Goal: Transaction & Acquisition: Book appointment/travel/reservation

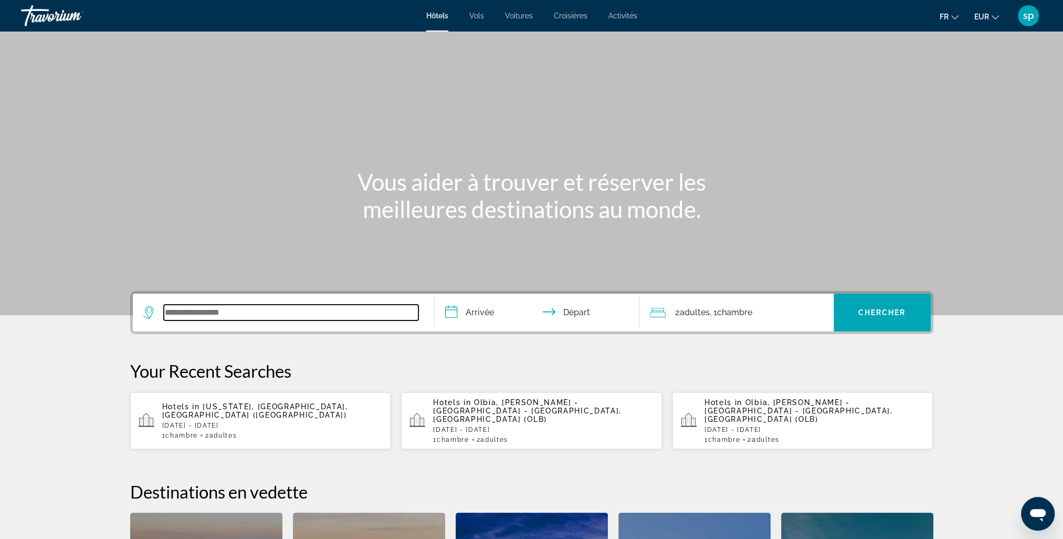
click at [290, 315] on input "Search widget" at bounding box center [291, 313] width 255 height 16
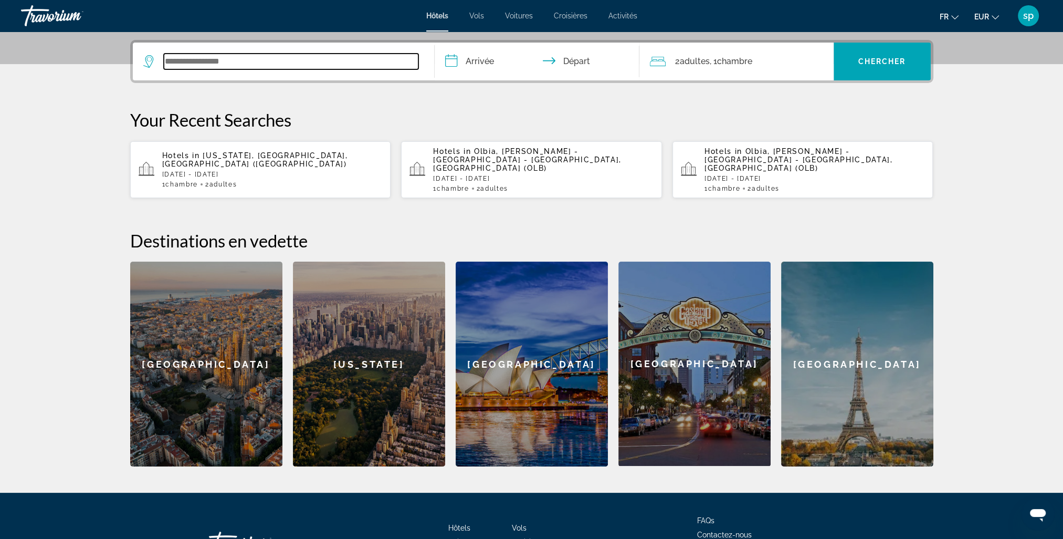
scroll to position [256, 0]
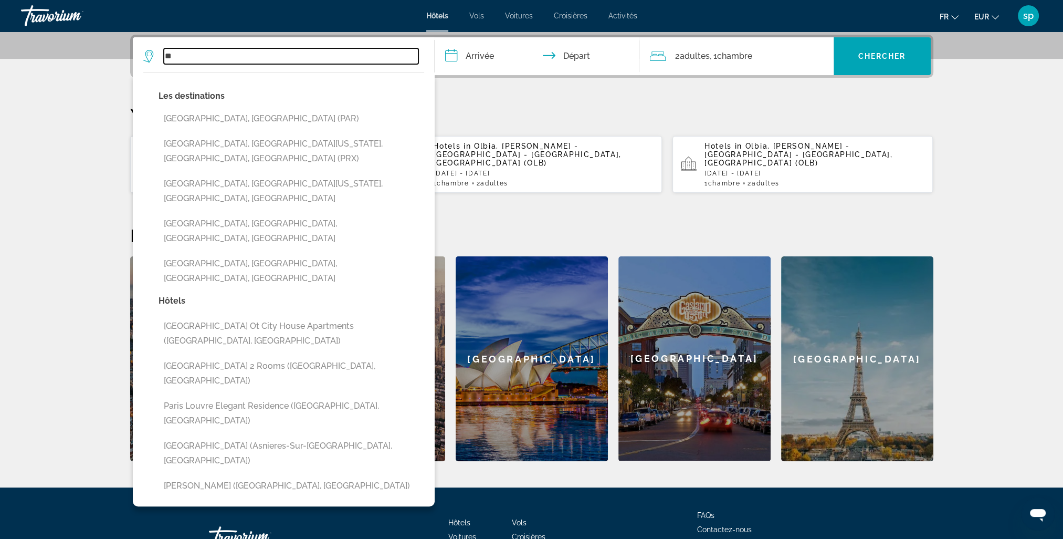
type input "*"
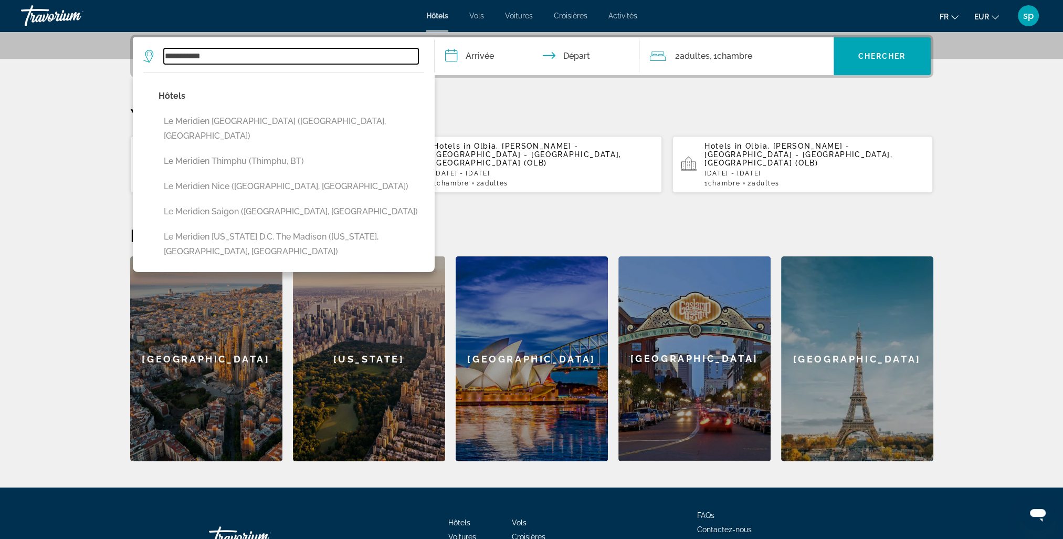
click at [286, 58] on input "**********" at bounding box center [291, 56] width 255 height 16
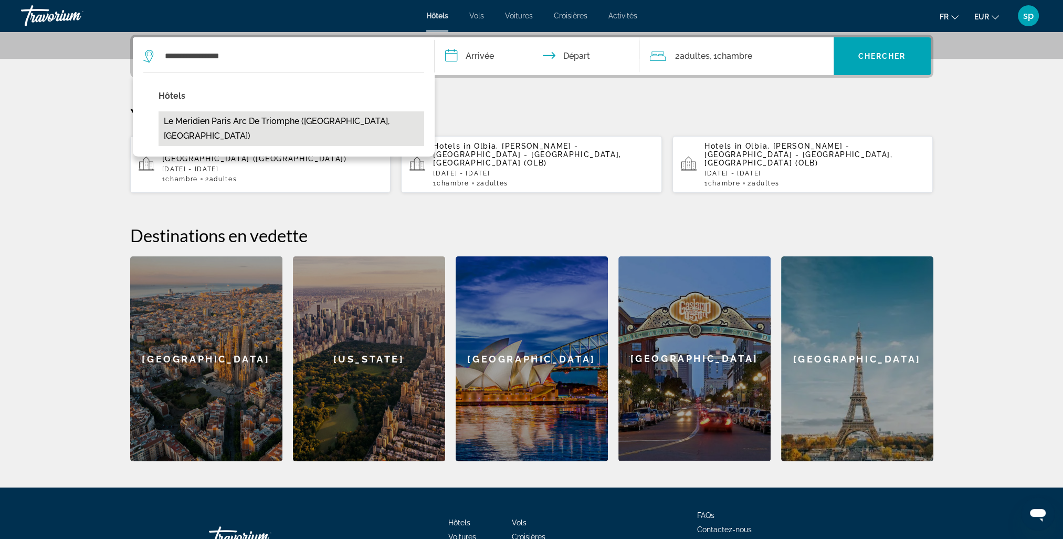
click at [296, 120] on button "Le Meridien Paris Arc De Triomphe ([GEOGRAPHIC_DATA], [GEOGRAPHIC_DATA])" at bounding box center [292, 128] width 266 height 35
type input "**********"
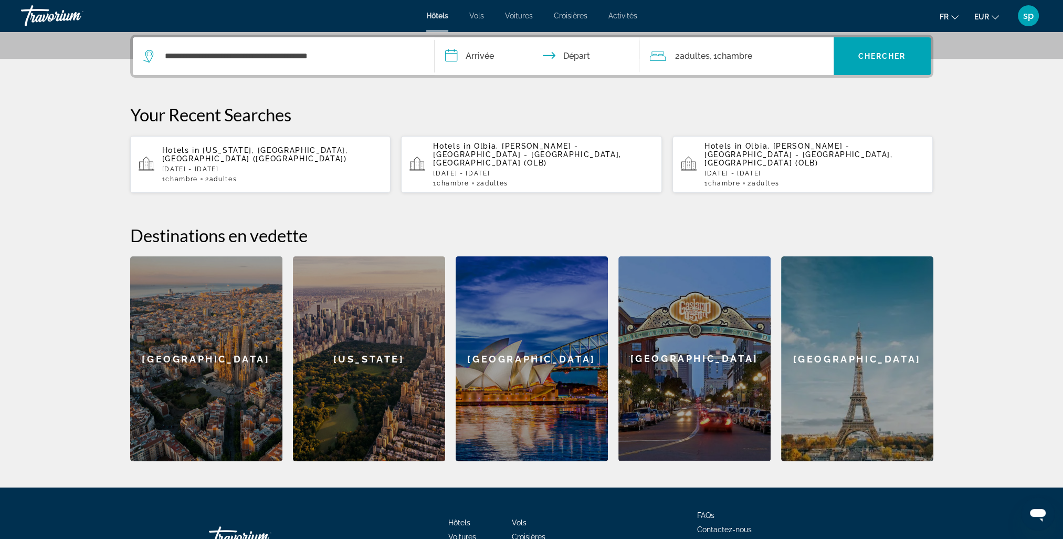
click at [475, 58] on input "**********" at bounding box center [539, 57] width 209 height 41
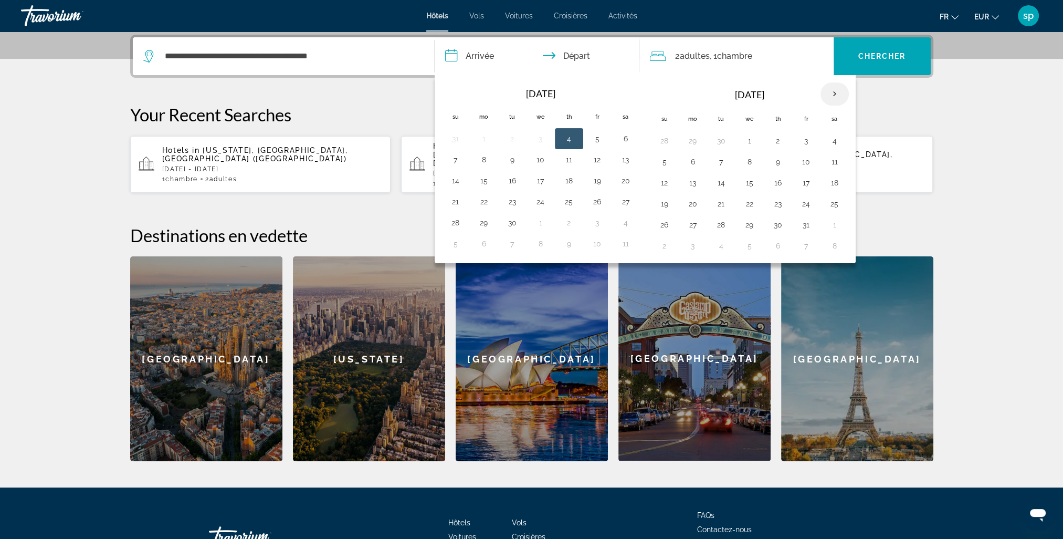
click at [831, 93] on th "Next month" at bounding box center [835, 93] width 28 height 23
click at [833, 225] on button "29" at bounding box center [835, 224] width 17 height 15
click at [662, 246] on button "30" at bounding box center [664, 245] width 17 height 15
type input "**********"
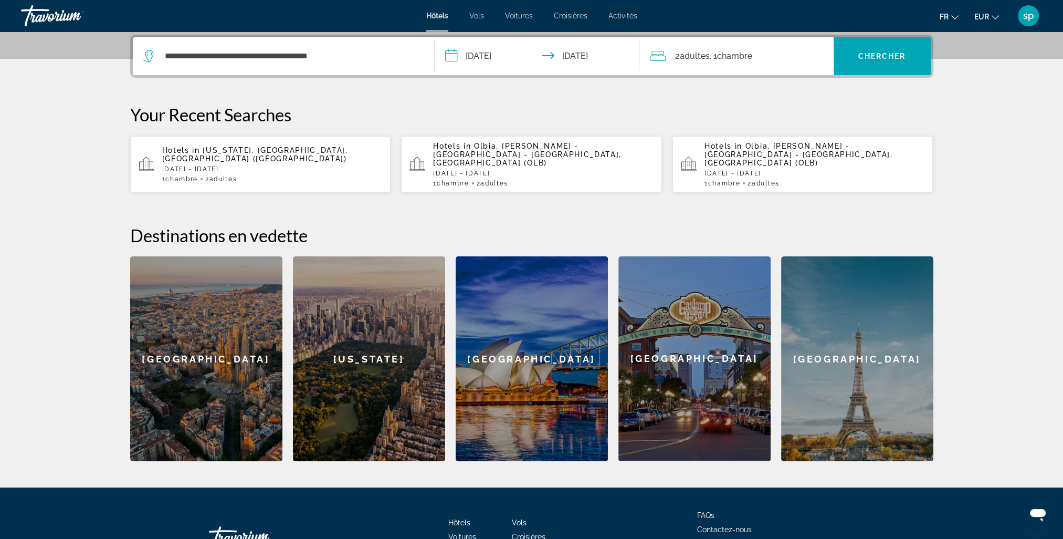
click at [750, 54] on span "Chambre" at bounding box center [734, 56] width 35 height 10
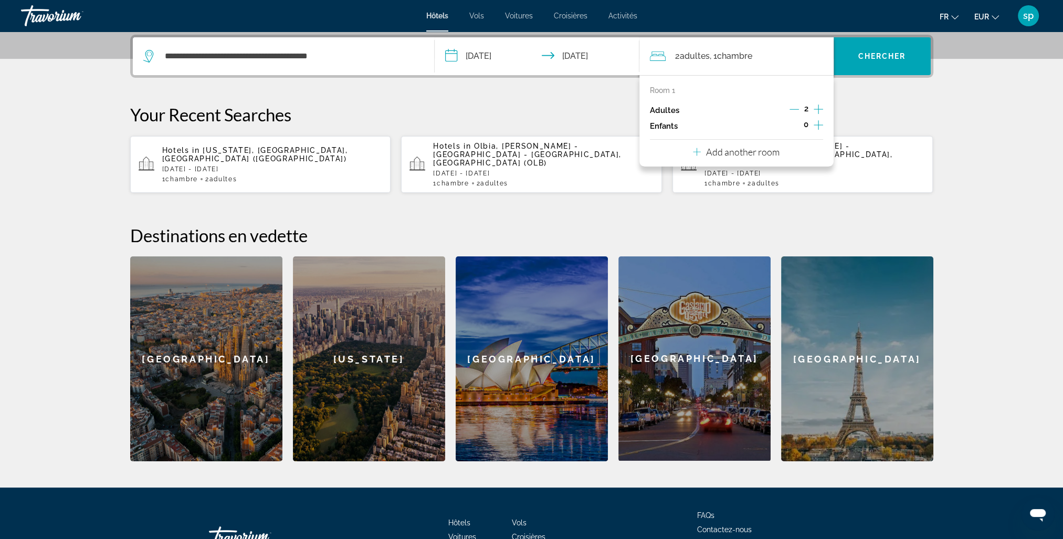
click at [819, 126] on icon "Increment children" at bounding box center [818, 125] width 9 height 13
click at [695, 152] on span "Travelers: 2 adults, 1 child" at bounding box center [688, 154] width 61 height 13
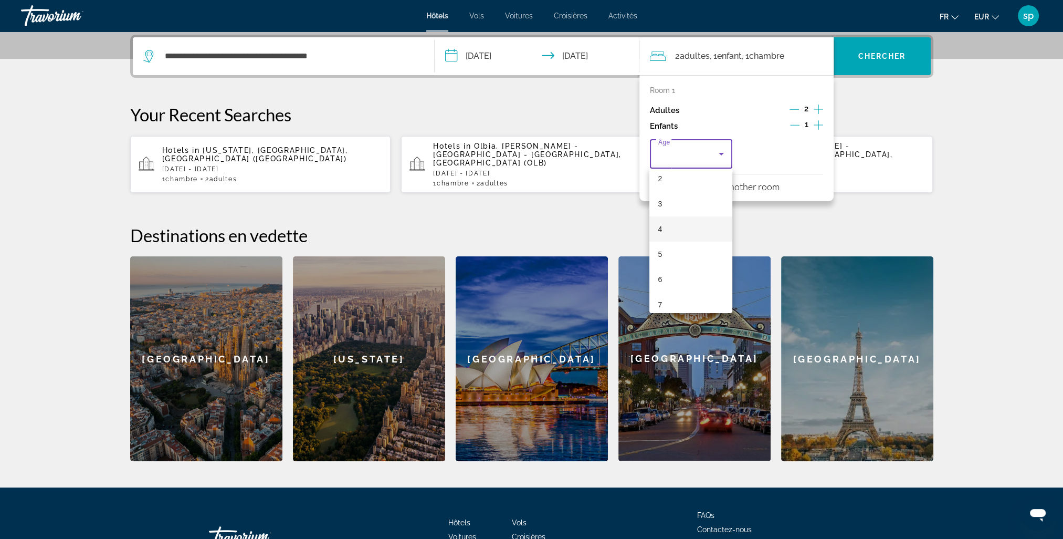
scroll to position [105, 0]
drag, startPoint x: 672, startPoint y: 280, endPoint x: 809, endPoint y: 175, distance: 173.1
click at [672, 280] on mat-option "8" at bounding box center [691, 281] width 83 height 25
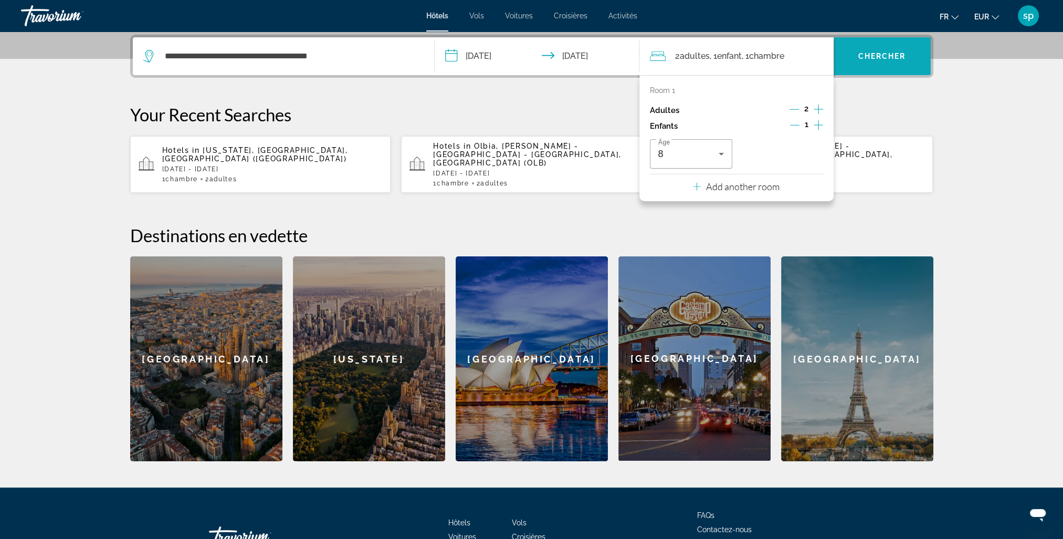
click at [904, 48] on span "Search widget" at bounding box center [882, 56] width 97 height 25
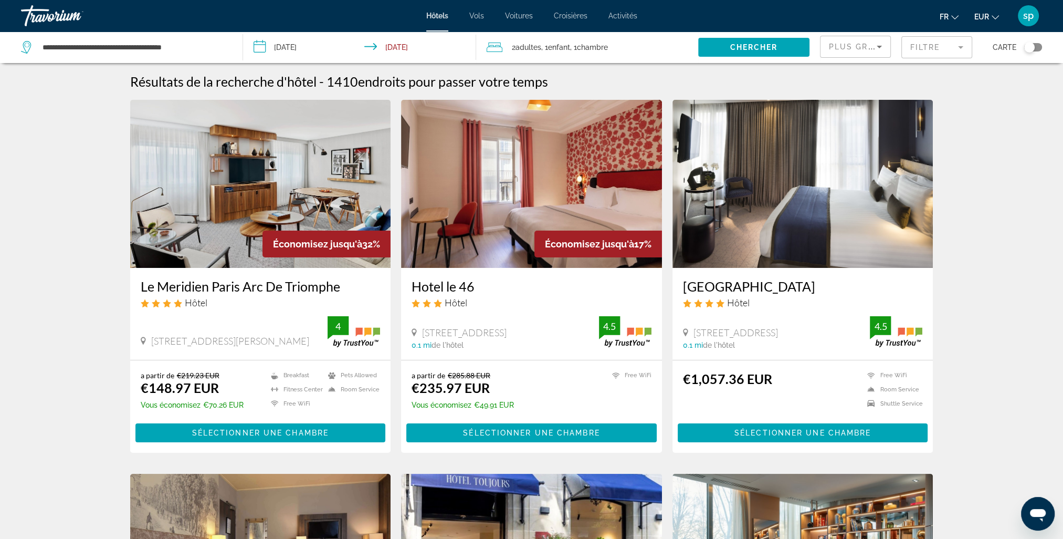
click at [241, 166] on img "Main content" at bounding box center [260, 184] width 261 height 168
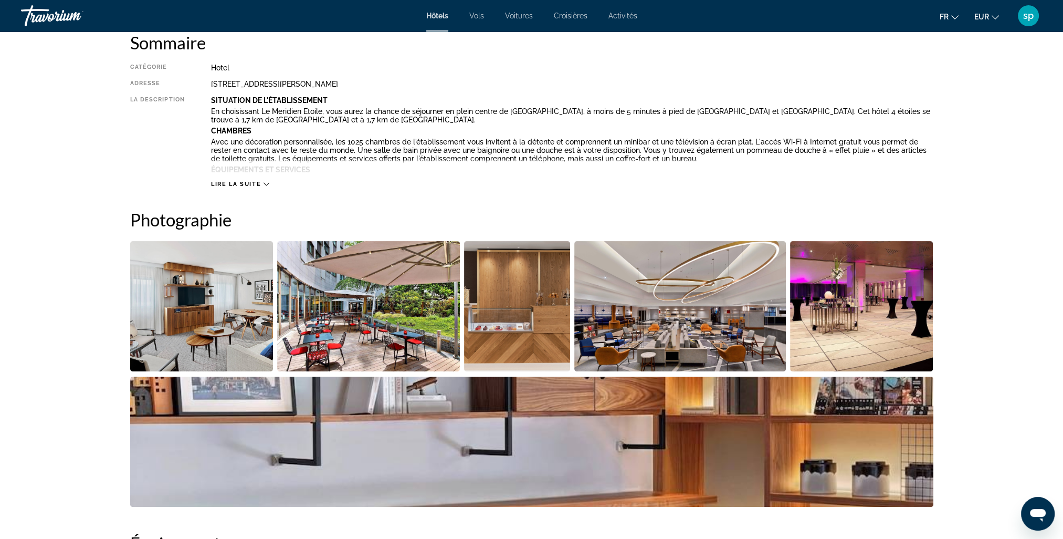
scroll to position [368, 0]
click at [181, 302] on img "Open full-screen image slider" at bounding box center [201, 305] width 143 height 130
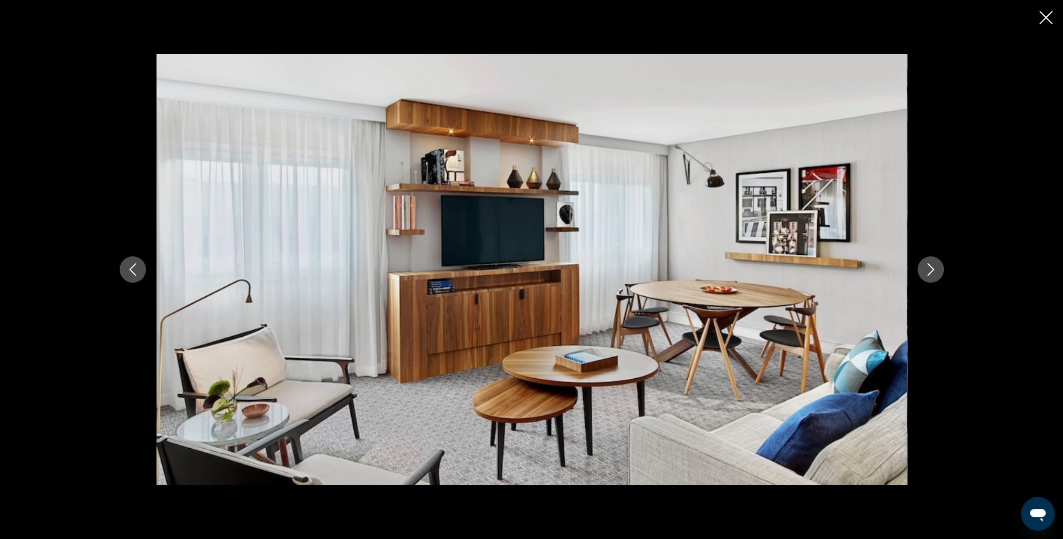
click at [934, 278] on button "Next image" at bounding box center [931, 269] width 26 height 26
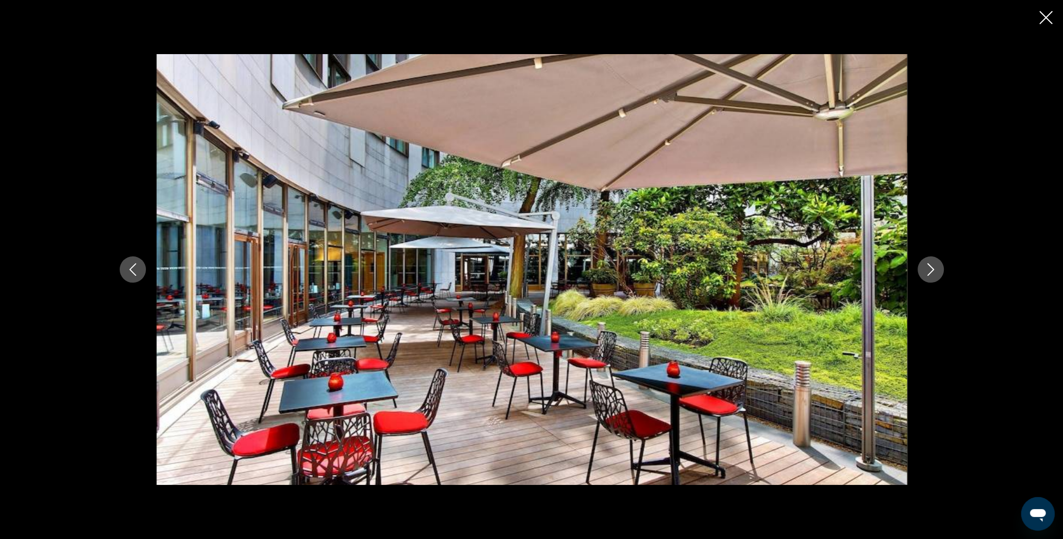
click at [934, 278] on button "Next image" at bounding box center [931, 269] width 26 height 26
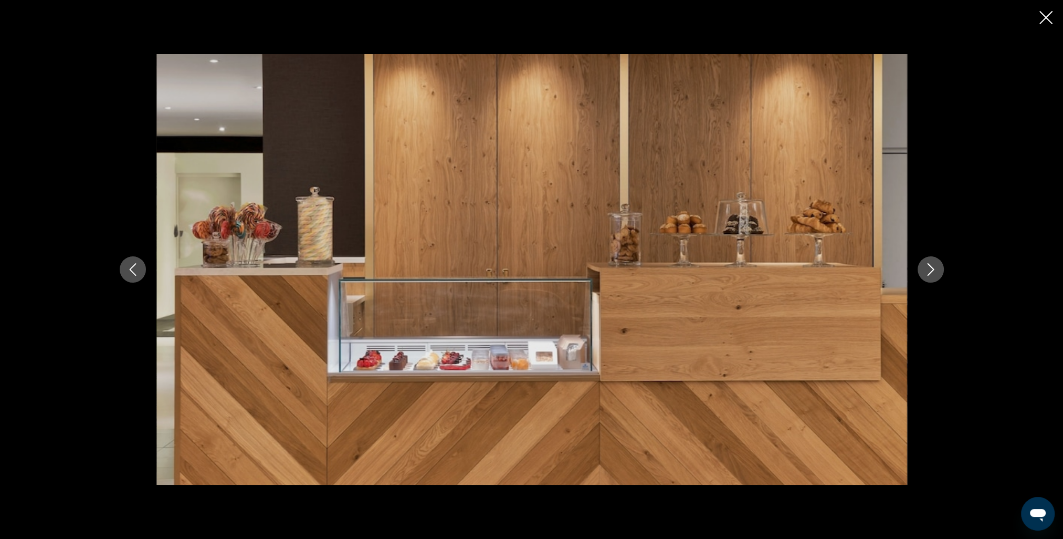
click at [933, 278] on button "Next image" at bounding box center [931, 269] width 26 height 26
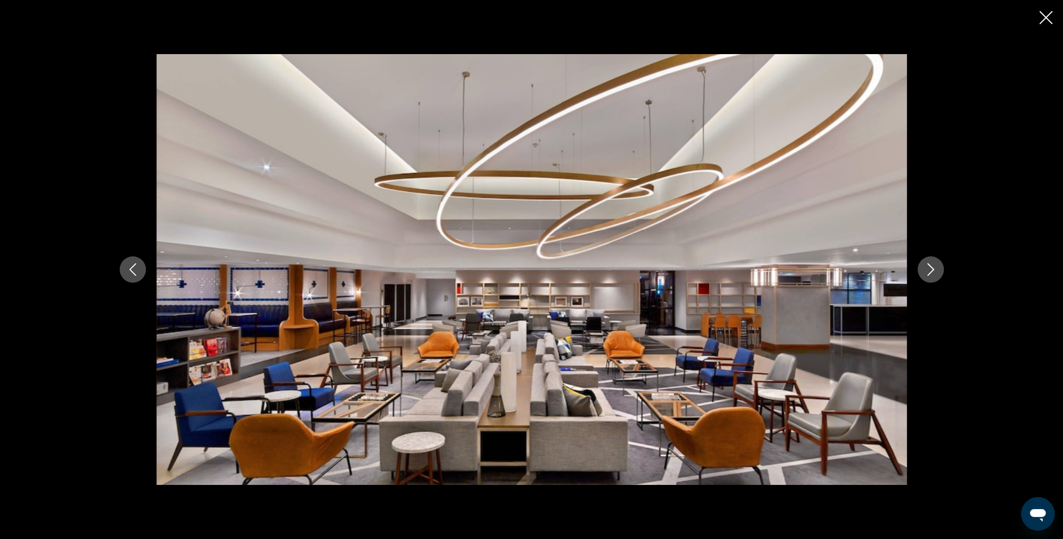
click at [933, 278] on button "Next image" at bounding box center [931, 269] width 26 height 26
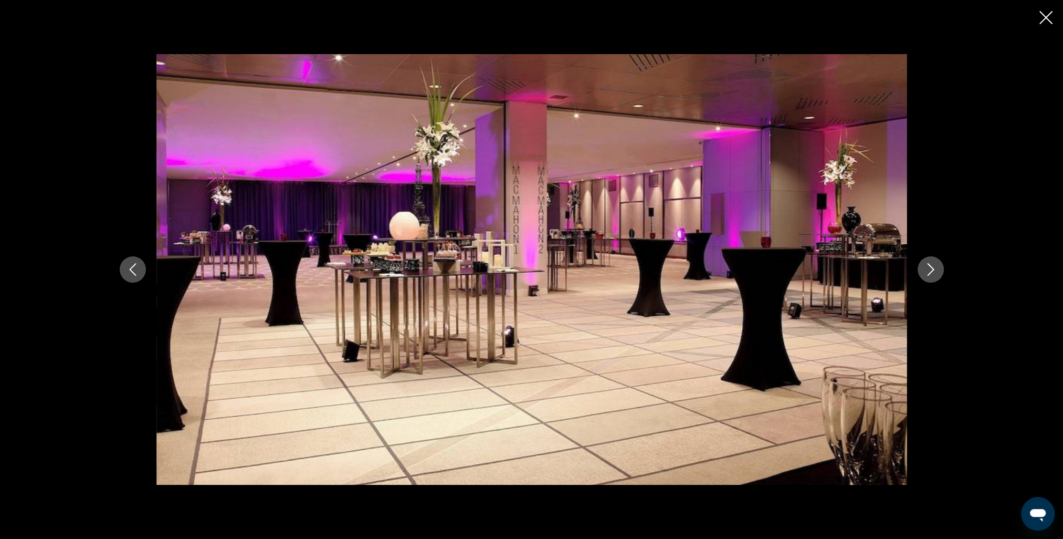
click at [933, 278] on button "Next image" at bounding box center [931, 269] width 26 height 26
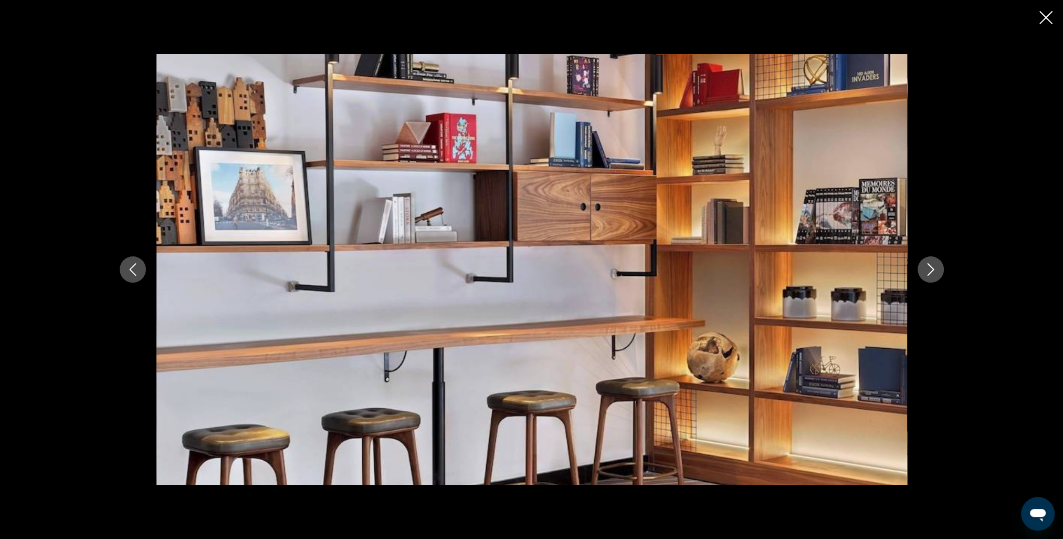
click at [933, 278] on button "Next image" at bounding box center [931, 269] width 26 height 26
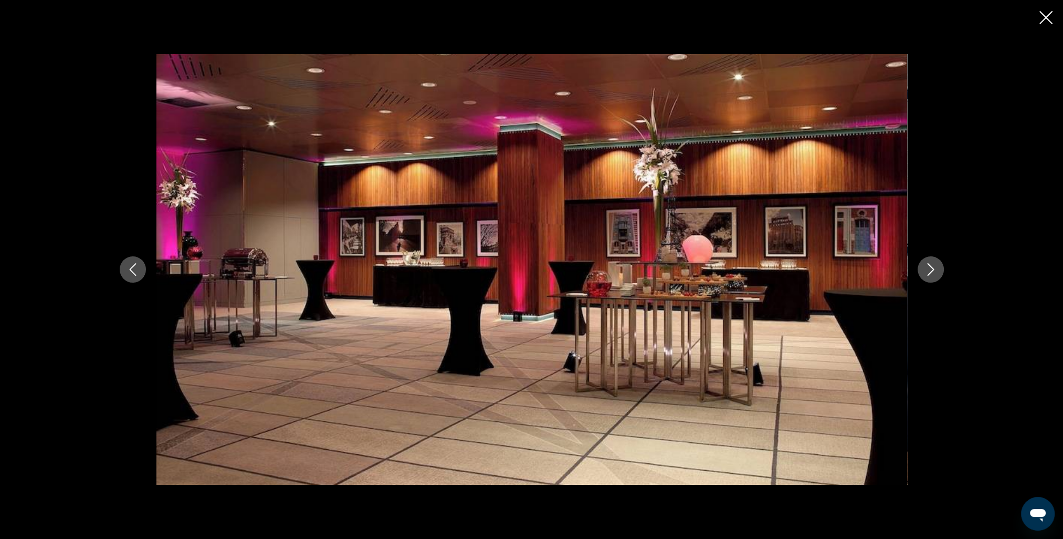
click at [933, 278] on button "Next image" at bounding box center [931, 269] width 26 height 26
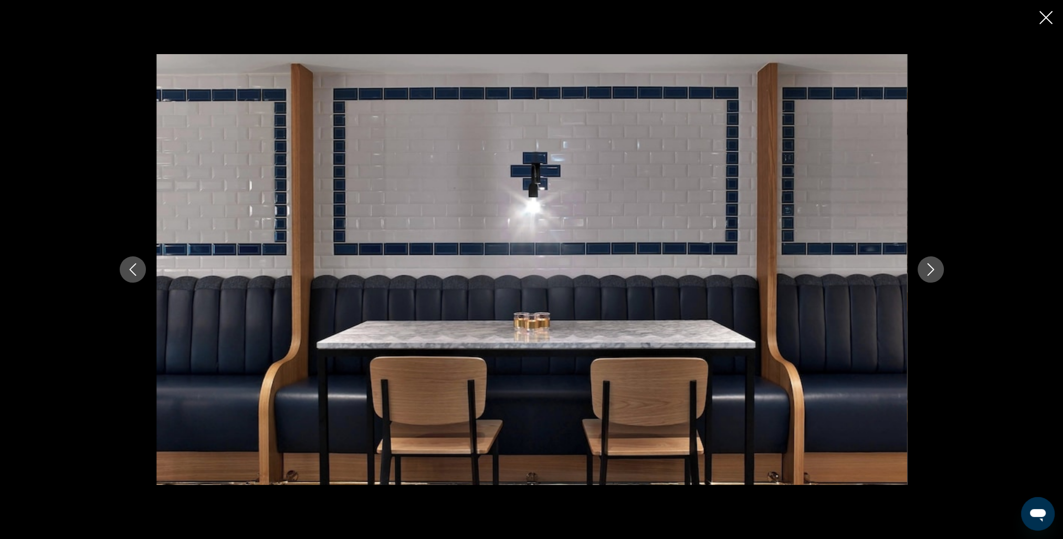
click at [933, 278] on button "Next image" at bounding box center [931, 269] width 26 height 26
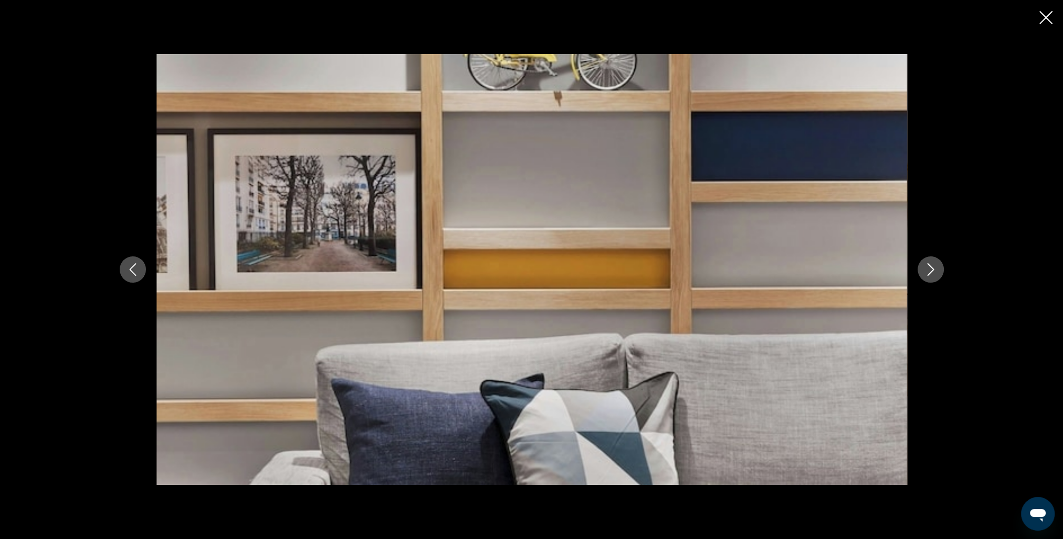
click at [933, 278] on button "Next image" at bounding box center [931, 269] width 26 height 26
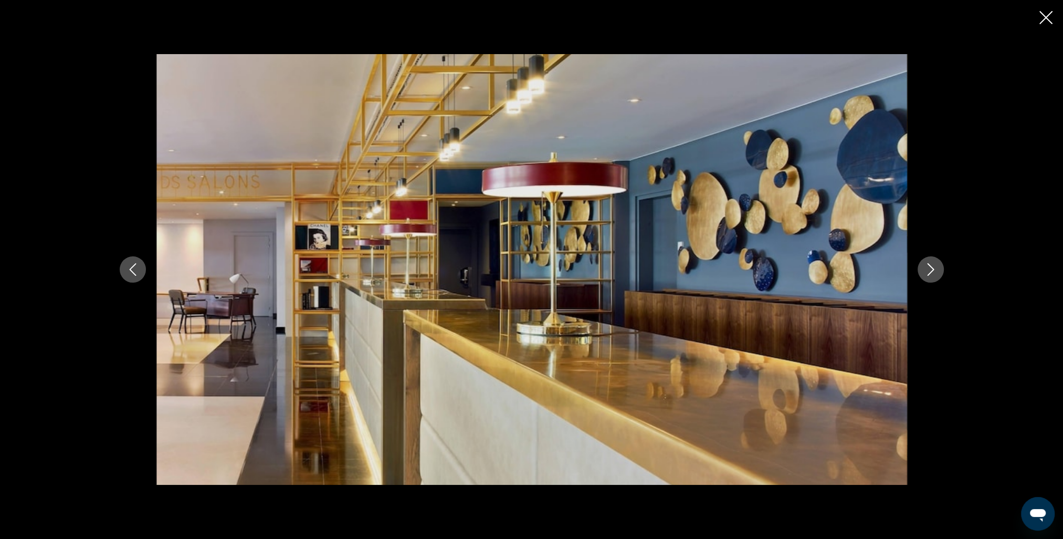
click at [933, 278] on button "Next image" at bounding box center [931, 269] width 26 height 26
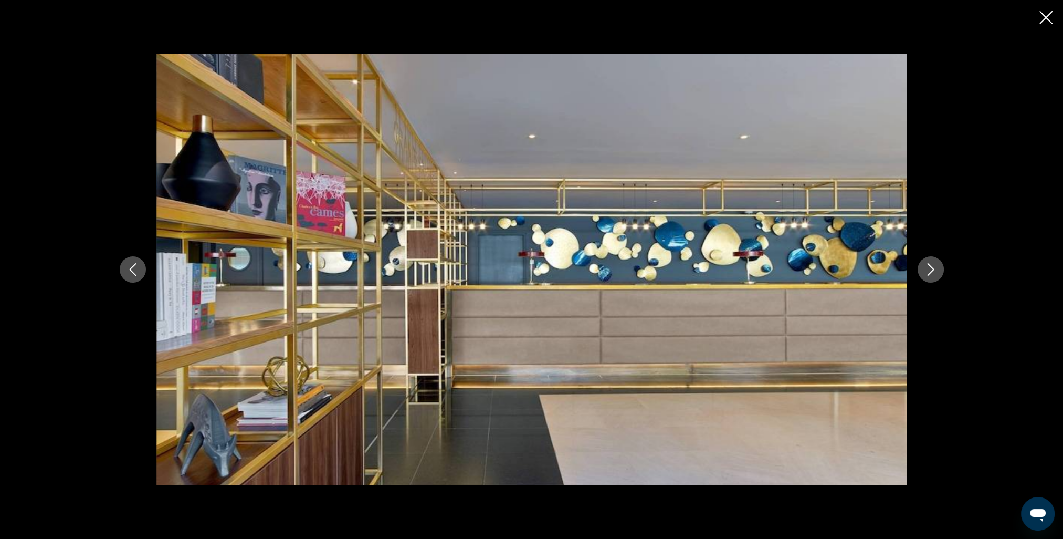
click at [933, 278] on button "Next image" at bounding box center [931, 269] width 26 height 26
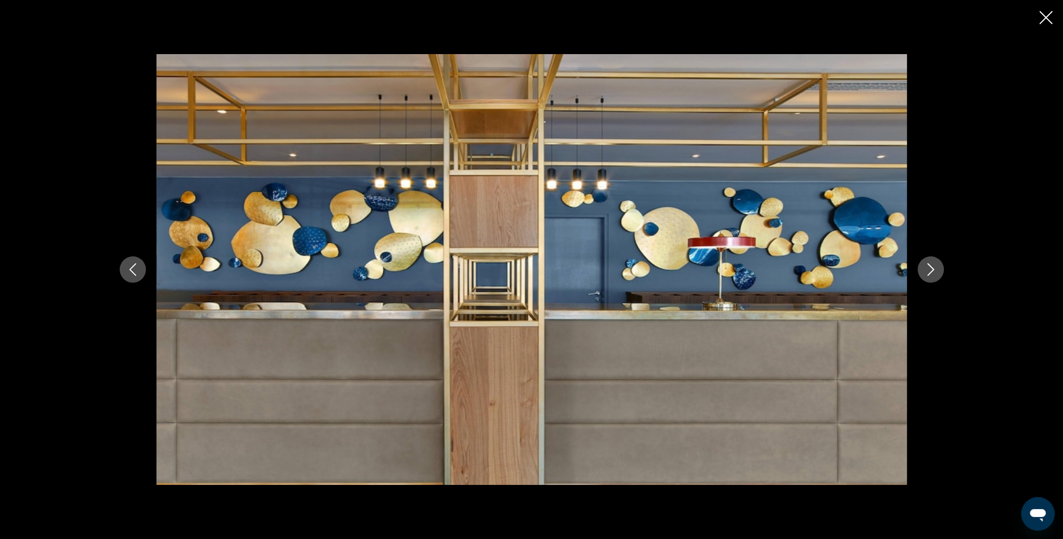
click at [933, 278] on button "Next image" at bounding box center [931, 269] width 26 height 26
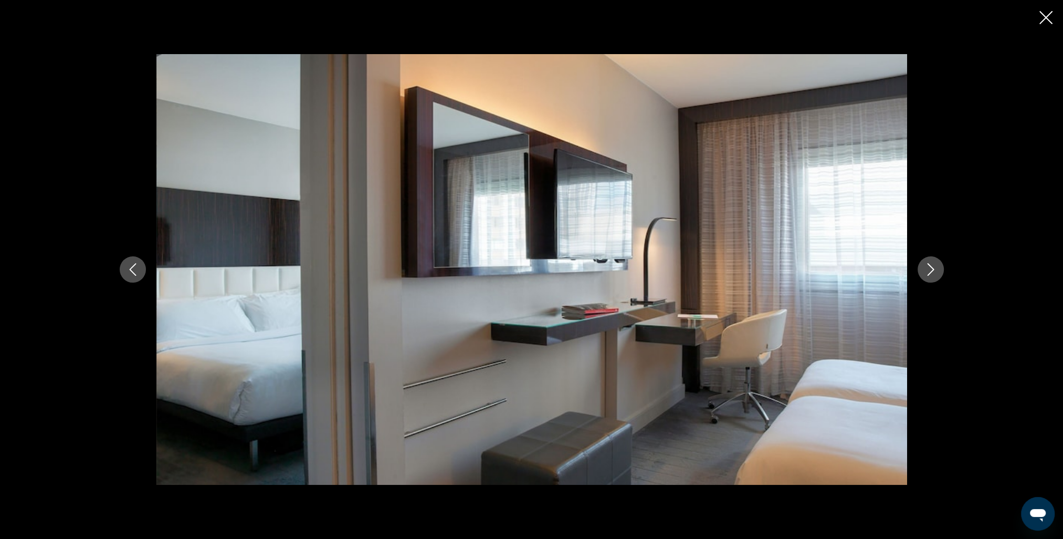
click at [933, 278] on button "Next image" at bounding box center [931, 269] width 26 height 26
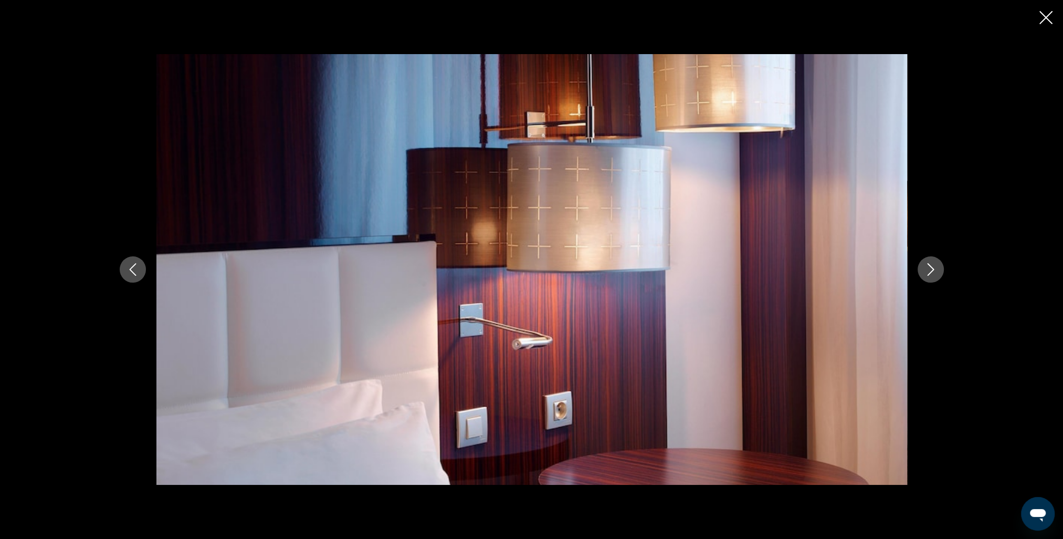
click at [933, 278] on button "Next image" at bounding box center [931, 269] width 26 height 26
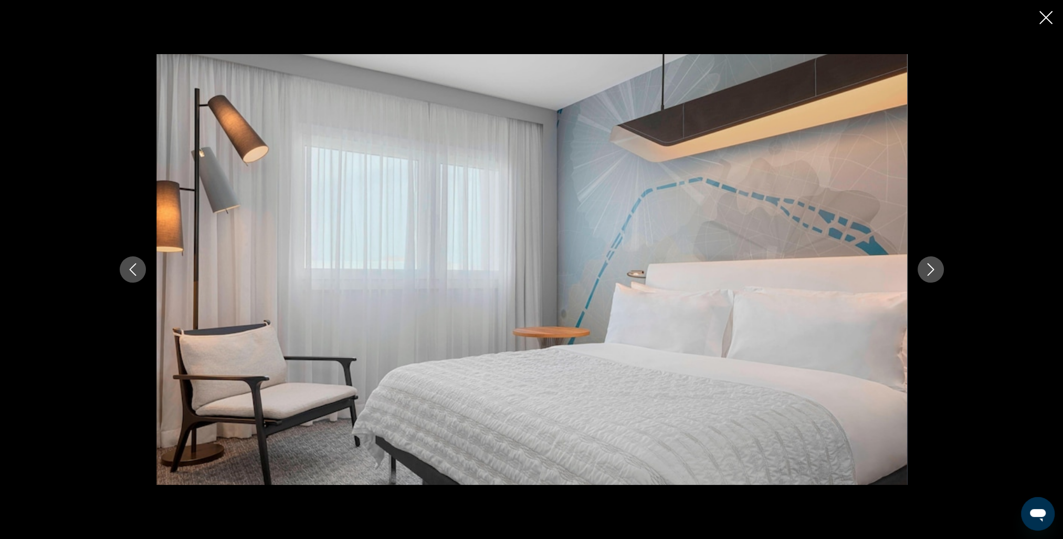
click at [930, 278] on button "Next image" at bounding box center [931, 269] width 26 height 26
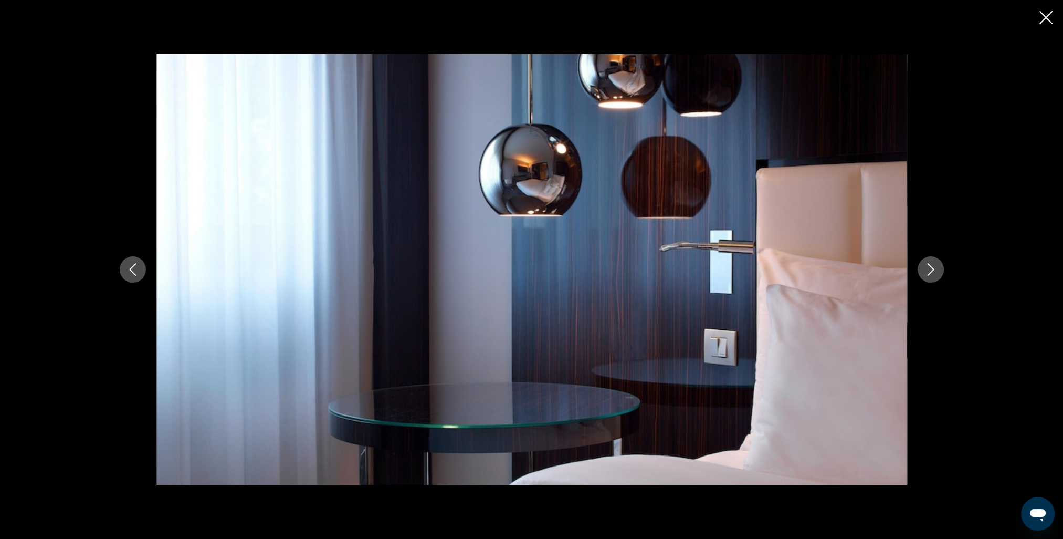
click at [930, 278] on button "Next image" at bounding box center [931, 269] width 26 height 26
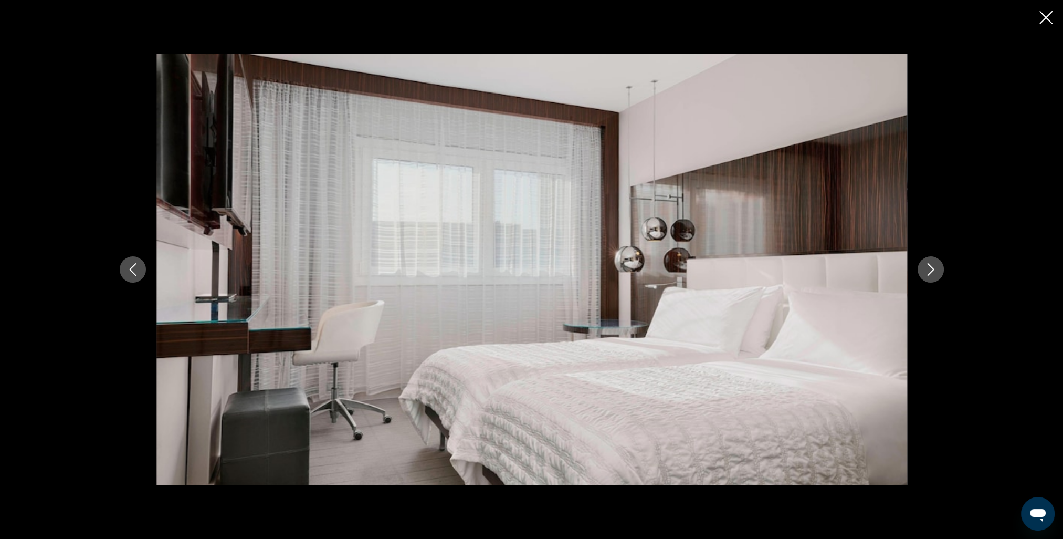
click at [932, 276] on button "Next image" at bounding box center [931, 269] width 26 height 26
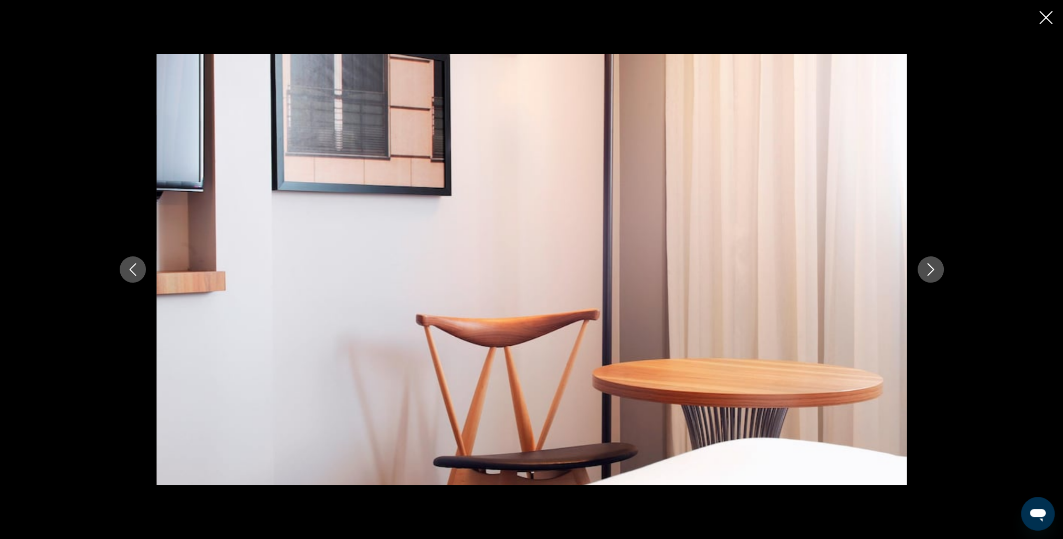
click at [933, 276] on button "Next image" at bounding box center [931, 269] width 26 height 26
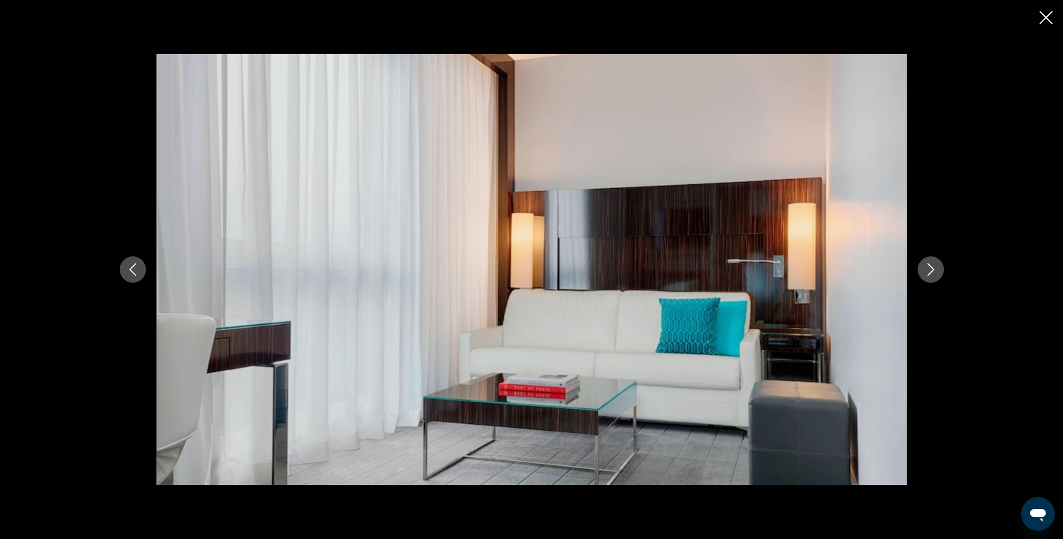
click at [933, 276] on button "Next image" at bounding box center [931, 269] width 26 height 26
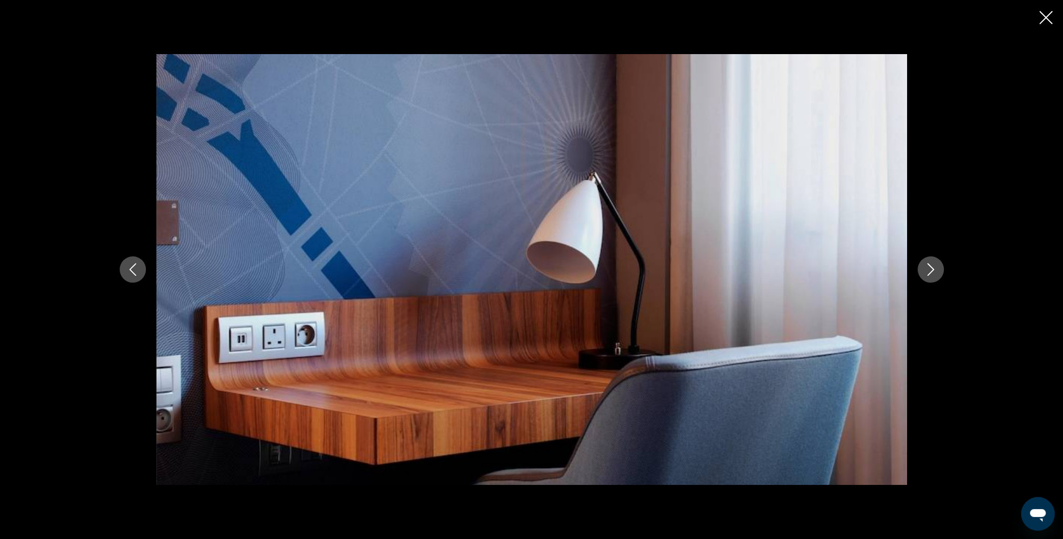
click at [933, 276] on button "Next image" at bounding box center [931, 269] width 26 height 26
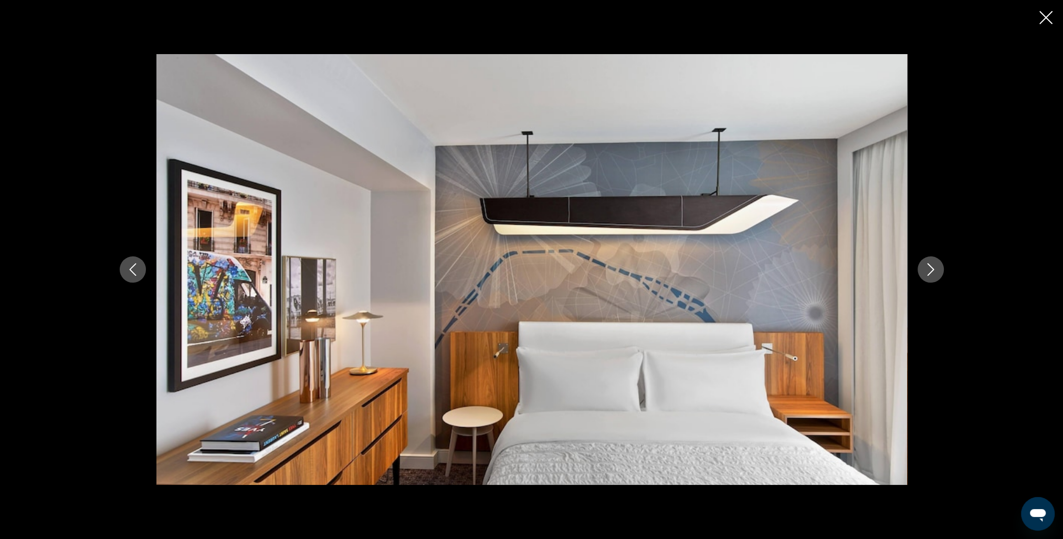
click at [933, 276] on button "Next image" at bounding box center [931, 269] width 26 height 26
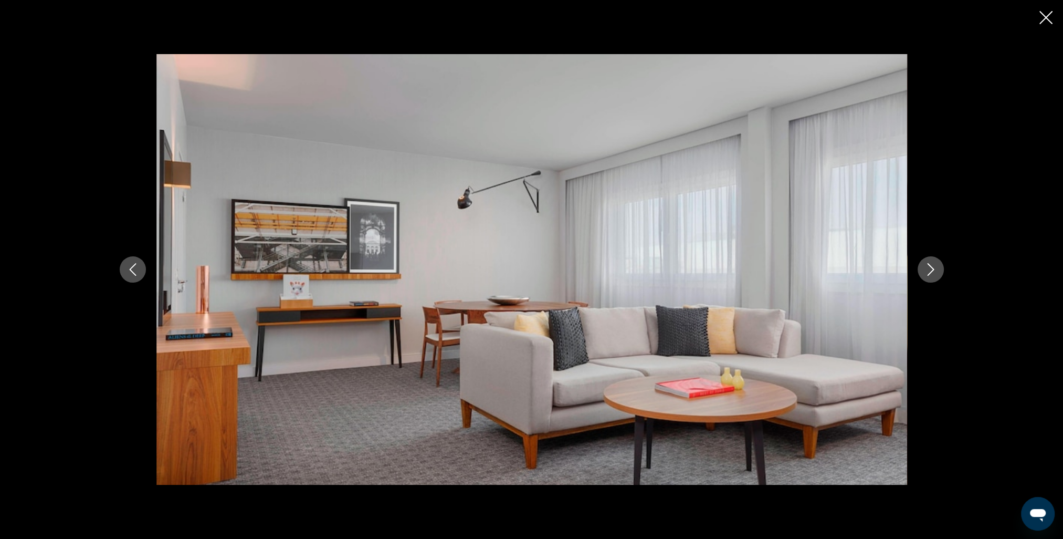
click at [933, 276] on button "Next image" at bounding box center [931, 269] width 26 height 26
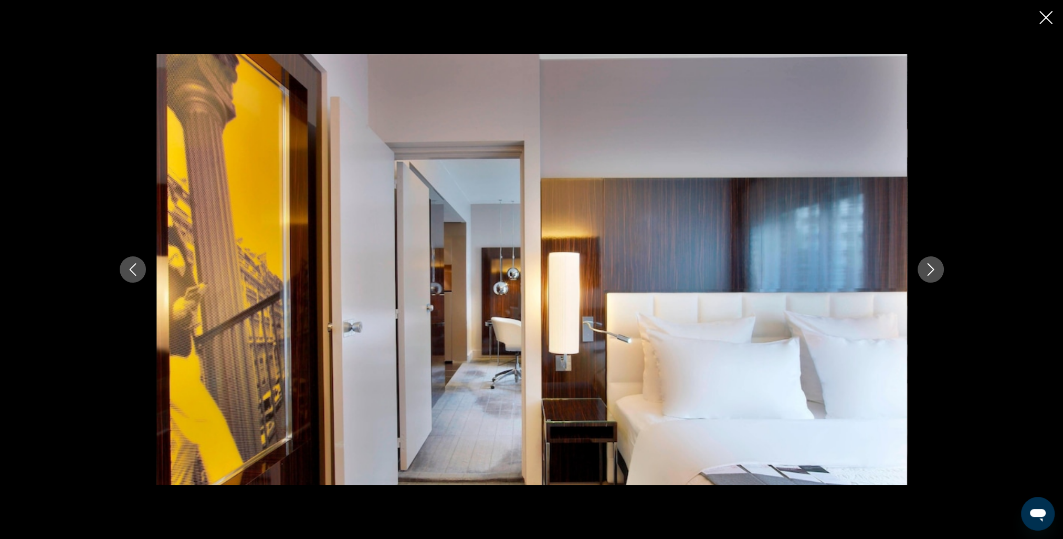
click at [933, 276] on button "Next image" at bounding box center [931, 269] width 26 height 26
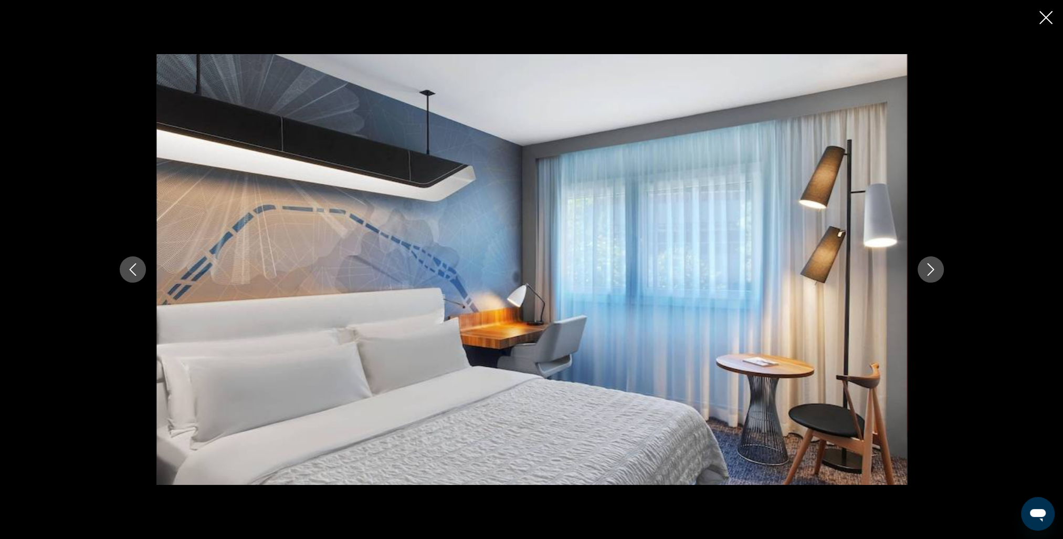
click at [933, 276] on button "Next image" at bounding box center [931, 269] width 26 height 26
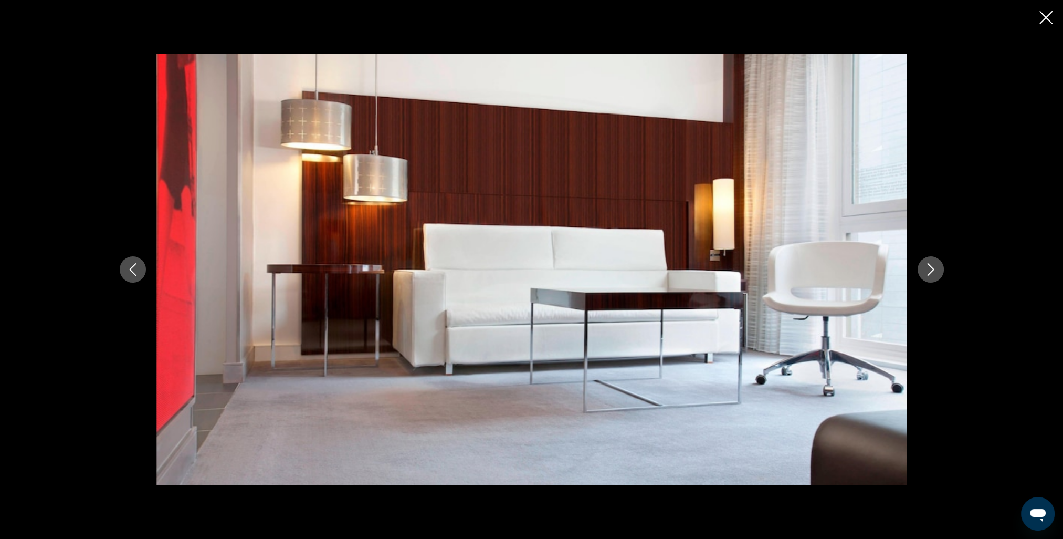
click at [933, 276] on button "Next image" at bounding box center [931, 269] width 26 height 26
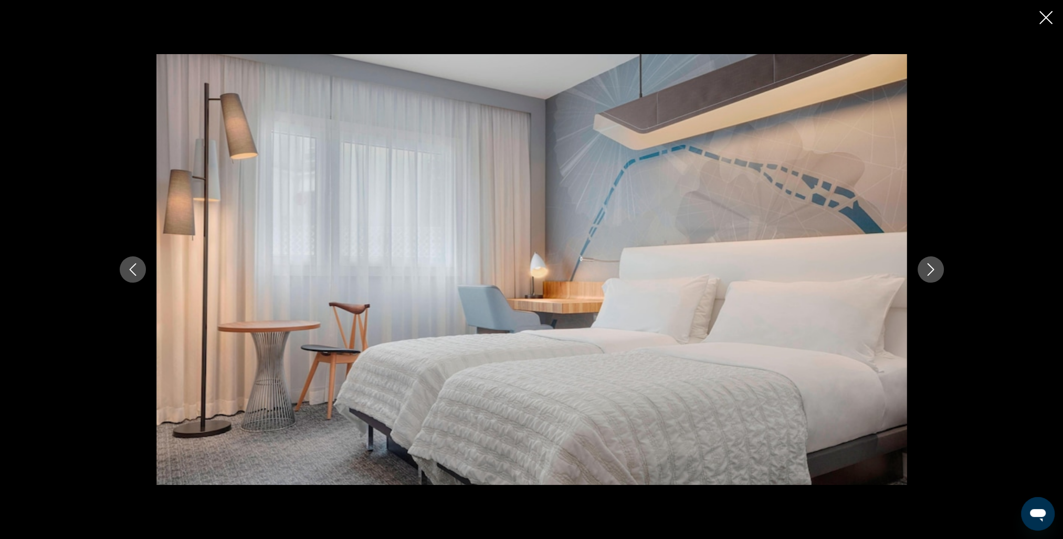
click at [933, 276] on button "Next image" at bounding box center [931, 269] width 26 height 26
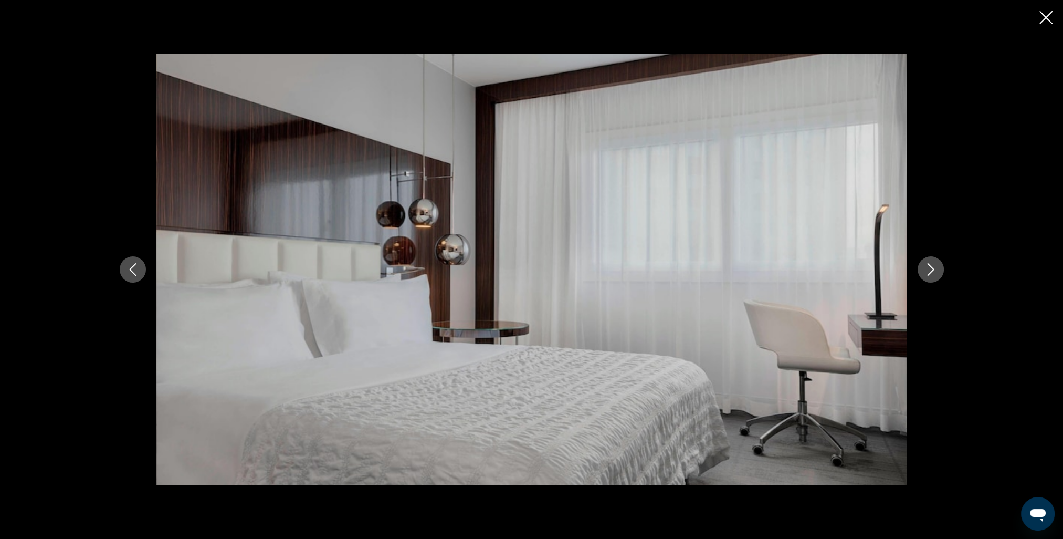
click at [933, 276] on button "Next image" at bounding box center [931, 269] width 26 height 26
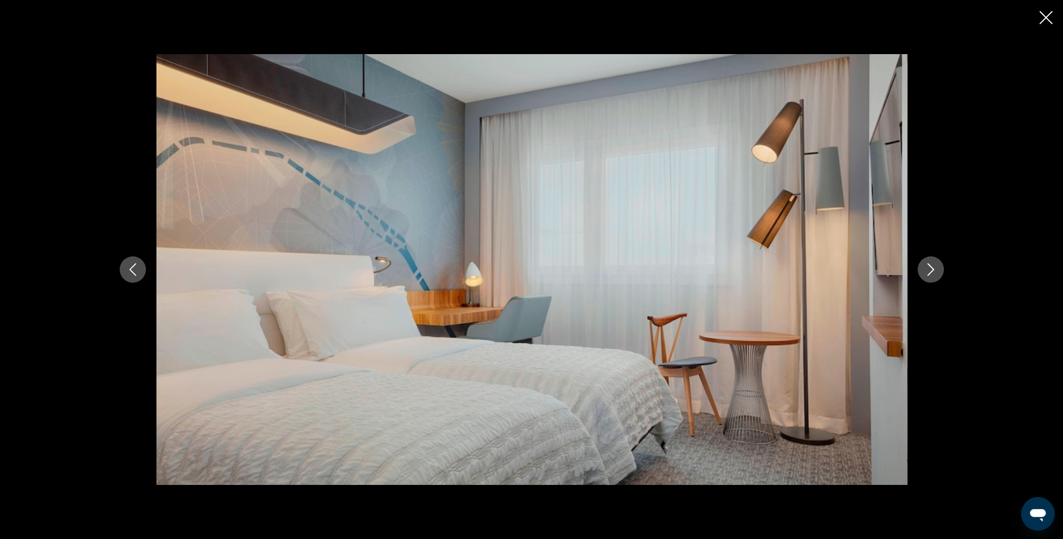
click at [1040, 17] on icon "Close slideshow" at bounding box center [1046, 17] width 13 height 13
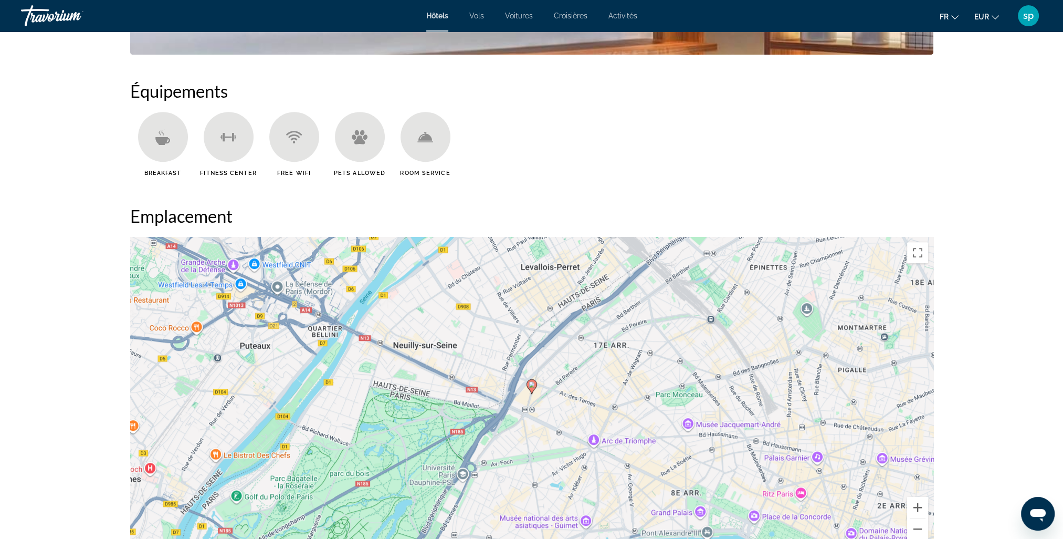
scroll to position [945, 0]
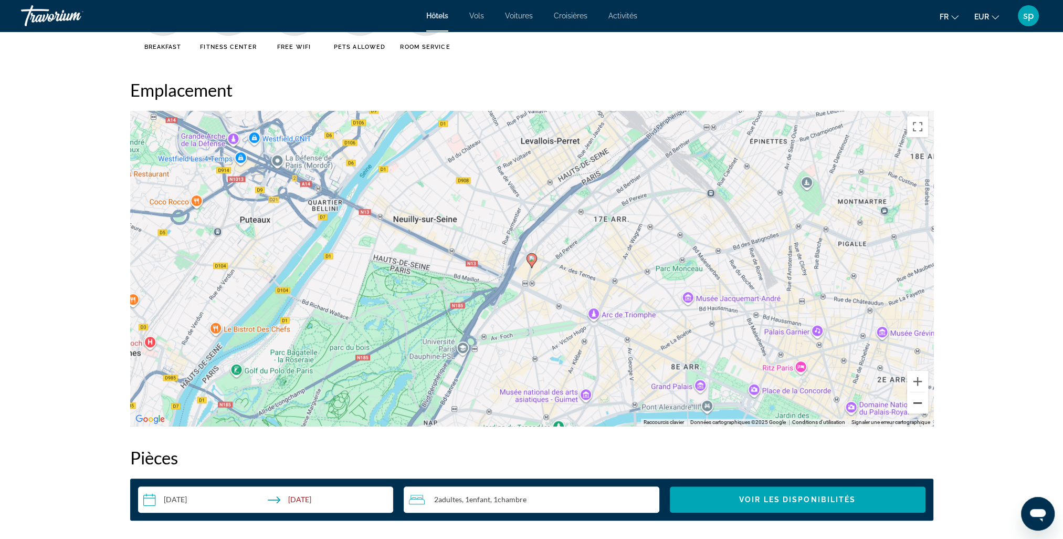
click at [914, 406] on button "Zoom arrière" at bounding box center [917, 402] width 21 height 21
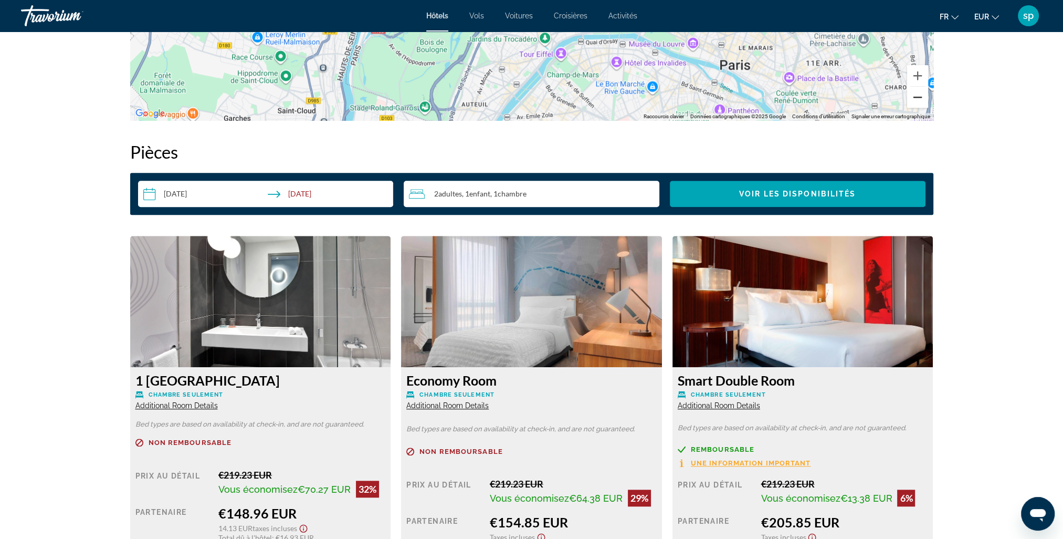
scroll to position [1313, 0]
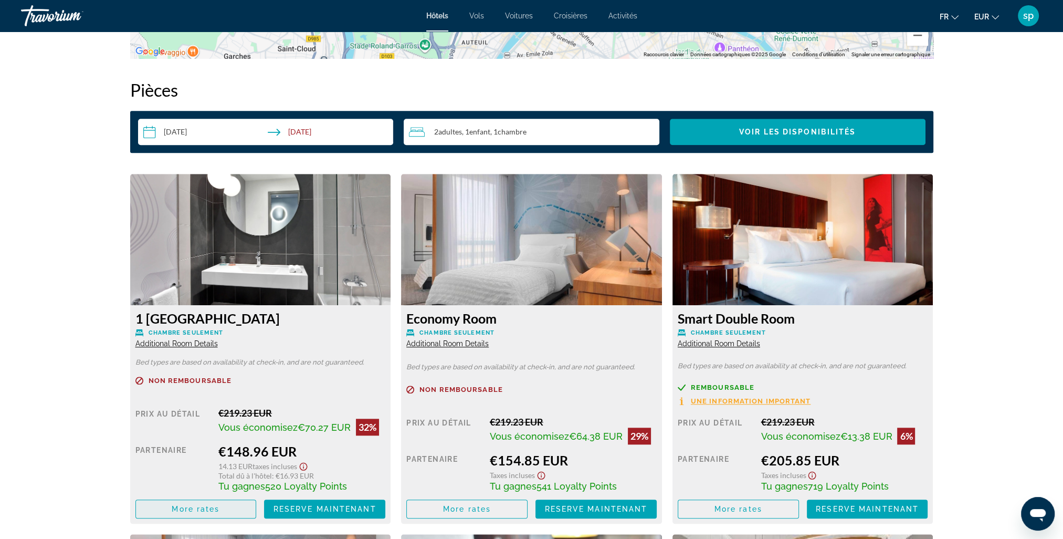
click at [182, 511] on span "More rates" at bounding box center [196, 509] width 48 height 8
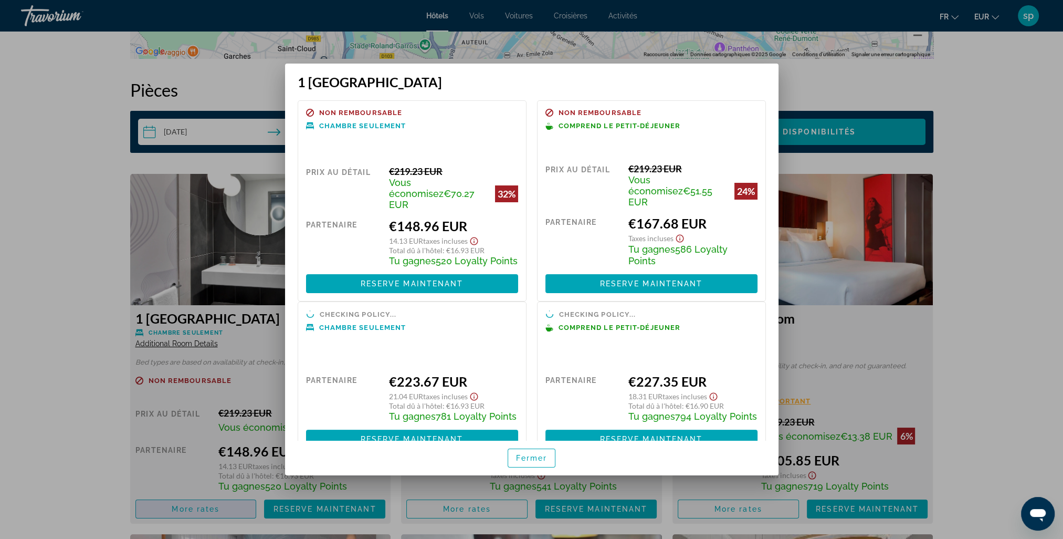
scroll to position [0, 0]
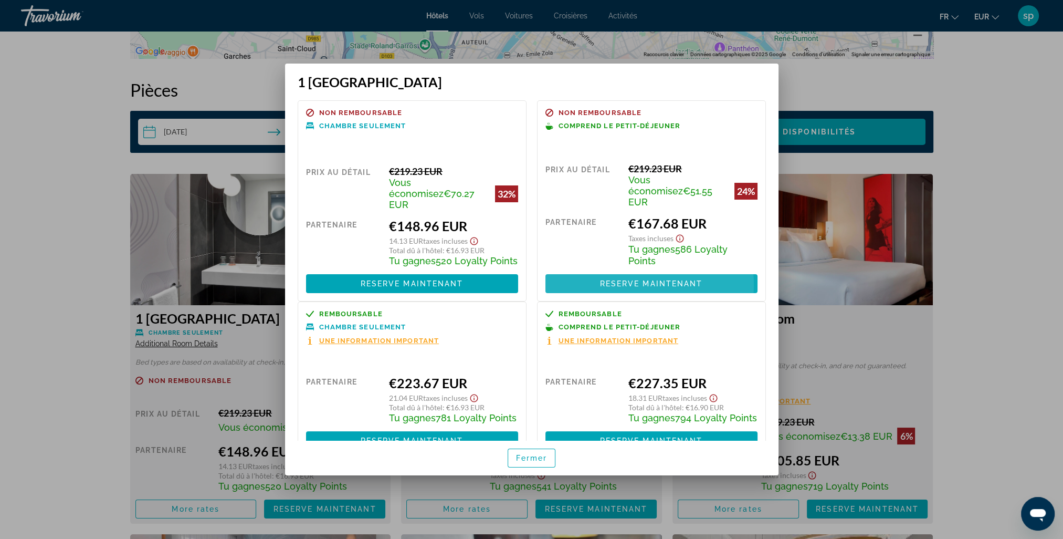
click at [635, 283] on span "Reserve maintenant" at bounding box center [651, 283] width 103 height 8
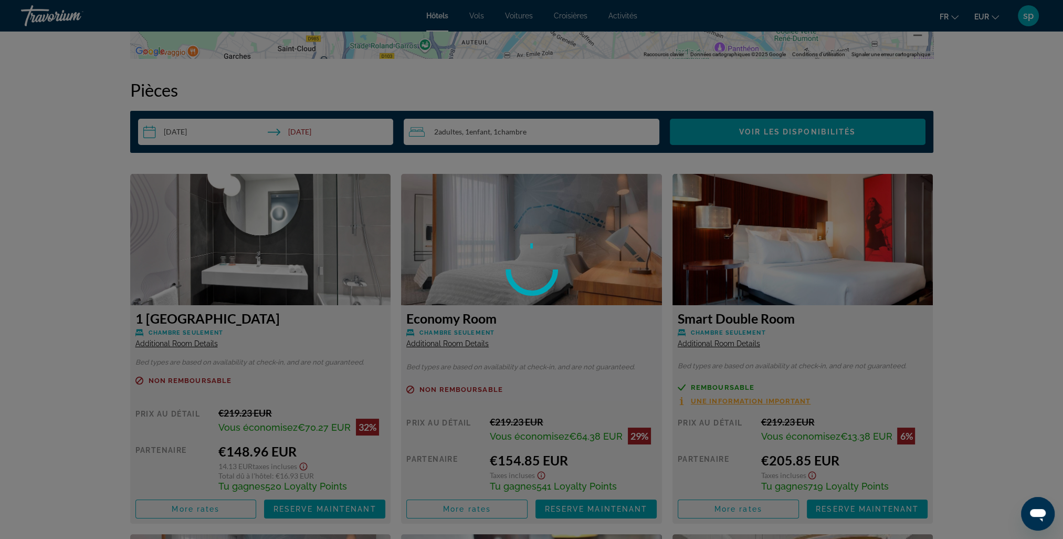
scroll to position [1313, 0]
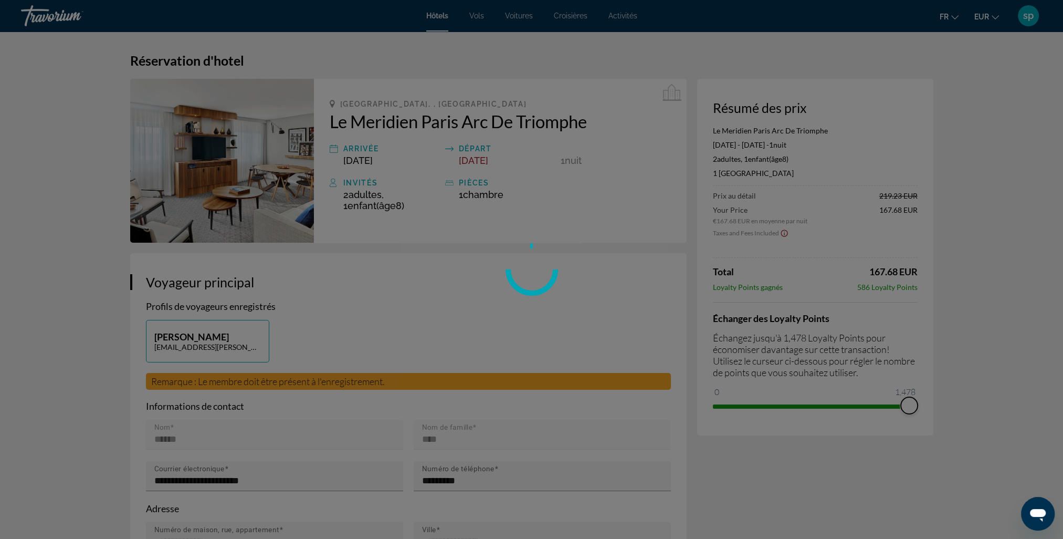
drag, startPoint x: 723, startPoint y: 392, endPoint x: 935, endPoint y: 398, distance: 212.2
click at [930, 400] on div "Résumé des prix Le Meridien Paris Arc De Triomphe Nov 29, 2025 - Nov 30, 2025 -…" at bounding box center [815, 257] width 236 height 357
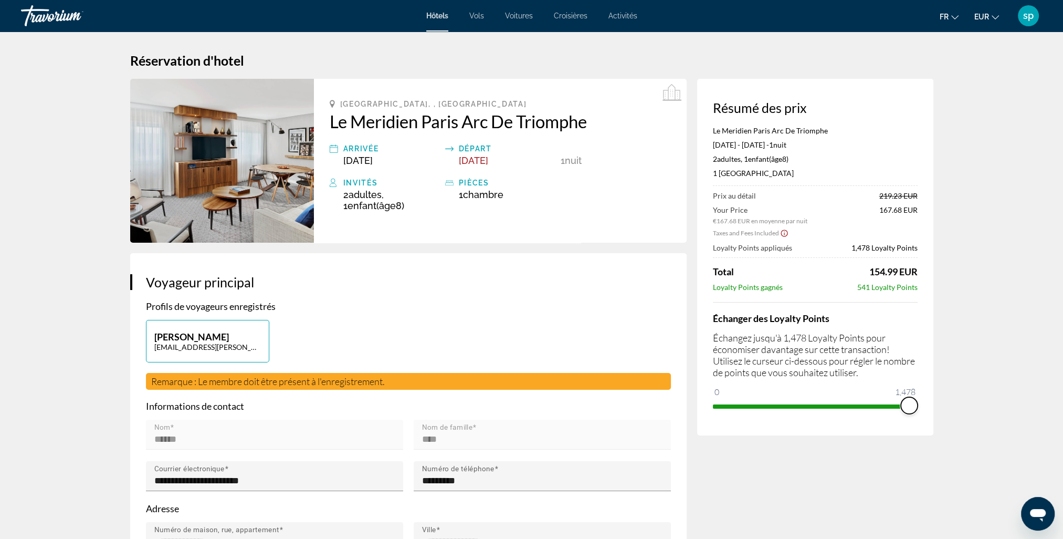
drag, startPoint x: 909, startPoint y: 404, endPoint x: 943, endPoint y: 398, distance: 33.6
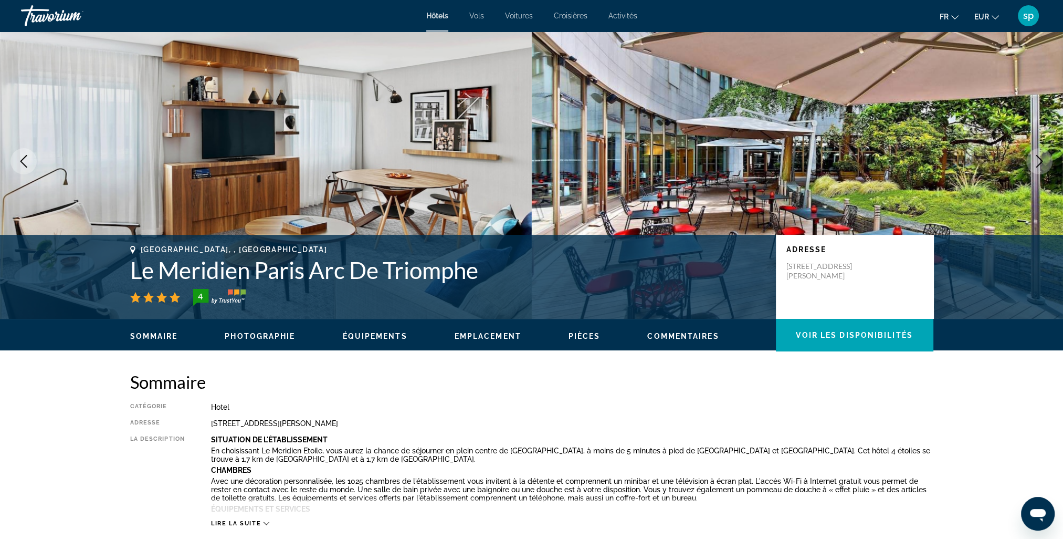
scroll to position [53, 0]
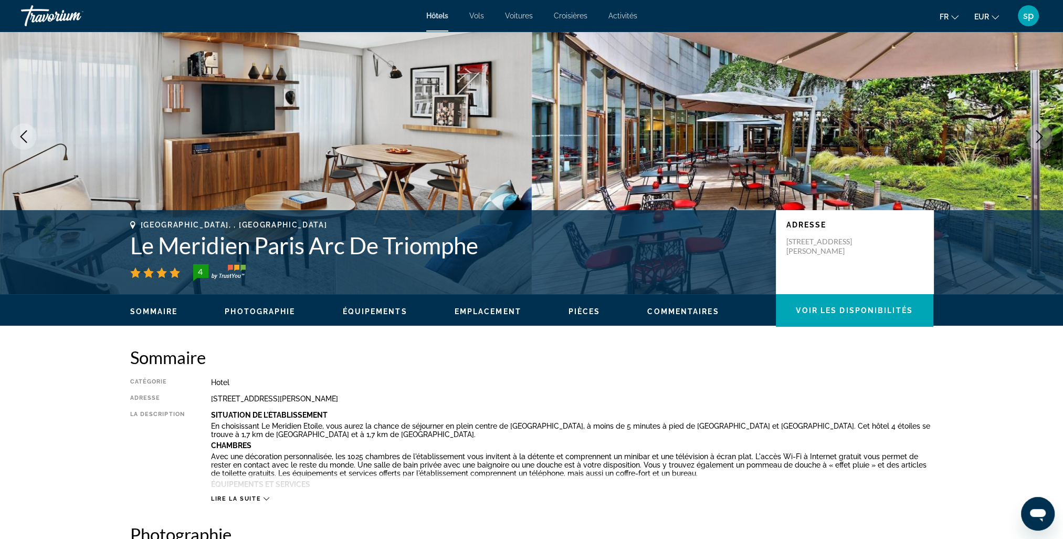
click at [1032, 135] on button "Next image" at bounding box center [1040, 136] width 26 height 26
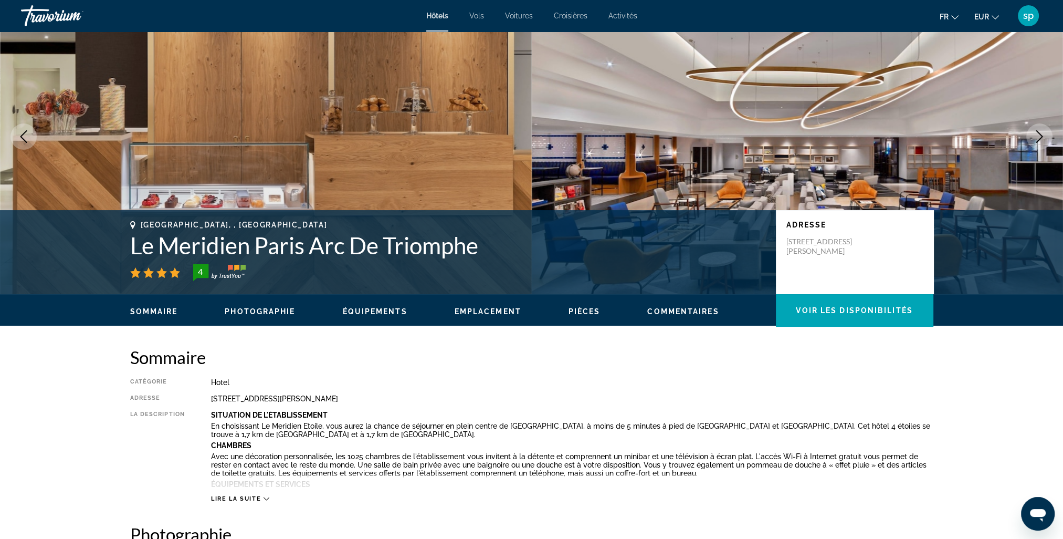
click at [1033, 135] on icon "Next image" at bounding box center [1039, 136] width 13 height 13
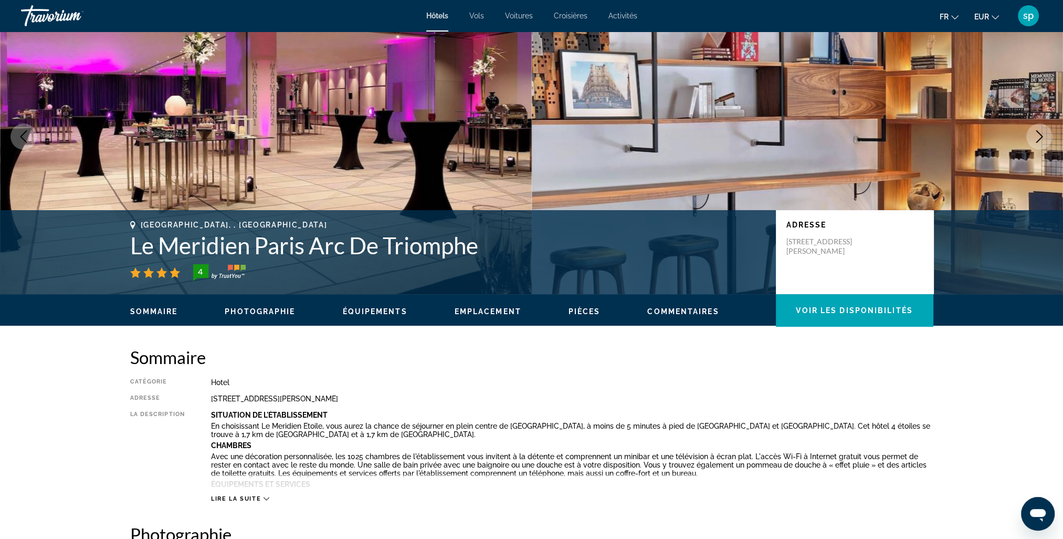
click at [1033, 135] on icon "Next image" at bounding box center [1039, 136] width 13 height 13
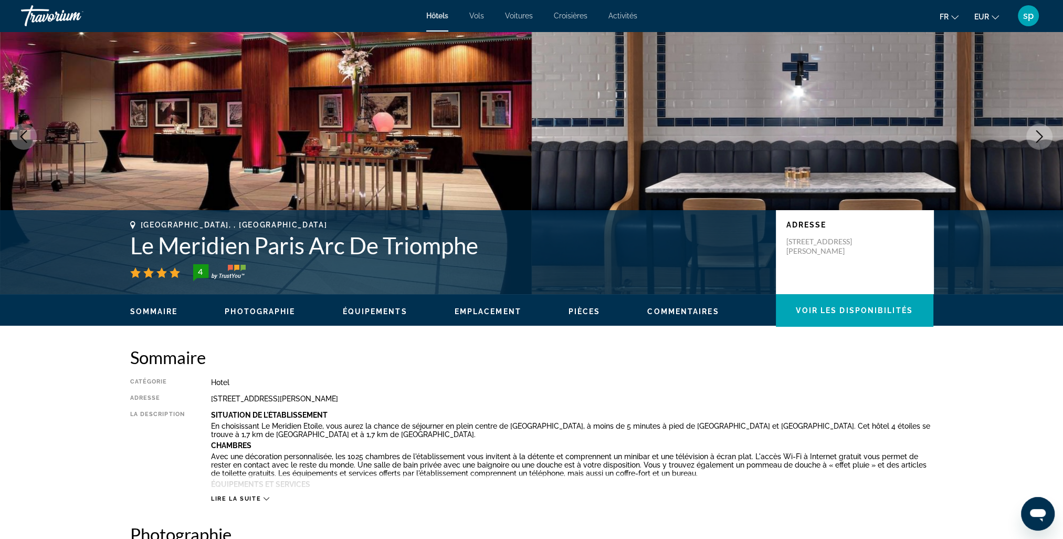
click at [1033, 135] on icon "Next image" at bounding box center [1039, 136] width 13 height 13
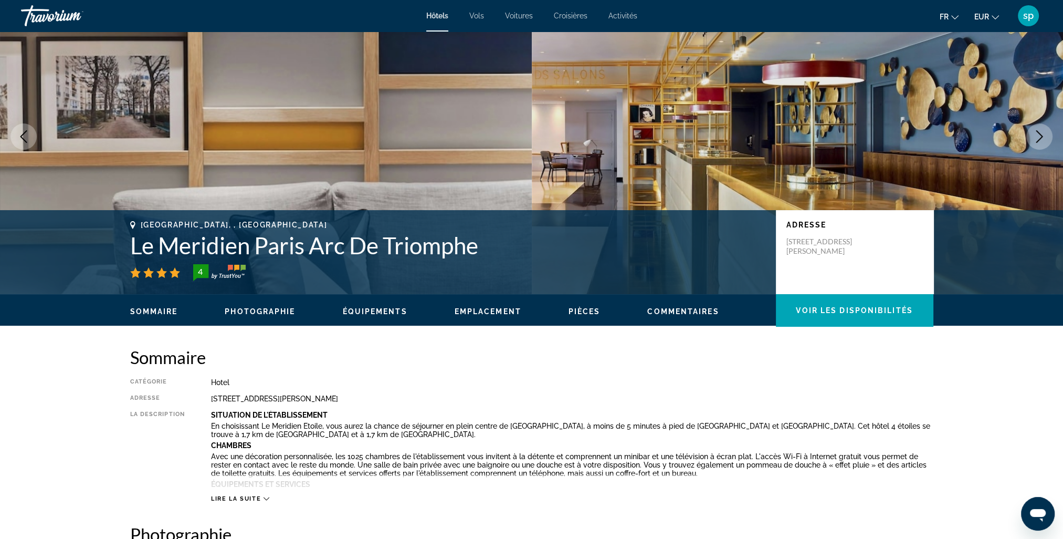
click at [1036, 138] on icon "Next image" at bounding box center [1039, 136] width 13 height 13
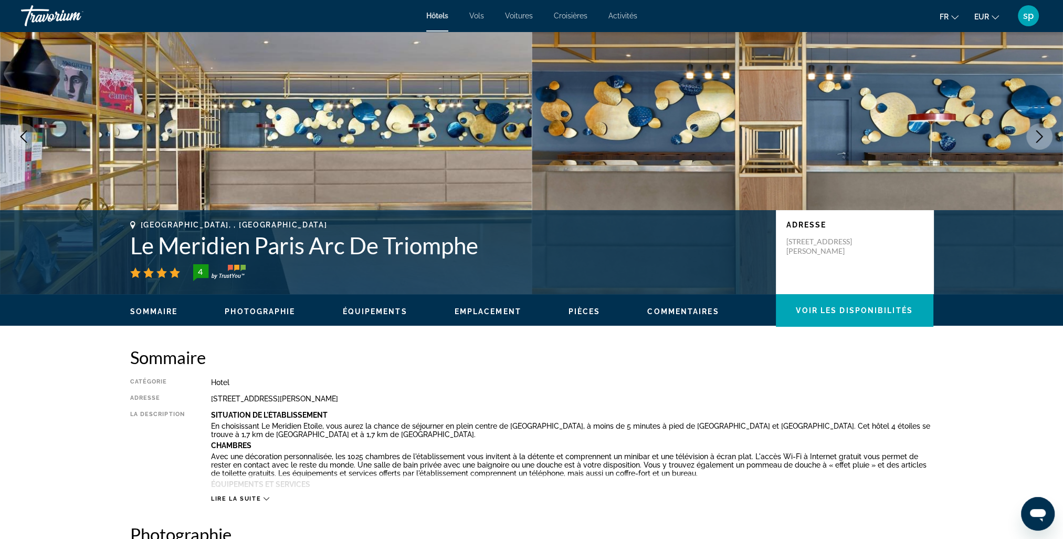
click at [1036, 138] on icon "Next image" at bounding box center [1039, 136] width 13 height 13
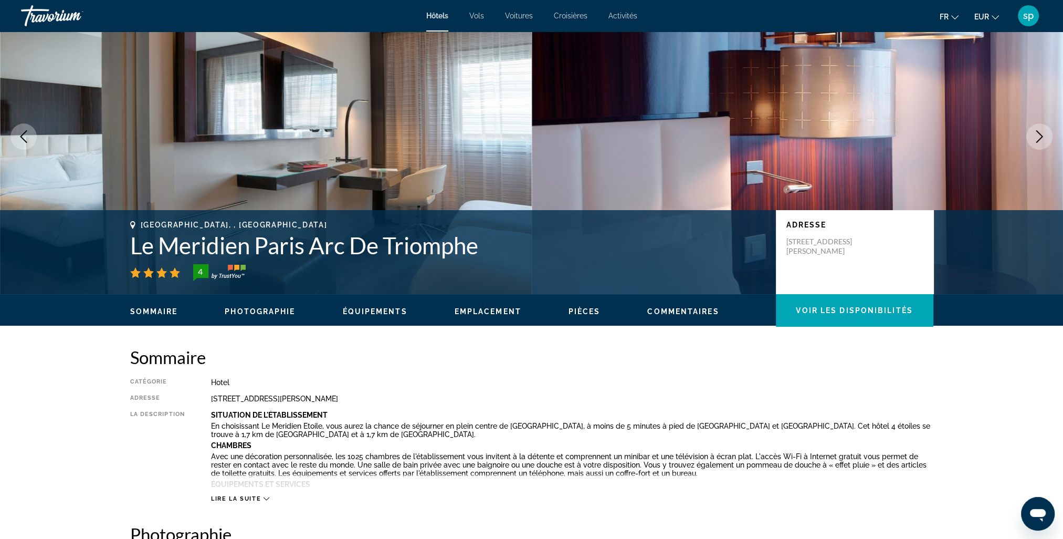
click at [1036, 138] on icon "Next image" at bounding box center [1039, 136] width 13 height 13
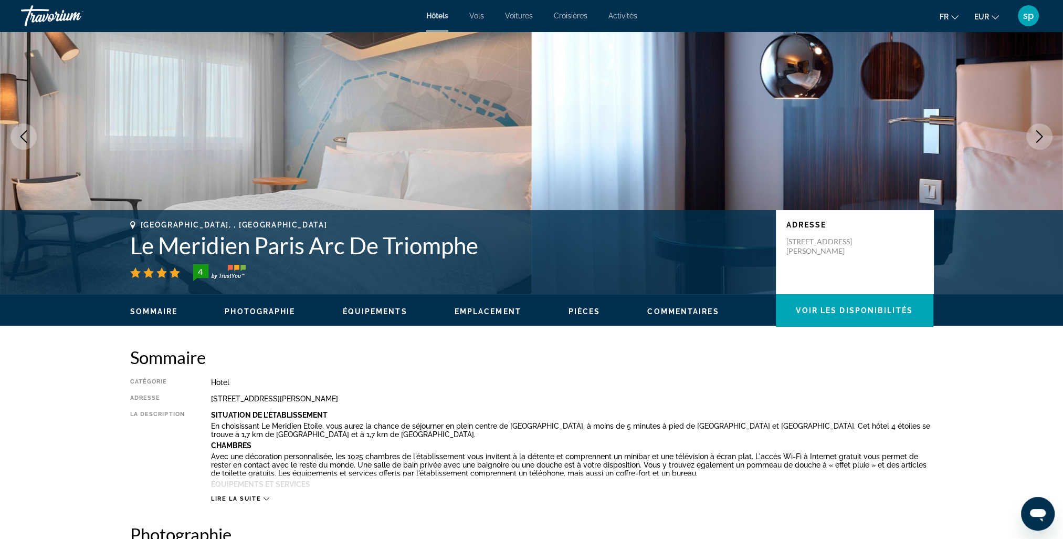
click at [1036, 138] on icon "Next image" at bounding box center [1039, 136] width 13 height 13
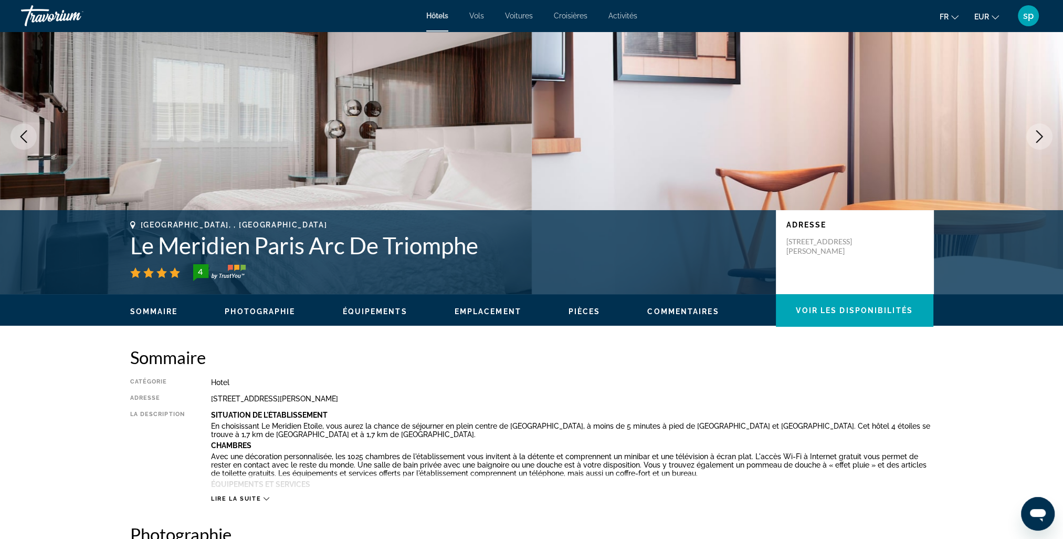
click at [1036, 138] on icon "Next image" at bounding box center [1039, 136] width 13 height 13
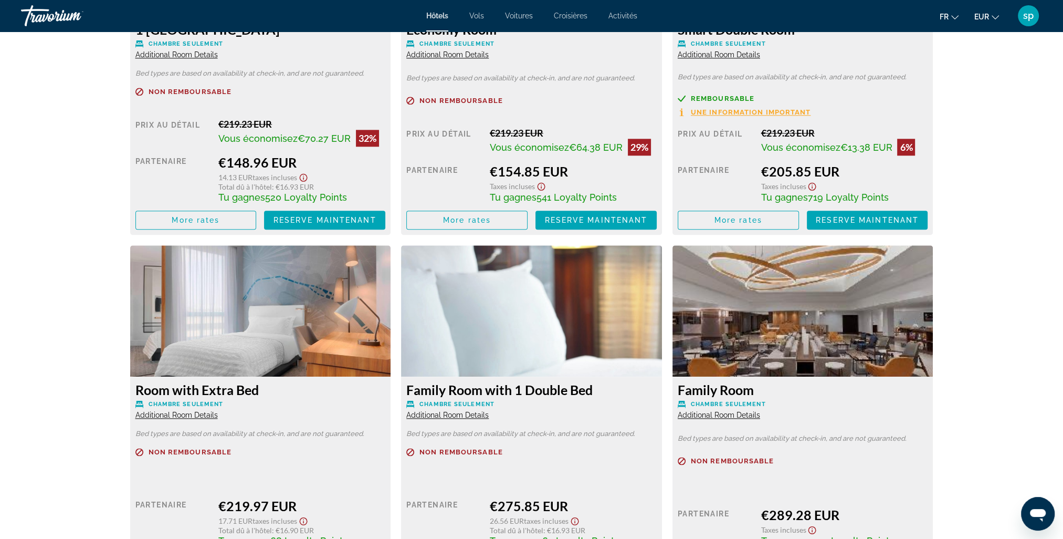
scroll to position [1628, 0]
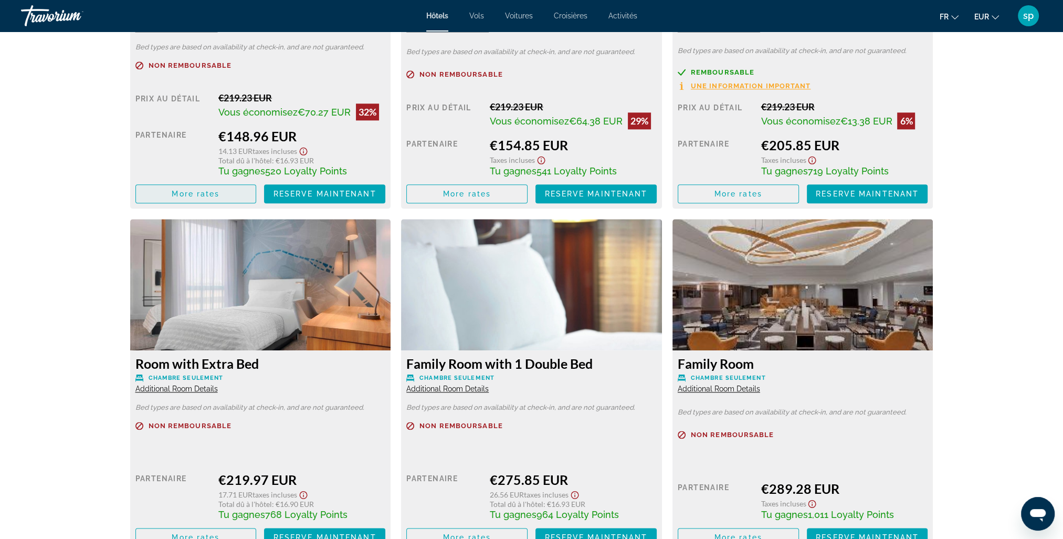
click at [229, 198] on span "Main content" at bounding box center [196, 193] width 120 height 25
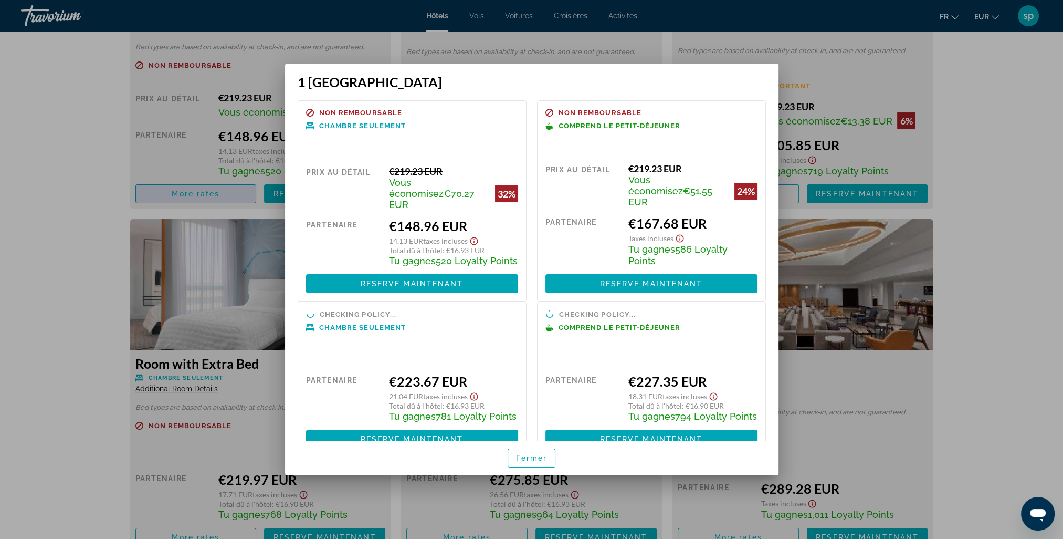
scroll to position [0, 0]
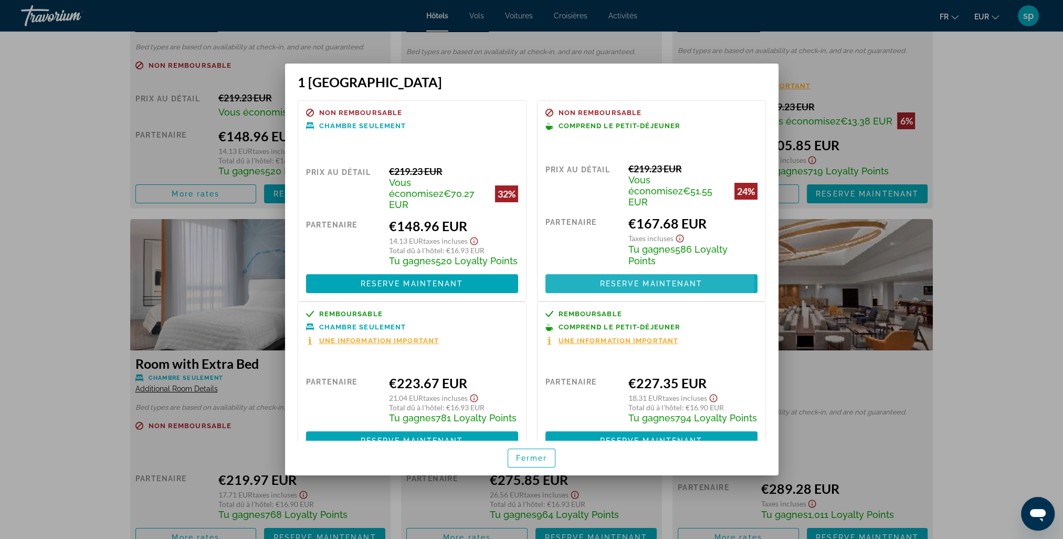
click at [643, 279] on span "Reserve maintenant" at bounding box center [651, 283] width 103 height 8
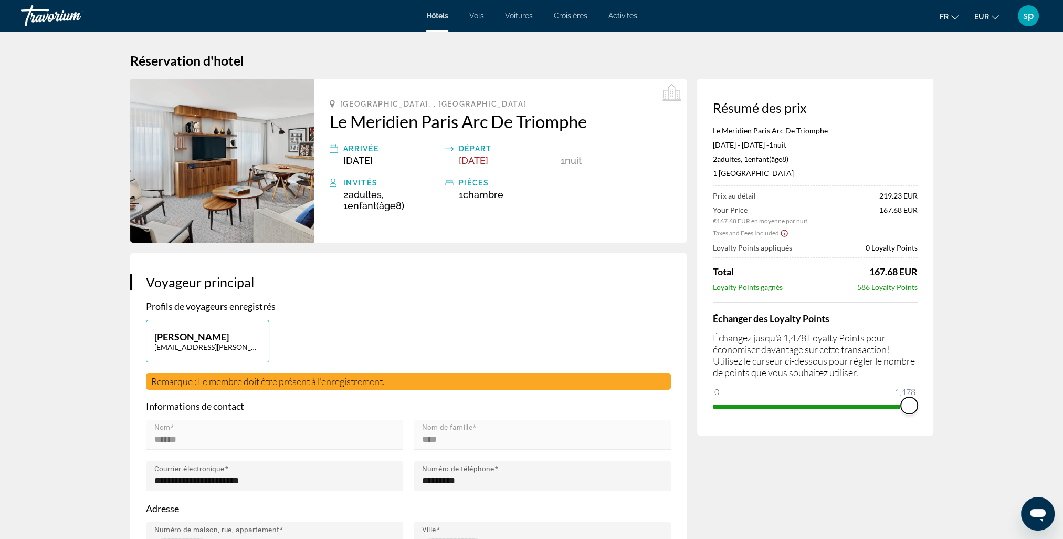
drag, startPoint x: 720, startPoint y: 390, endPoint x: 916, endPoint y: 386, distance: 195.9
click at [916, 404] on ngx-slider "0 1,478 1,478" at bounding box center [815, 405] width 205 height 2
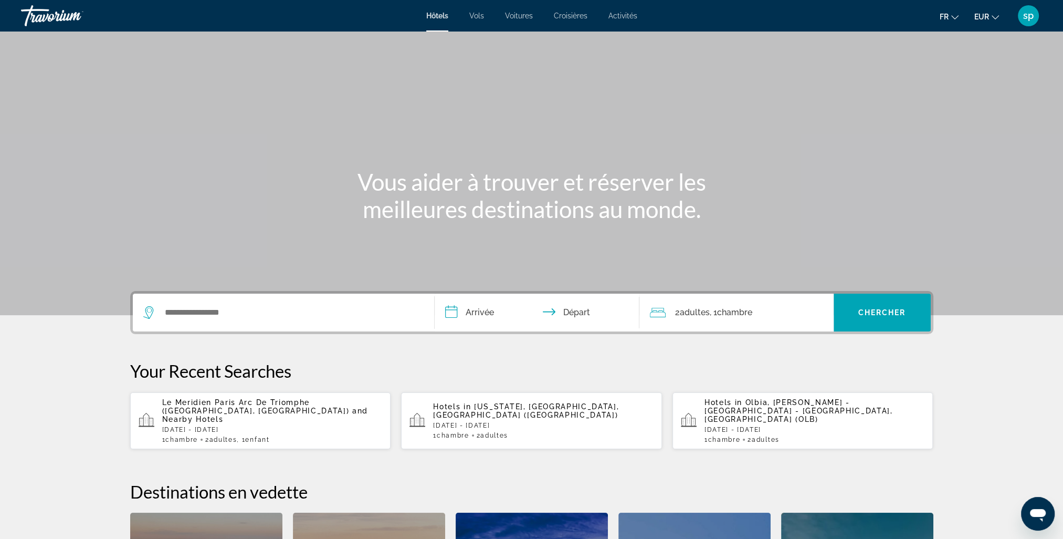
click at [285, 405] on span "Le Meridien Paris Arc De Triomphe ([GEOGRAPHIC_DATA], [GEOGRAPHIC_DATA])" at bounding box center [255, 406] width 187 height 17
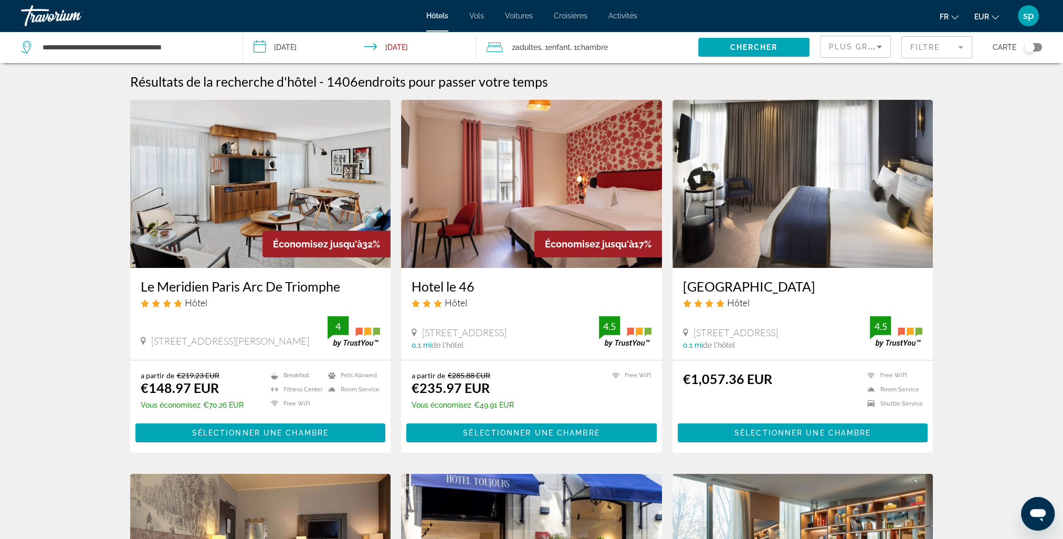
click at [326, 177] on img "Main content" at bounding box center [260, 184] width 261 height 168
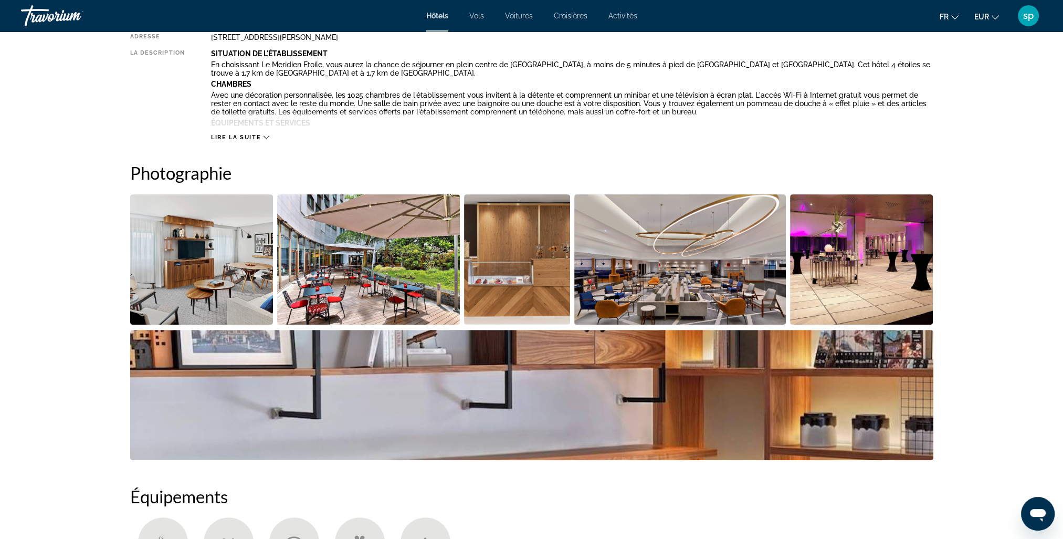
scroll to position [420, 0]
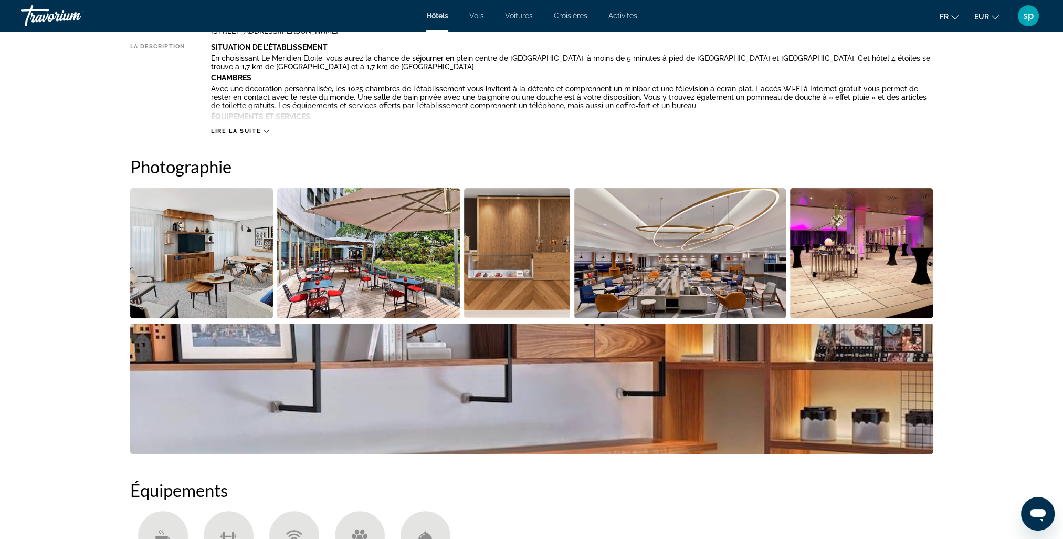
click at [231, 276] on img "Open full-screen image slider" at bounding box center [201, 253] width 143 height 130
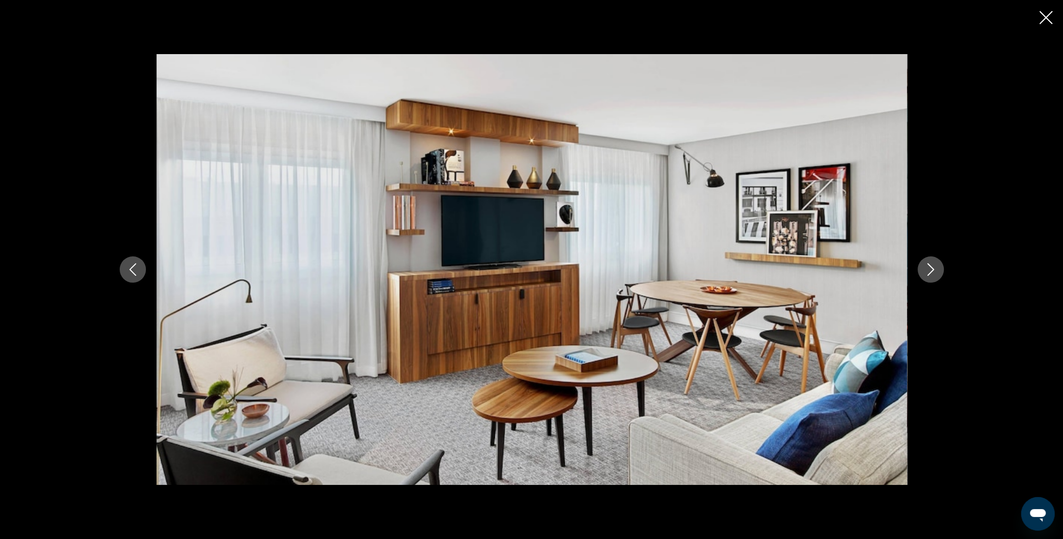
click at [928, 270] on icon "Next image" at bounding box center [931, 269] width 13 height 13
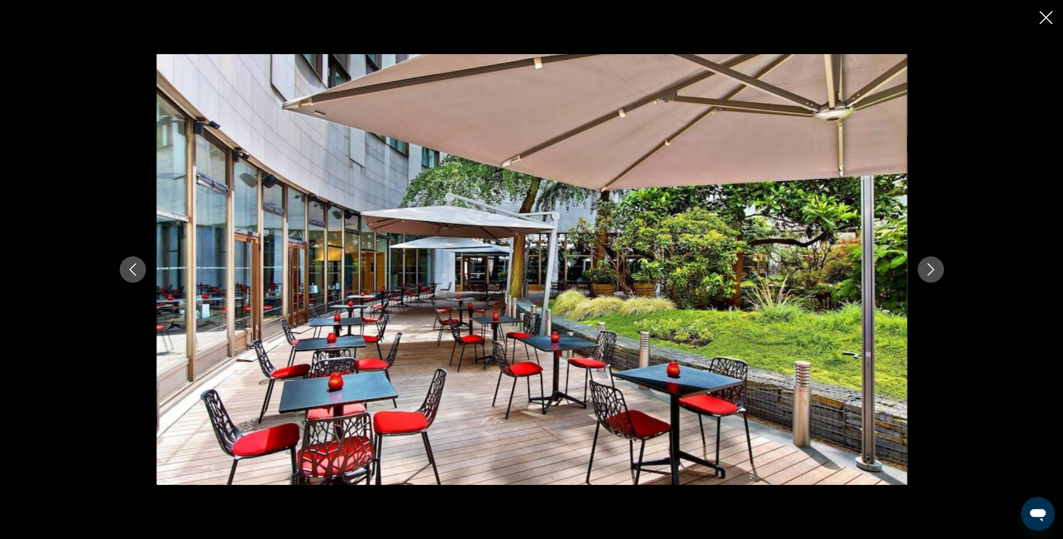
click at [928, 270] on icon "Next image" at bounding box center [931, 269] width 13 height 13
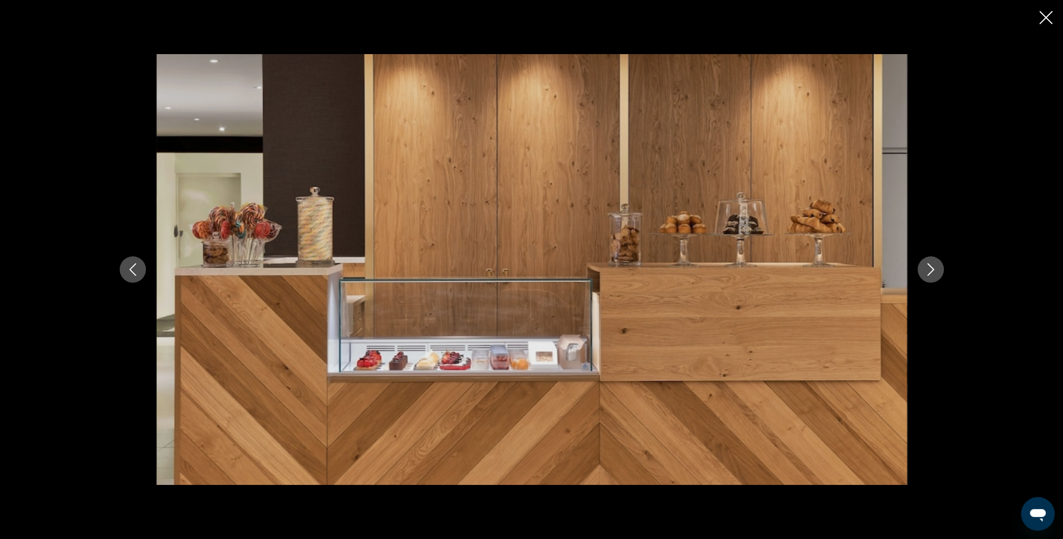
click at [928, 270] on icon "Next image" at bounding box center [931, 269] width 13 height 13
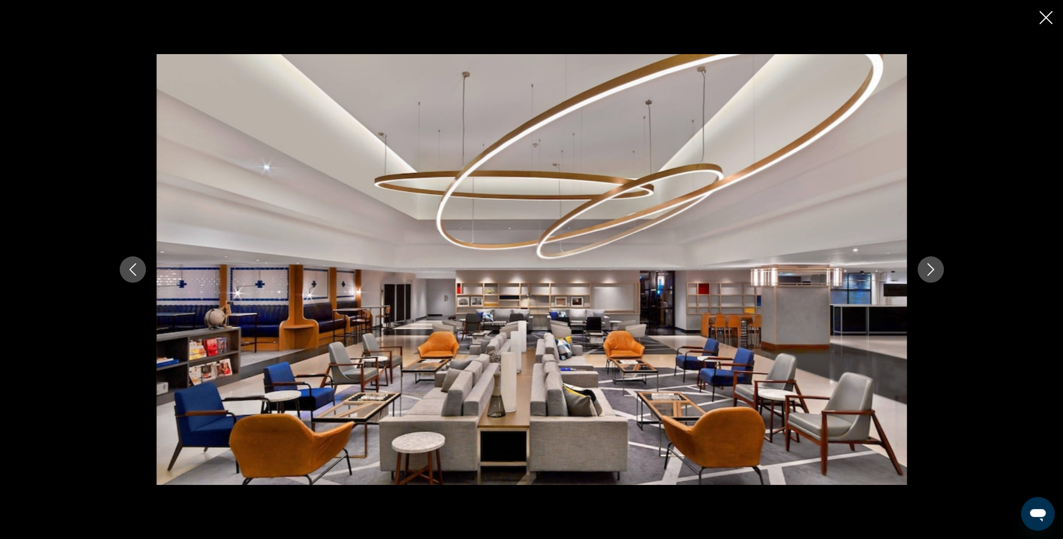
click at [928, 270] on icon "Next image" at bounding box center [931, 269] width 13 height 13
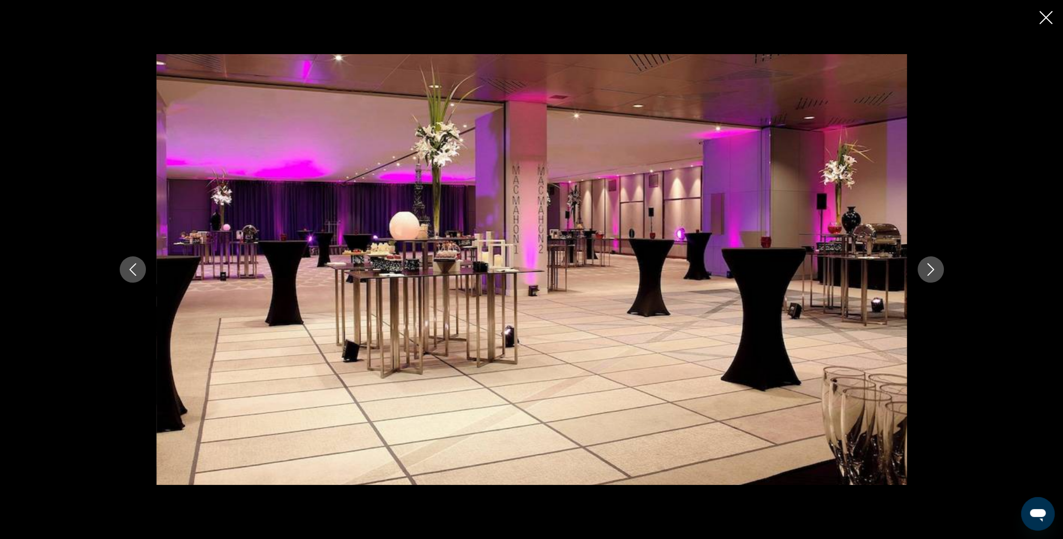
click at [928, 270] on icon "Next image" at bounding box center [931, 269] width 13 height 13
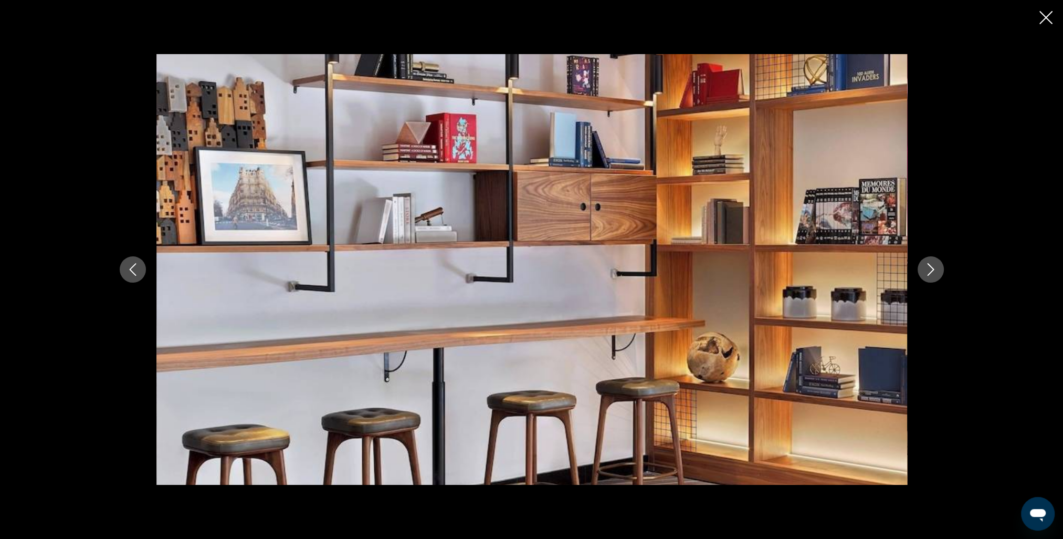
click at [928, 270] on icon "Next image" at bounding box center [931, 269] width 13 height 13
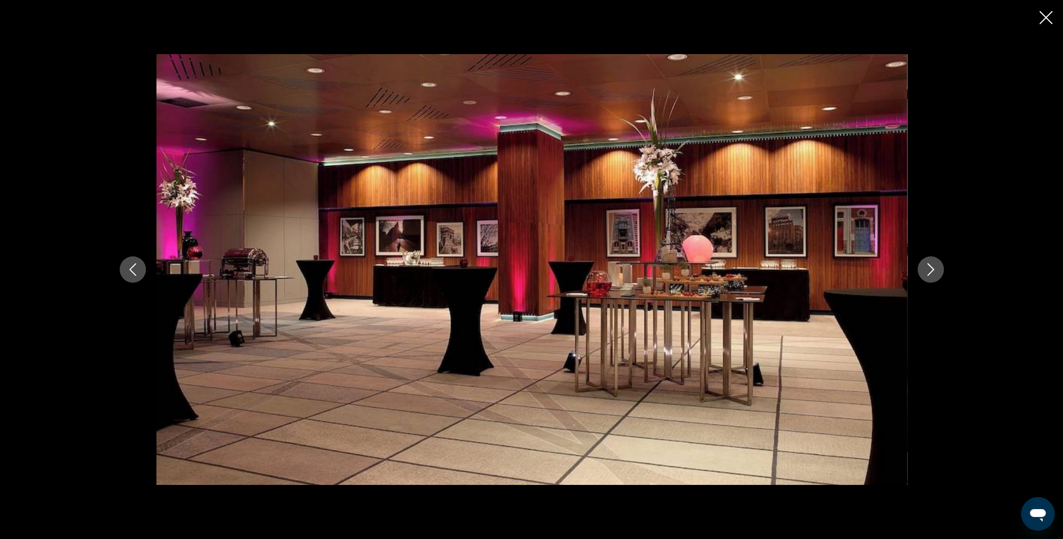
click at [928, 270] on icon "Next image" at bounding box center [931, 269] width 13 height 13
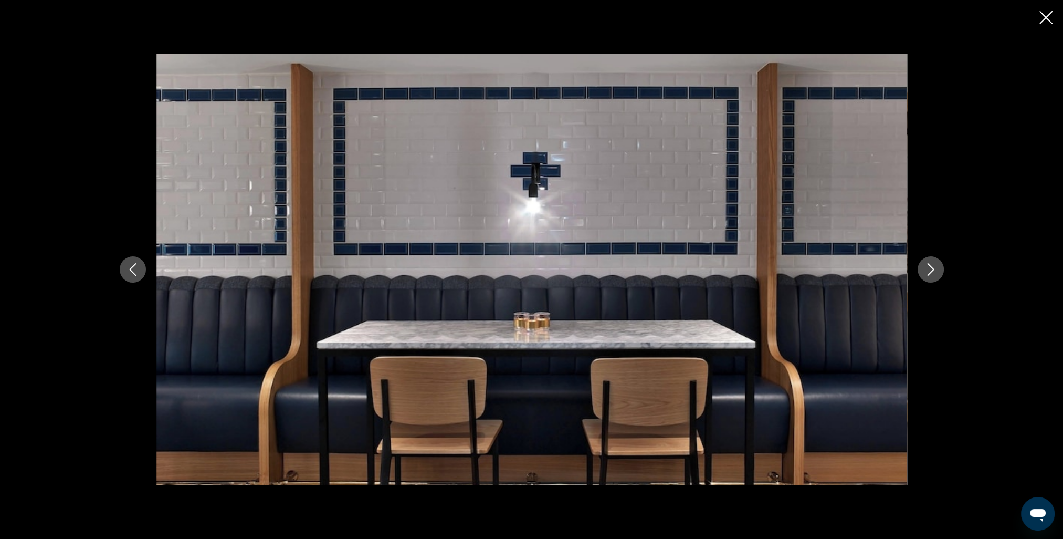
click at [928, 270] on icon "Next image" at bounding box center [931, 269] width 13 height 13
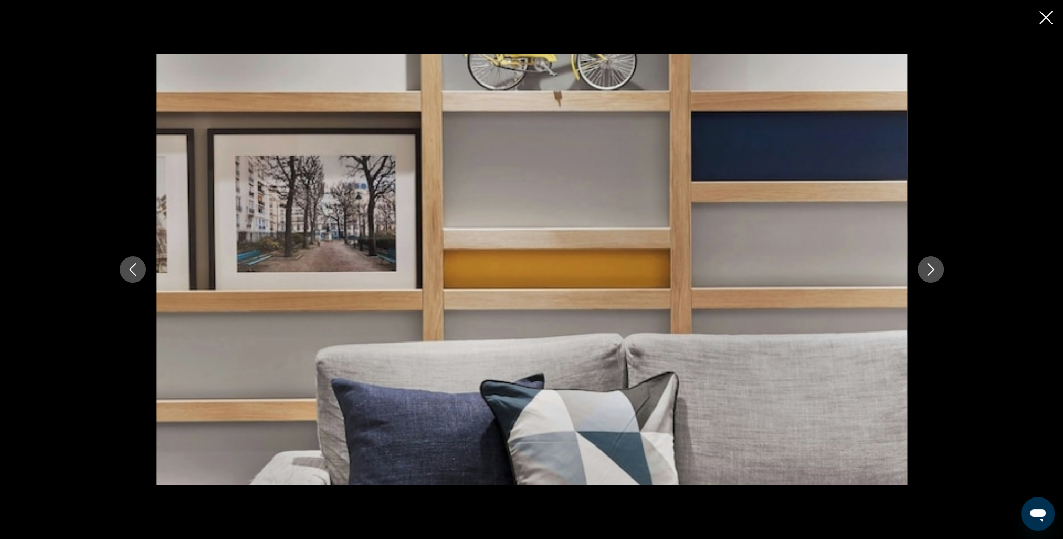
click at [928, 270] on icon "Next image" at bounding box center [931, 269] width 13 height 13
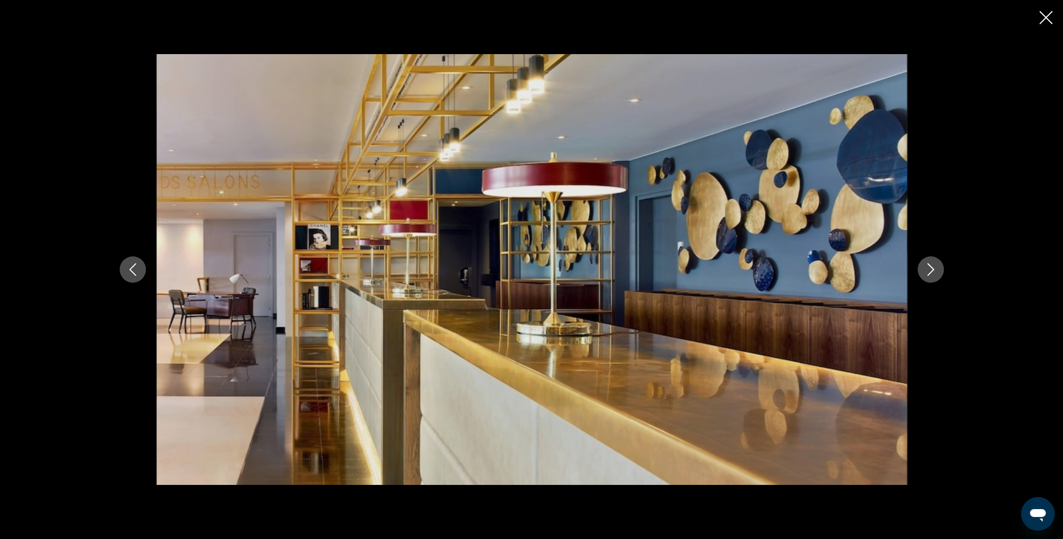
click at [928, 270] on icon "Next image" at bounding box center [931, 269] width 13 height 13
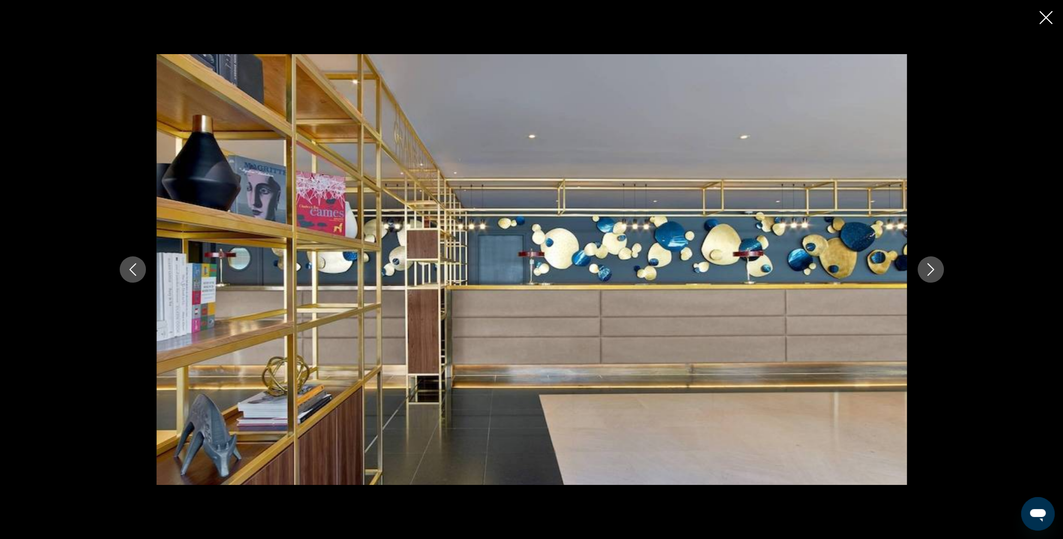
click at [928, 270] on icon "Next image" at bounding box center [931, 269] width 13 height 13
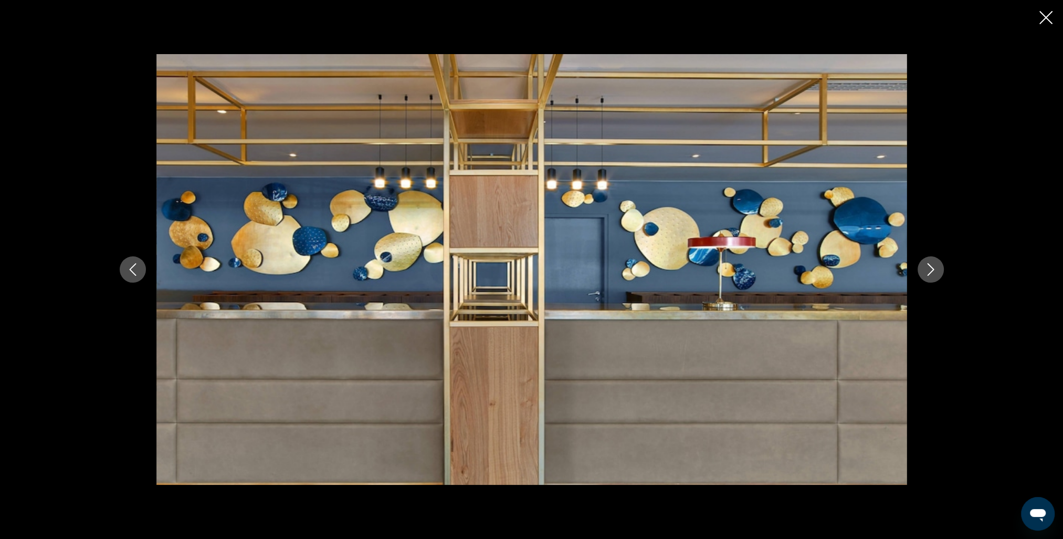
click at [928, 270] on icon "Next image" at bounding box center [931, 269] width 13 height 13
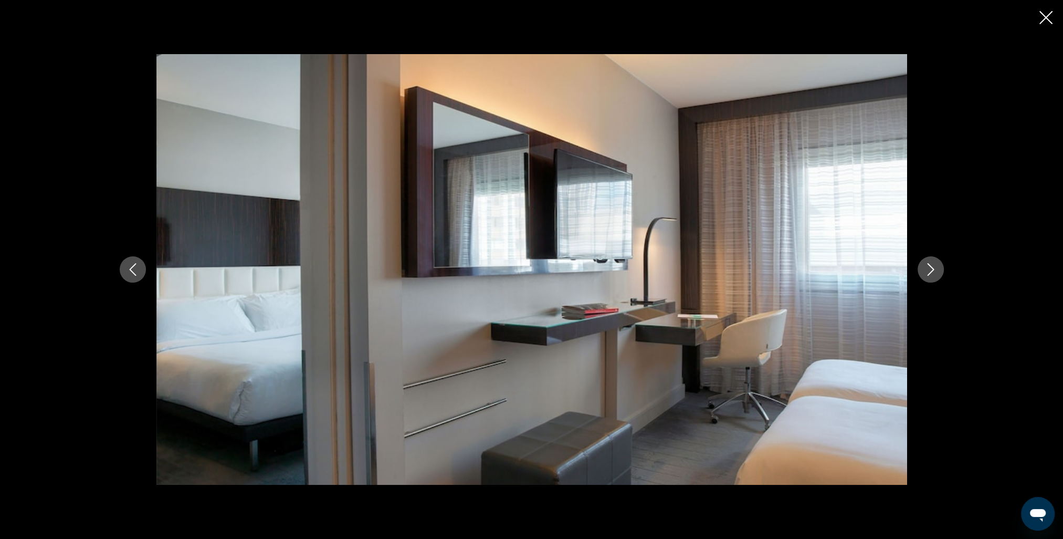
click at [928, 270] on icon "Next image" at bounding box center [931, 269] width 13 height 13
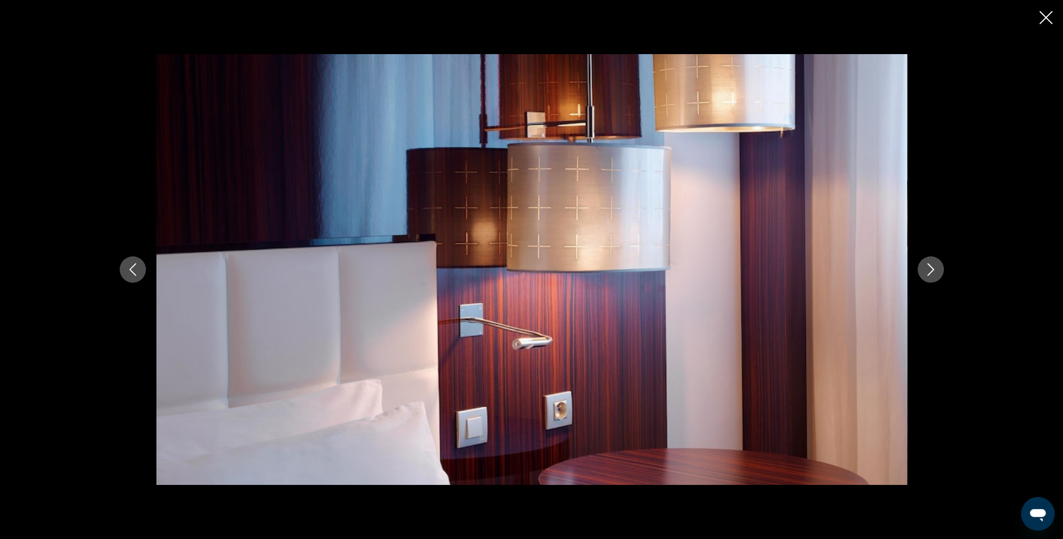
click at [928, 270] on icon "Next image" at bounding box center [931, 269] width 13 height 13
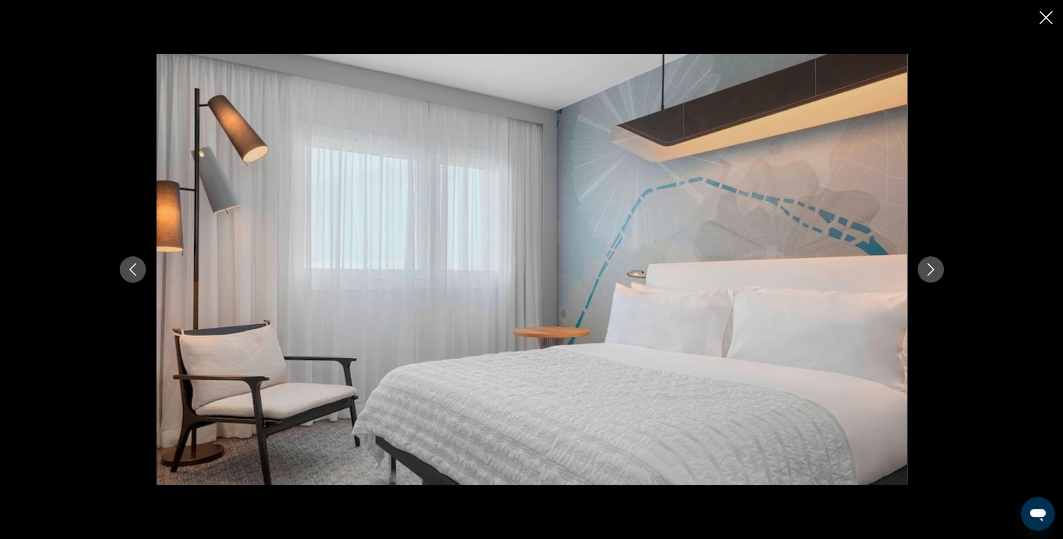
click at [928, 270] on icon "Next image" at bounding box center [931, 269] width 13 height 13
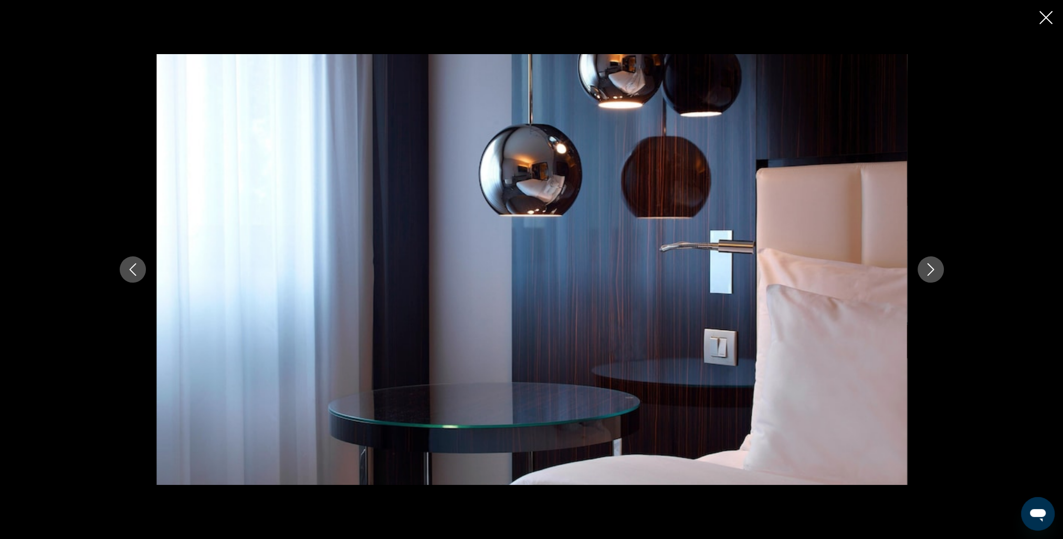
click at [928, 270] on icon "Next image" at bounding box center [931, 269] width 13 height 13
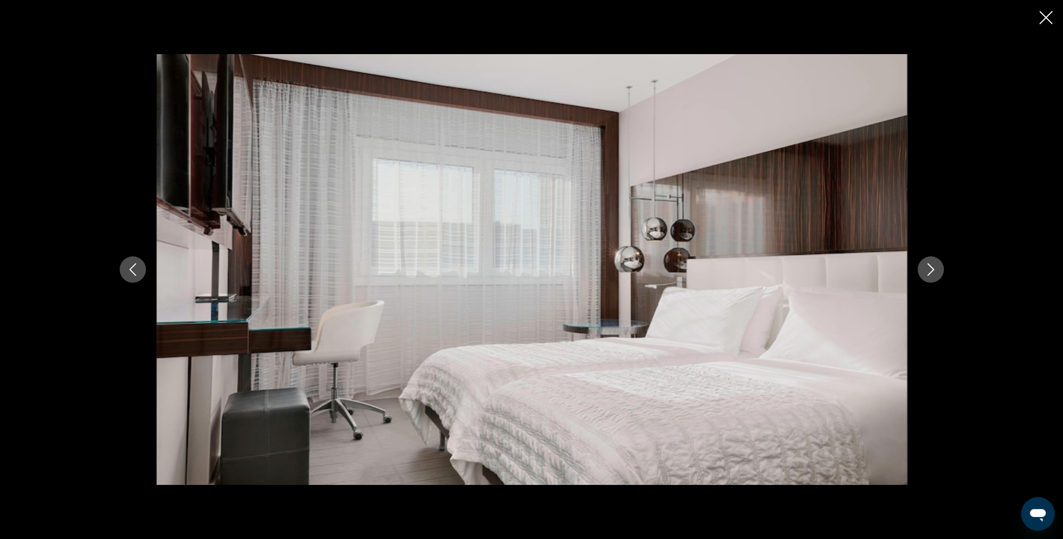
click at [928, 270] on icon "Next image" at bounding box center [931, 269] width 13 height 13
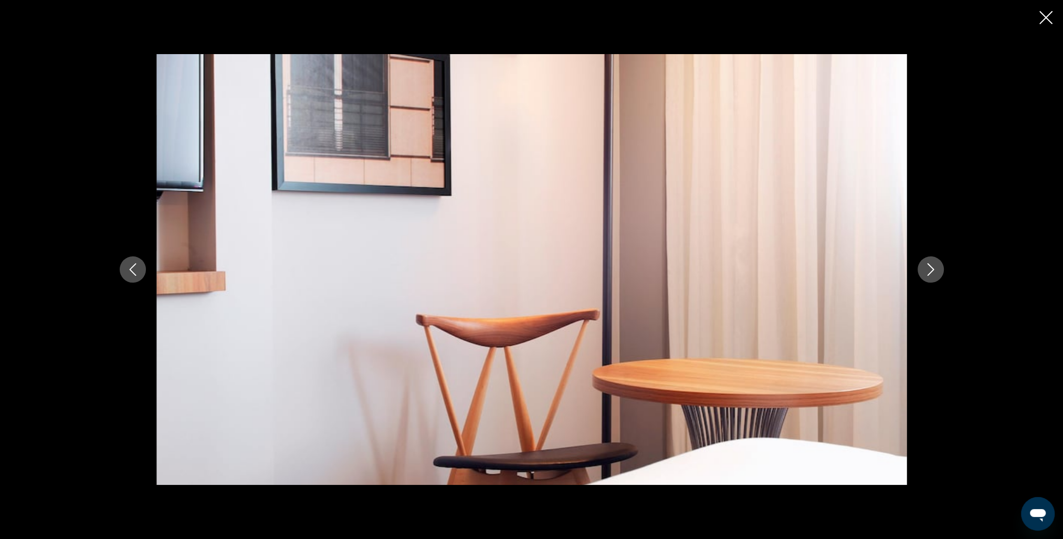
click at [928, 270] on icon "Next image" at bounding box center [931, 269] width 13 height 13
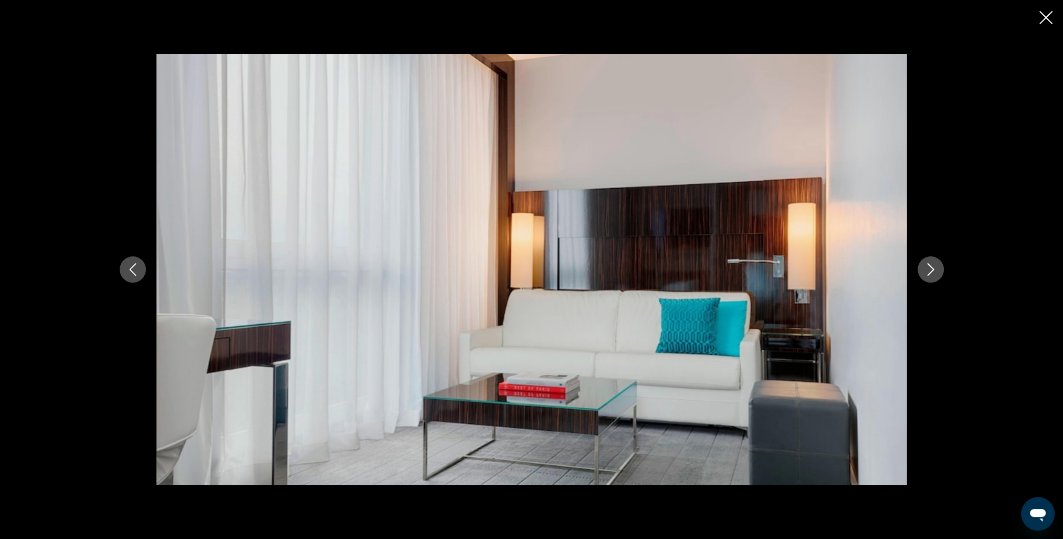
click at [928, 270] on icon "Next image" at bounding box center [931, 269] width 13 height 13
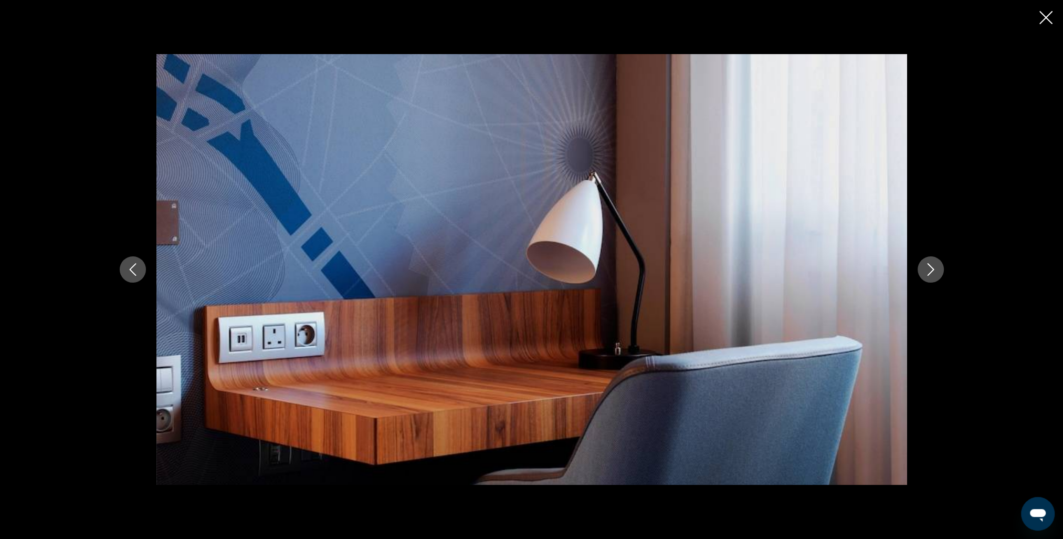
click at [928, 270] on icon "Next image" at bounding box center [931, 269] width 13 height 13
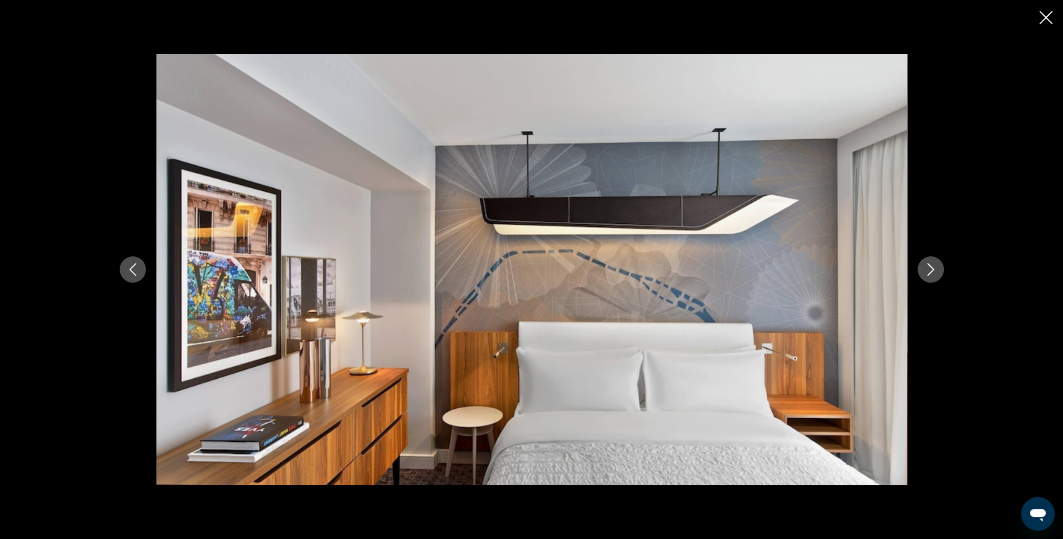
click at [928, 270] on icon "Next image" at bounding box center [931, 269] width 13 height 13
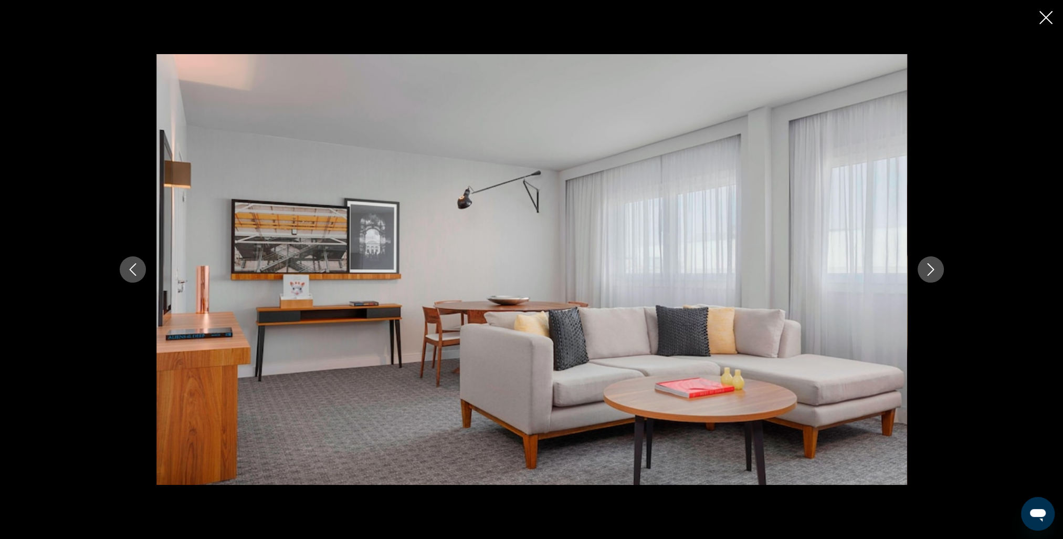
click at [928, 270] on icon "Next image" at bounding box center [931, 269] width 13 height 13
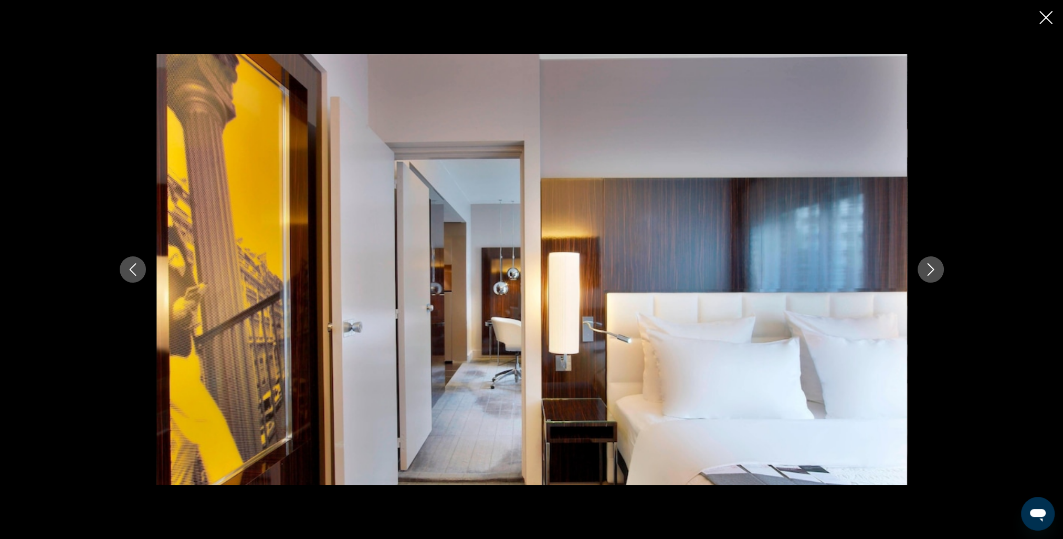
click at [929, 270] on icon "Next image" at bounding box center [931, 269] width 13 height 13
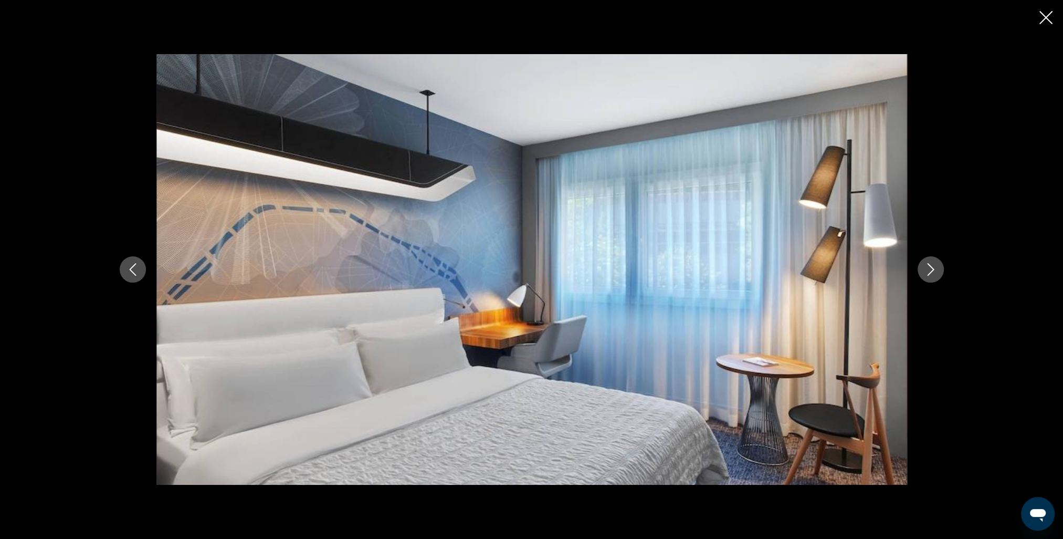
click at [929, 270] on icon "Next image" at bounding box center [931, 269] width 13 height 13
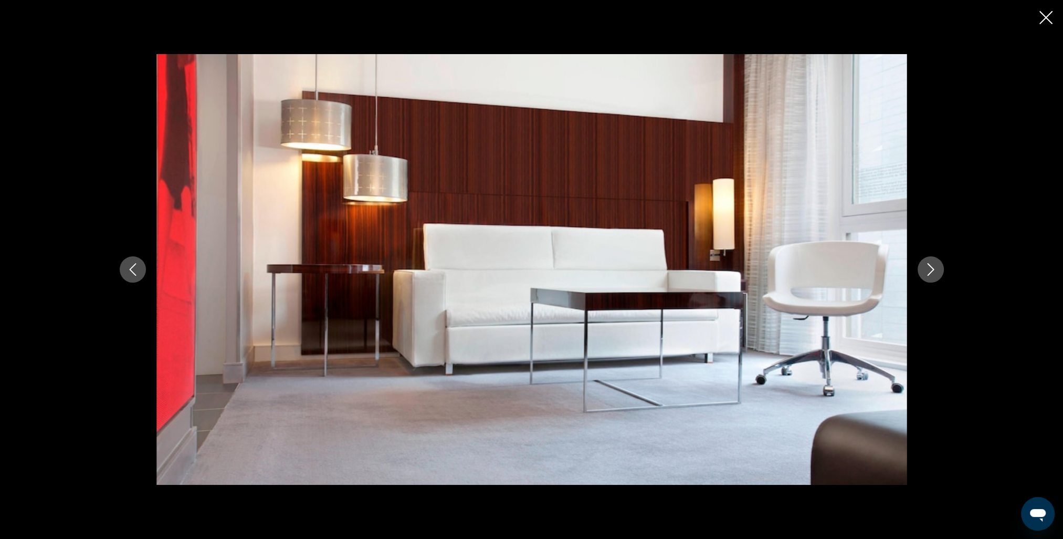
click at [929, 270] on icon "Next image" at bounding box center [931, 269] width 13 height 13
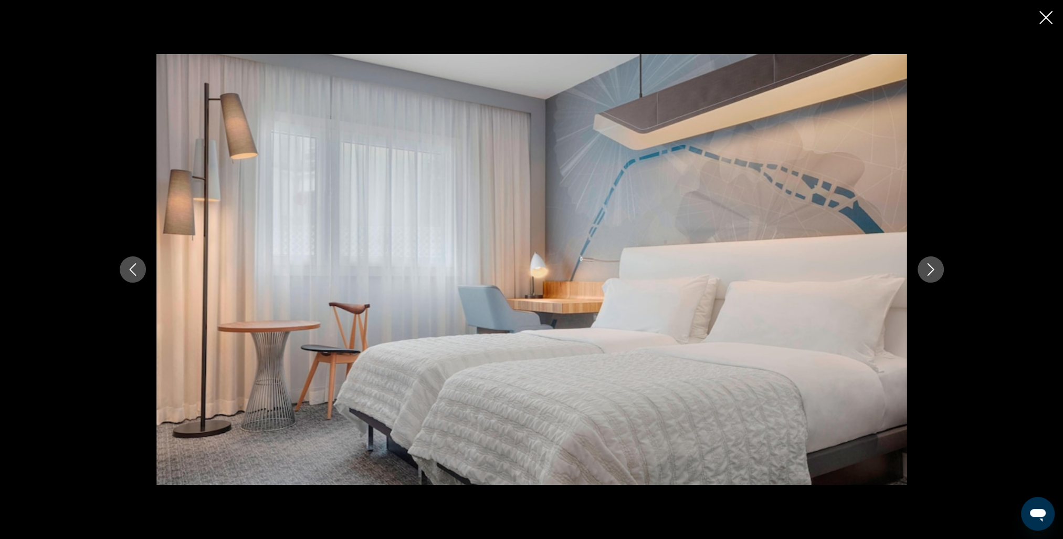
click at [929, 270] on icon "Next image" at bounding box center [931, 269] width 13 height 13
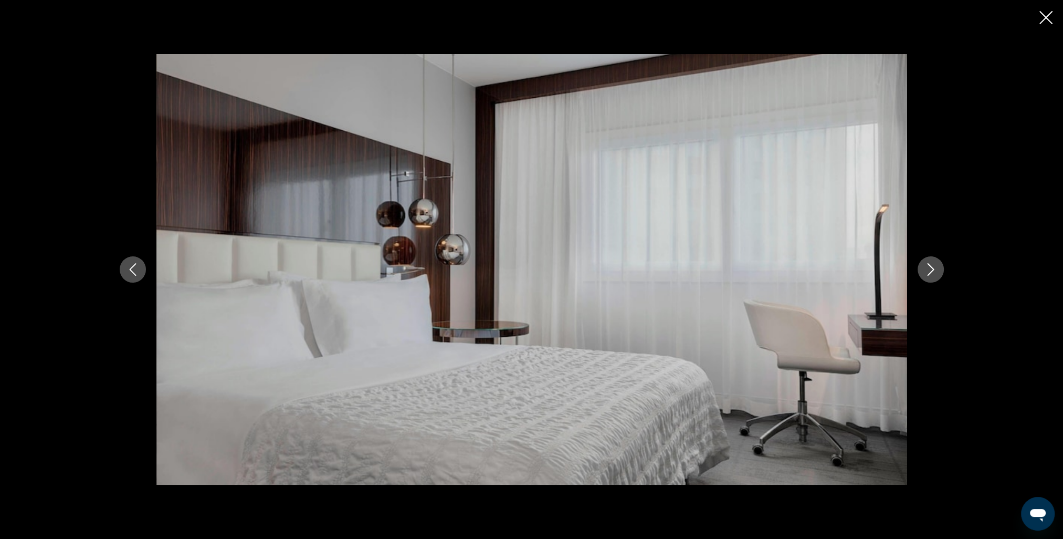
click at [929, 270] on icon "Next image" at bounding box center [931, 269] width 13 height 13
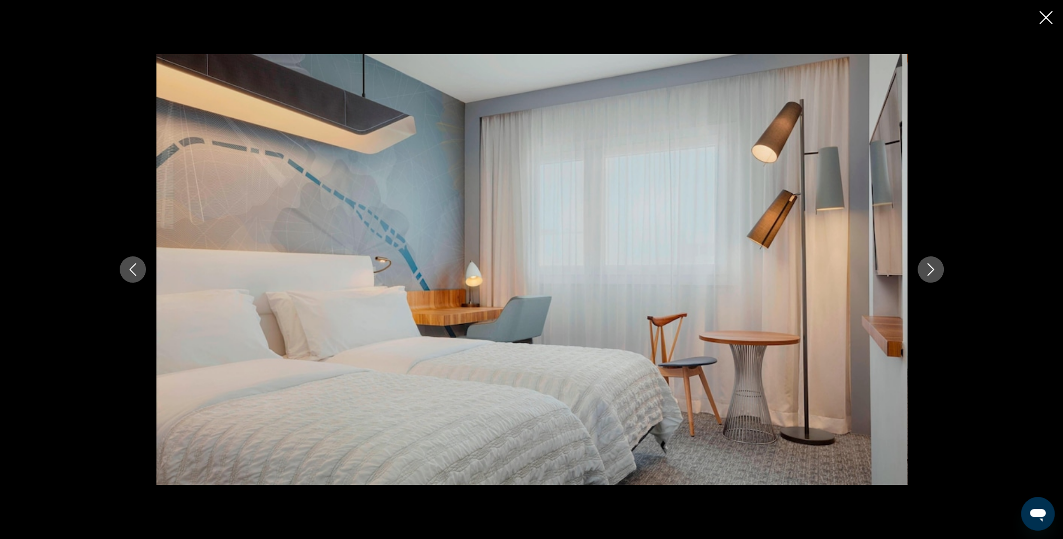
click at [929, 270] on icon "Next image" at bounding box center [931, 269] width 13 height 13
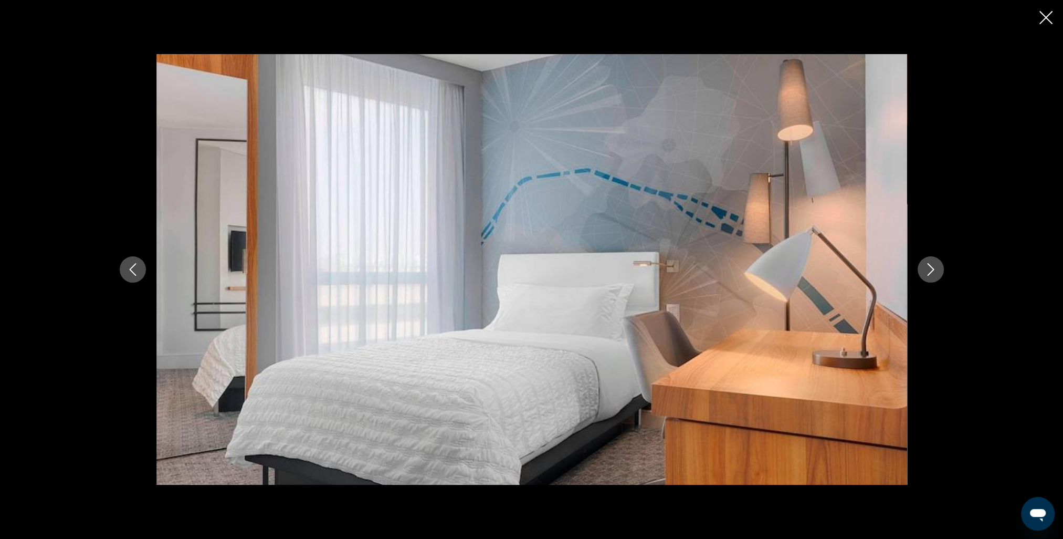
click at [929, 270] on icon "Next image" at bounding box center [931, 269] width 13 height 13
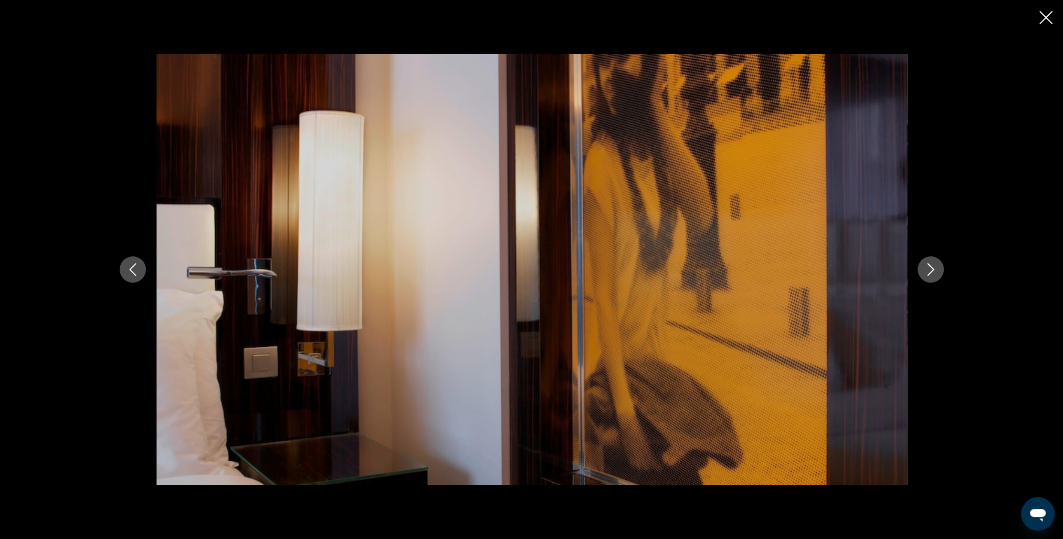
click at [929, 270] on icon "Next image" at bounding box center [931, 269] width 13 height 13
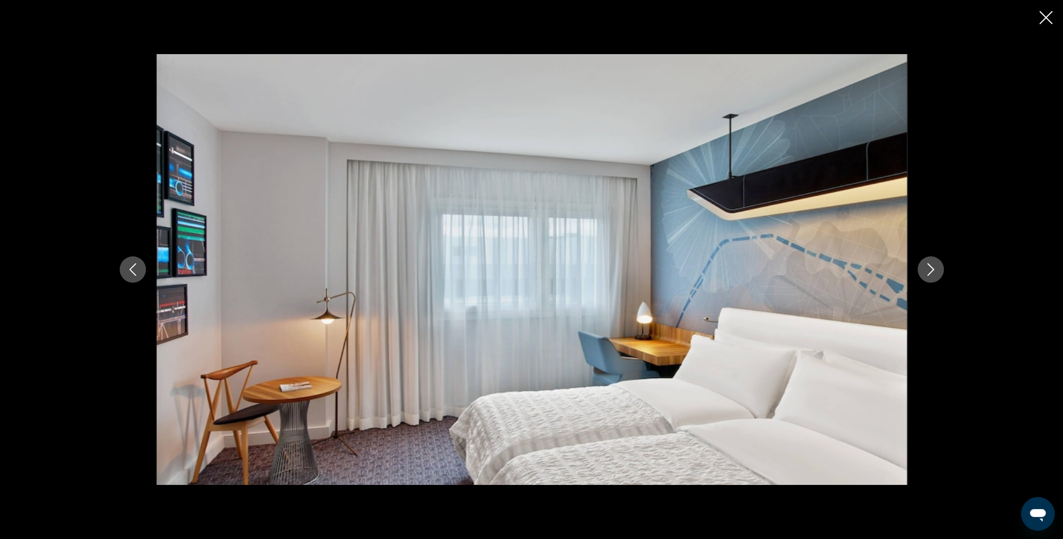
click at [929, 270] on icon "Next image" at bounding box center [931, 269] width 13 height 13
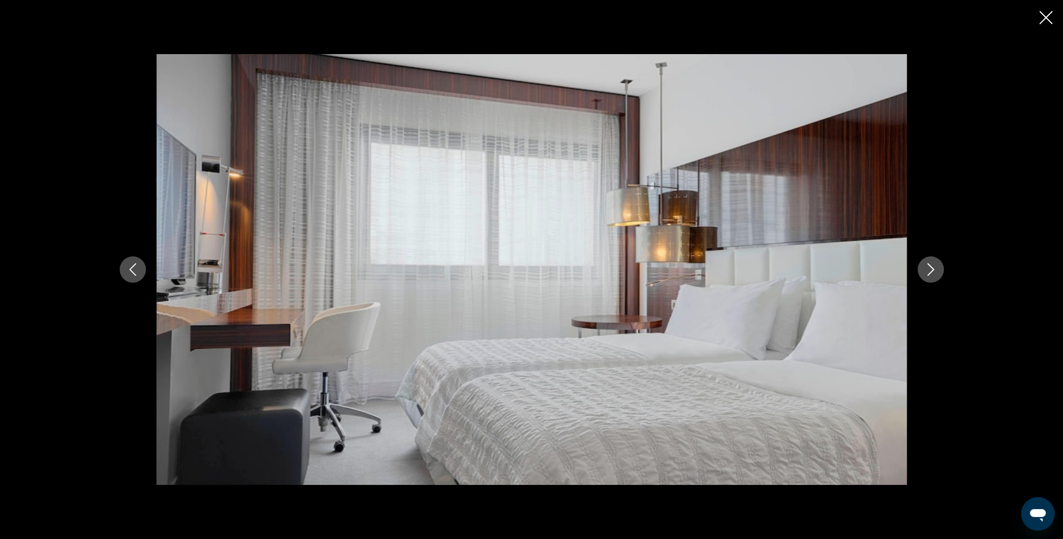
click at [929, 270] on icon "Next image" at bounding box center [931, 269] width 13 height 13
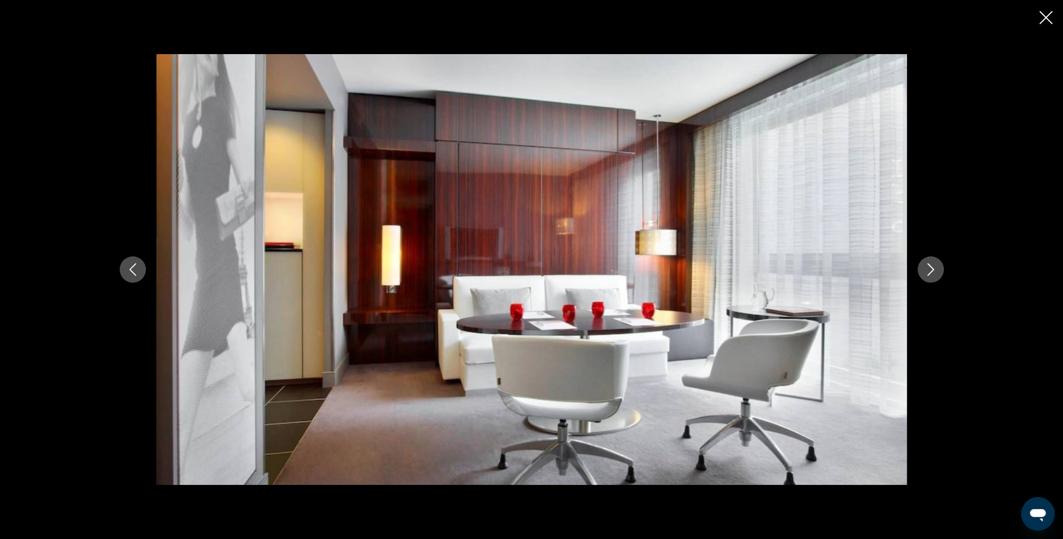
click at [929, 270] on icon "Next image" at bounding box center [931, 269] width 13 height 13
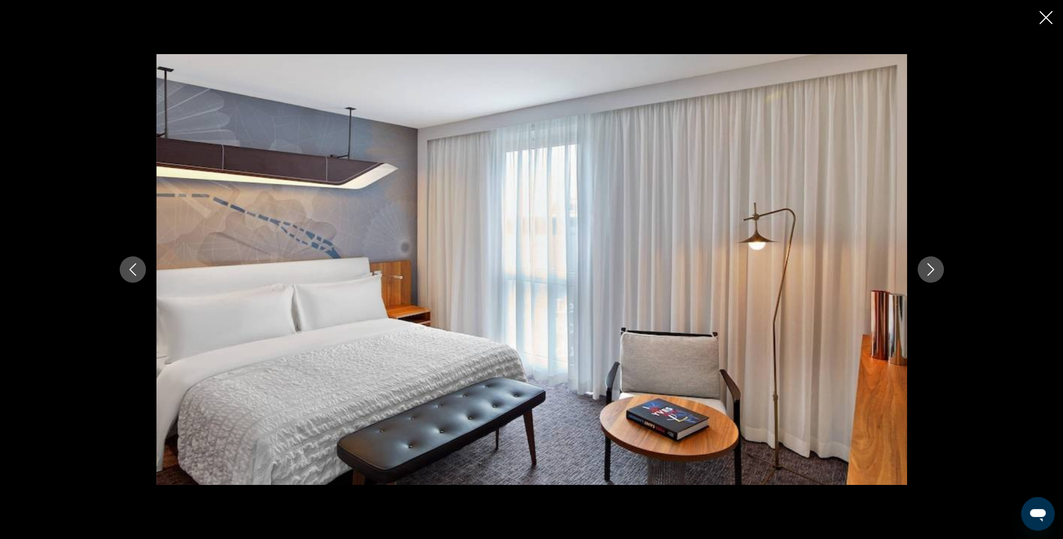
click at [929, 270] on icon "Next image" at bounding box center [931, 269] width 13 height 13
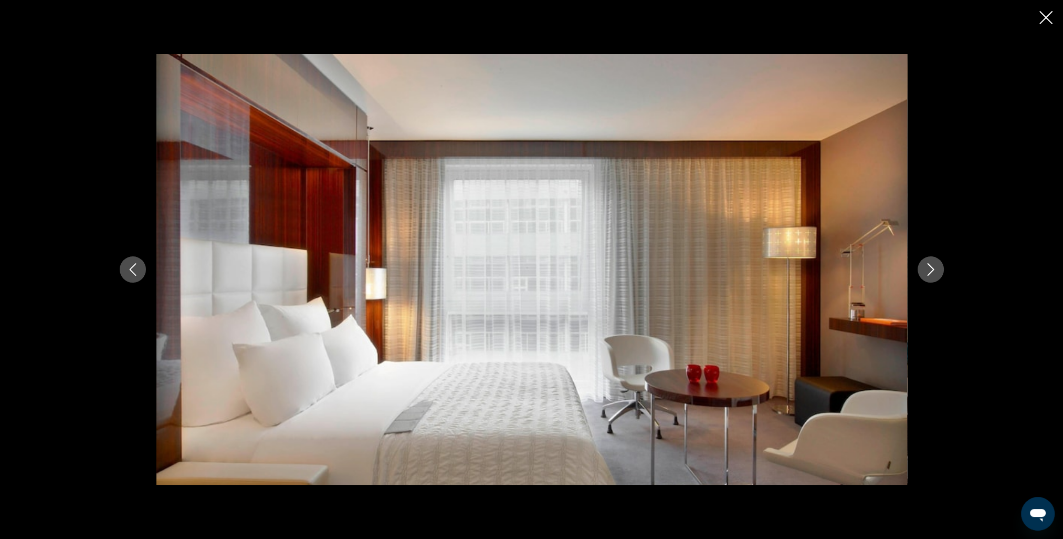
click at [929, 270] on icon "Next image" at bounding box center [931, 269] width 13 height 13
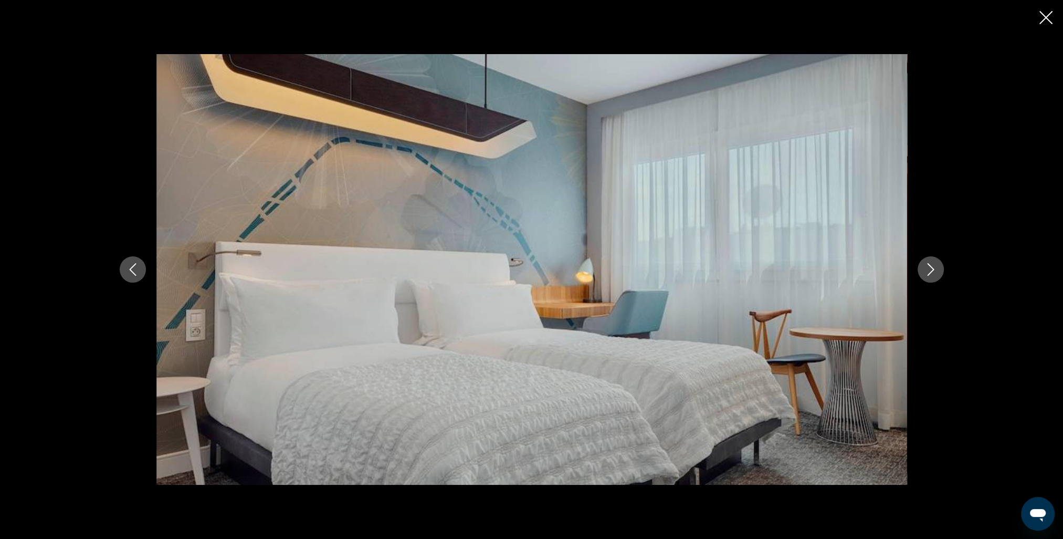
click at [929, 270] on icon "Next image" at bounding box center [931, 269] width 13 height 13
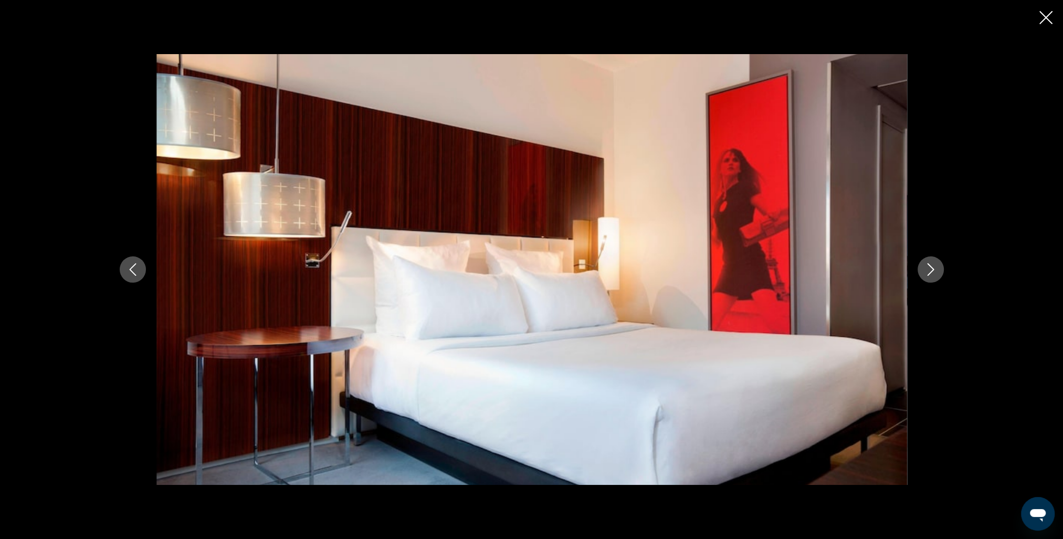
click at [929, 270] on icon "Next image" at bounding box center [931, 269] width 13 height 13
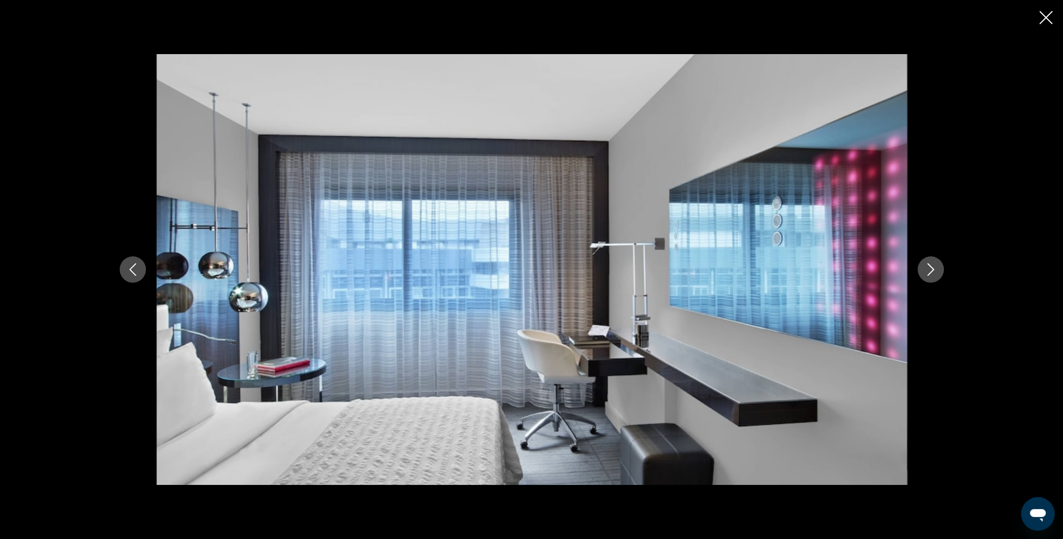
click at [929, 270] on icon "Next image" at bounding box center [931, 269] width 13 height 13
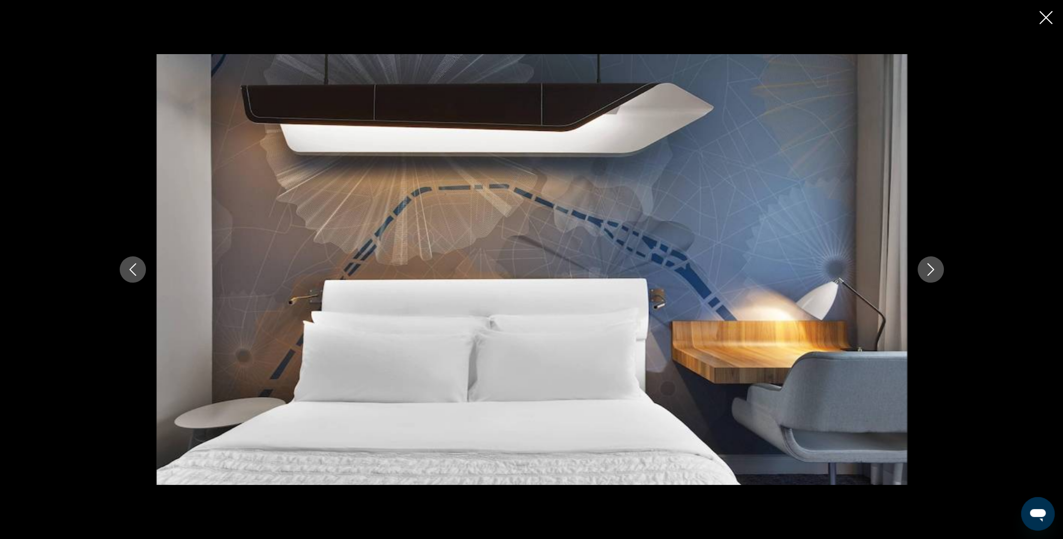
click at [929, 270] on icon "Next image" at bounding box center [931, 269] width 13 height 13
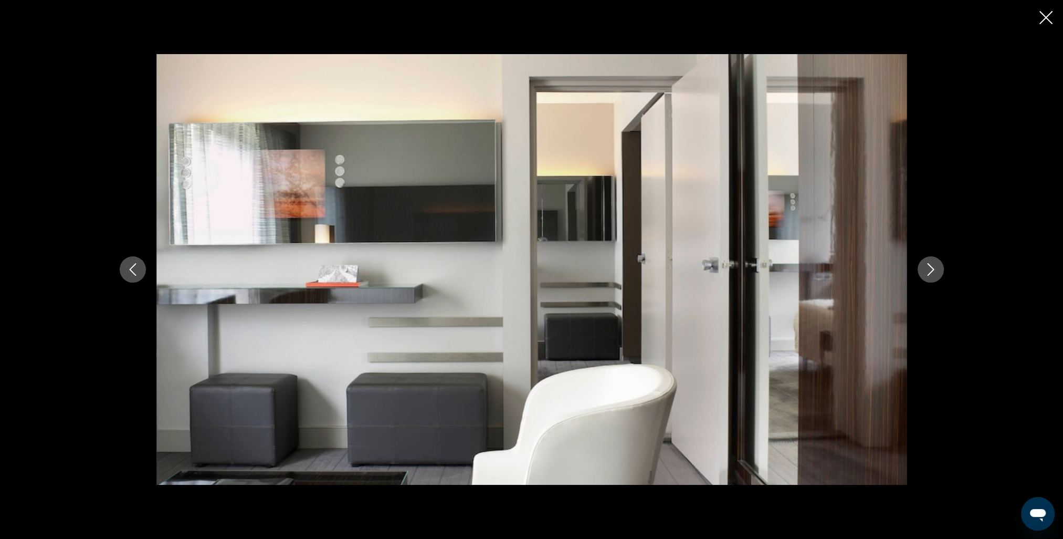
click at [929, 270] on icon "Next image" at bounding box center [931, 269] width 13 height 13
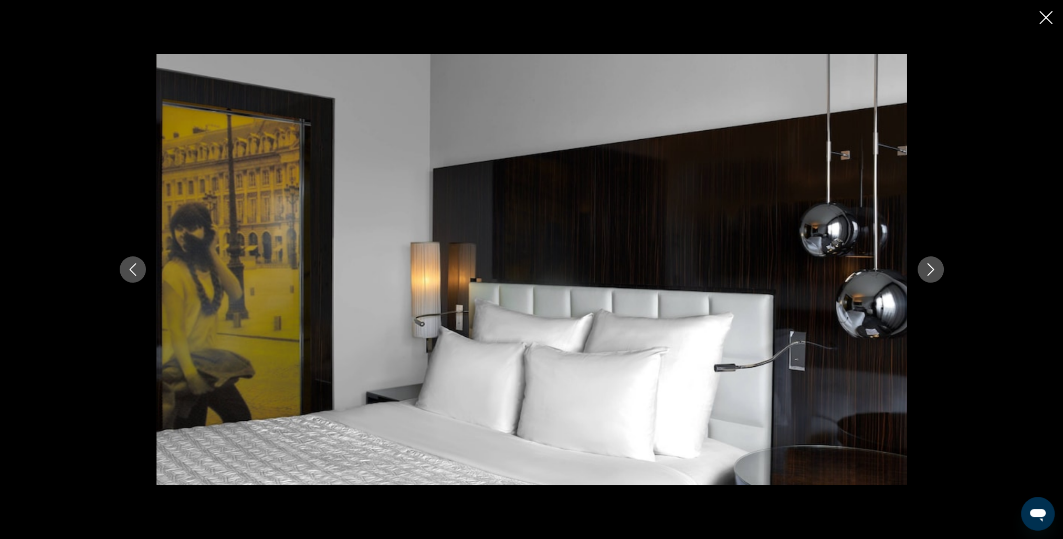
click at [929, 270] on icon "Next image" at bounding box center [931, 269] width 13 height 13
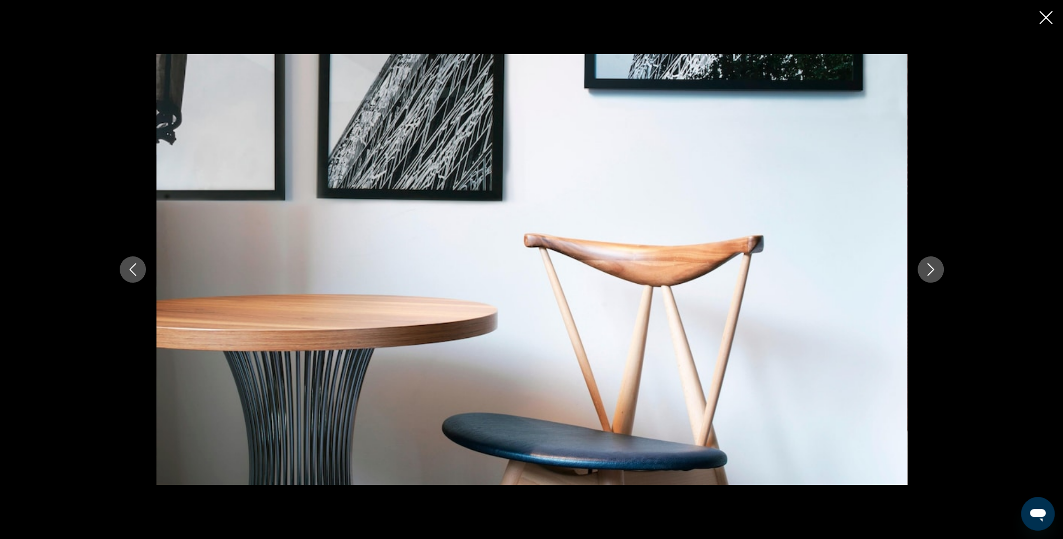
click at [933, 270] on icon "Next image" at bounding box center [930, 269] width 7 height 13
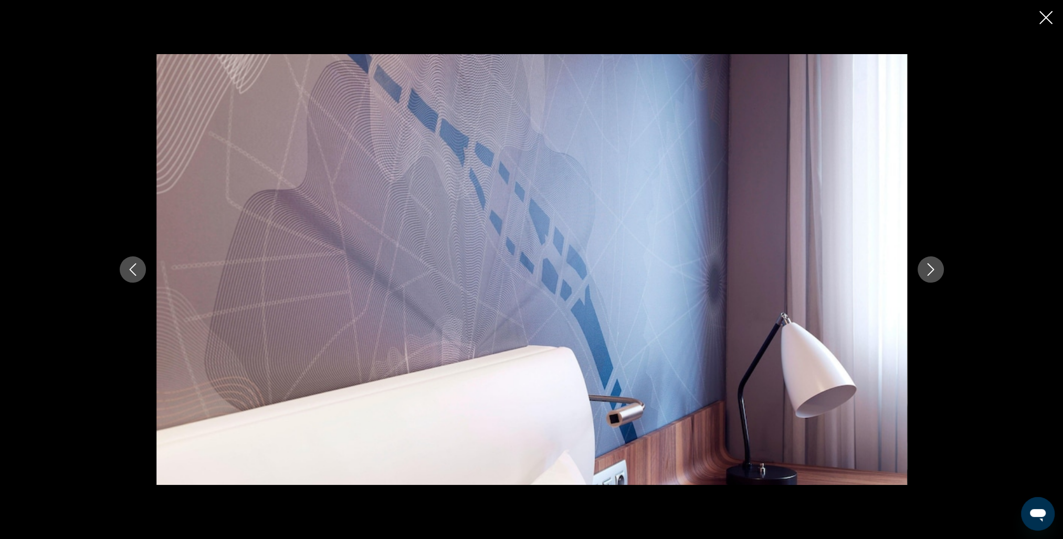
click at [933, 270] on icon "Next image" at bounding box center [930, 269] width 7 height 13
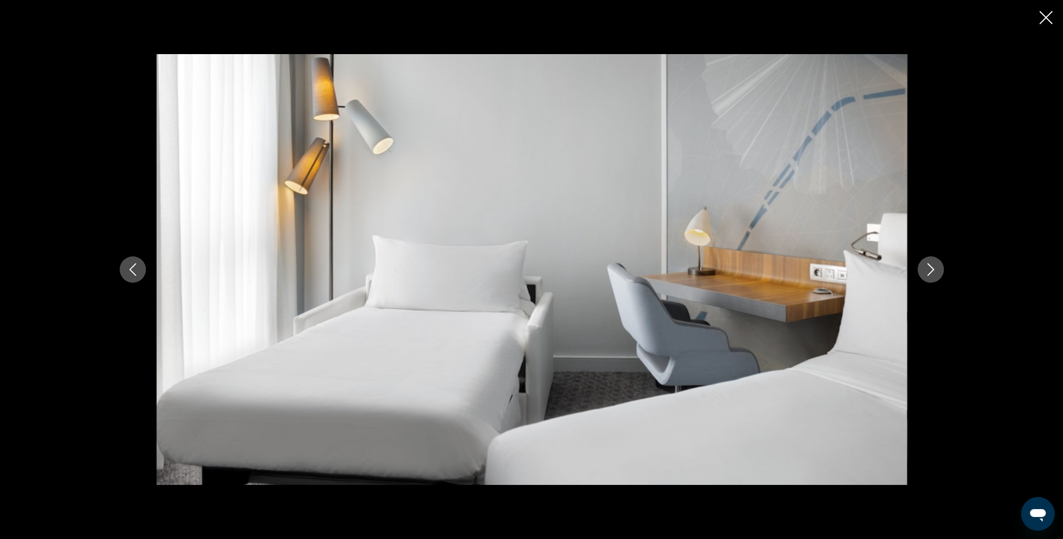
click at [933, 270] on icon "Next image" at bounding box center [930, 269] width 7 height 13
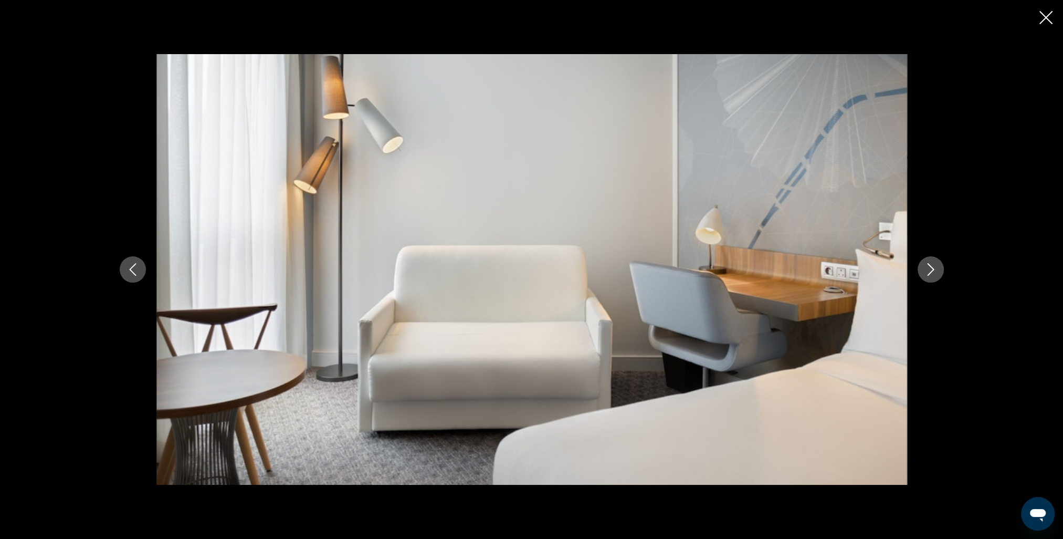
click at [933, 270] on icon "Next image" at bounding box center [930, 269] width 7 height 13
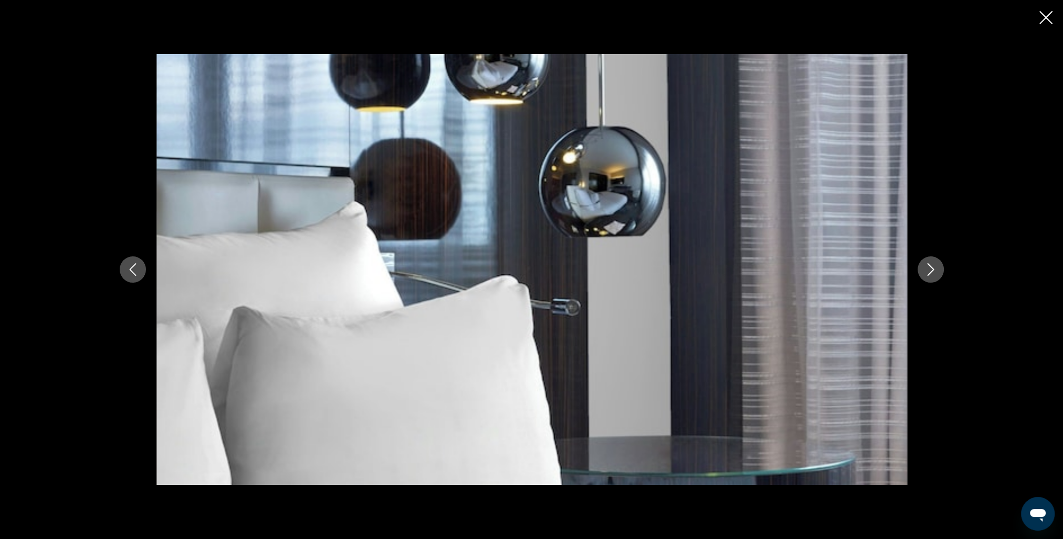
click at [933, 270] on icon "Next image" at bounding box center [930, 269] width 7 height 13
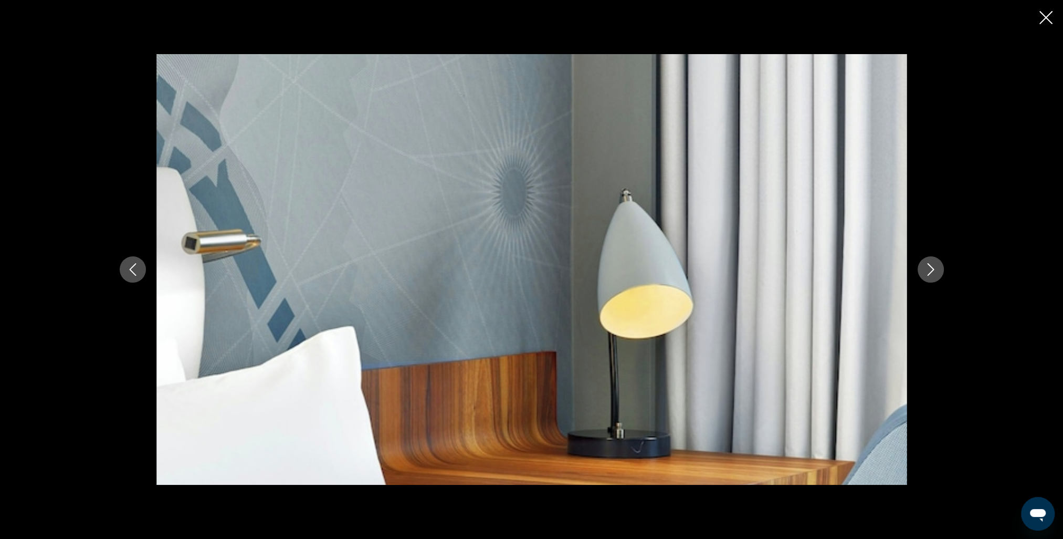
click at [933, 270] on icon "Next image" at bounding box center [930, 269] width 7 height 13
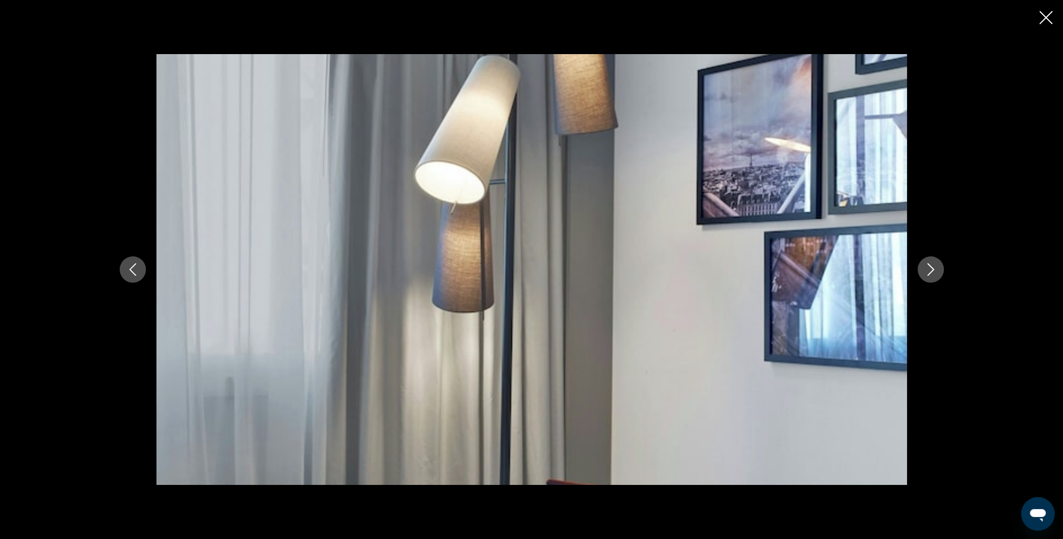
click at [933, 270] on icon "Next image" at bounding box center [930, 269] width 7 height 13
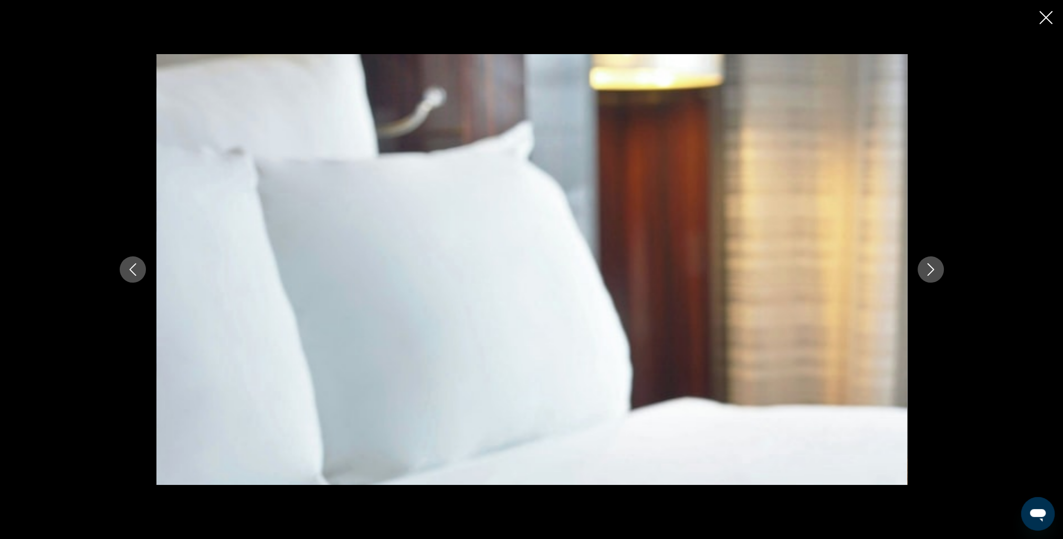
drag, startPoint x: 933, startPoint y: 270, endPoint x: 986, endPoint y: 225, distance: 70.1
click at [933, 271] on icon "Next image" at bounding box center [930, 269] width 7 height 13
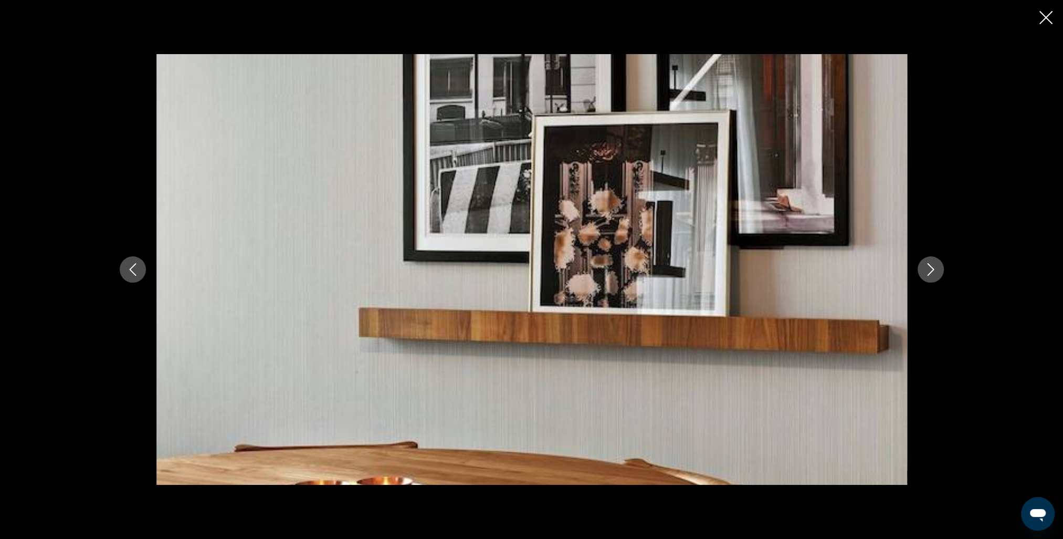
click at [1040, 20] on icon "Close slideshow" at bounding box center [1046, 17] width 13 height 13
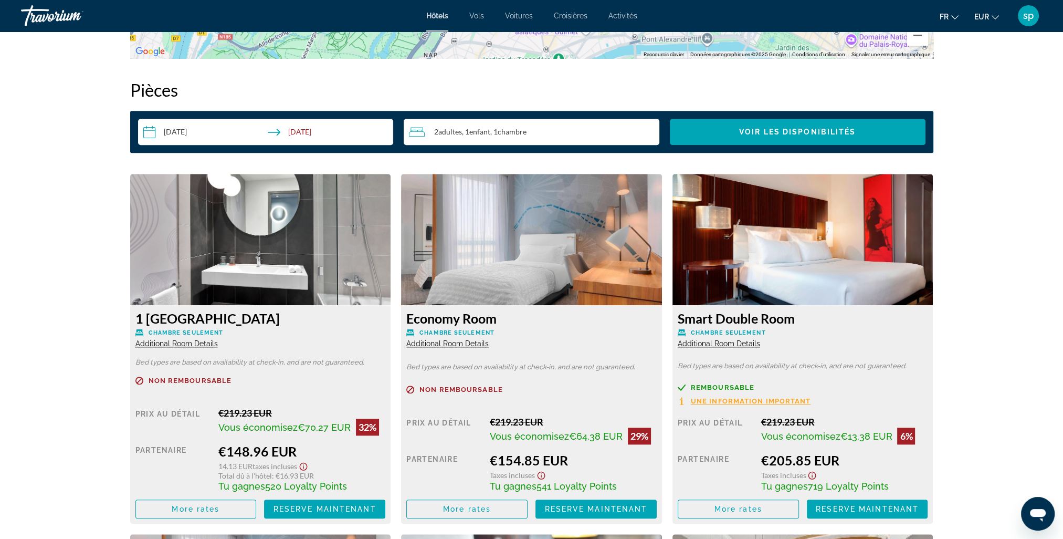
scroll to position [1418, 0]
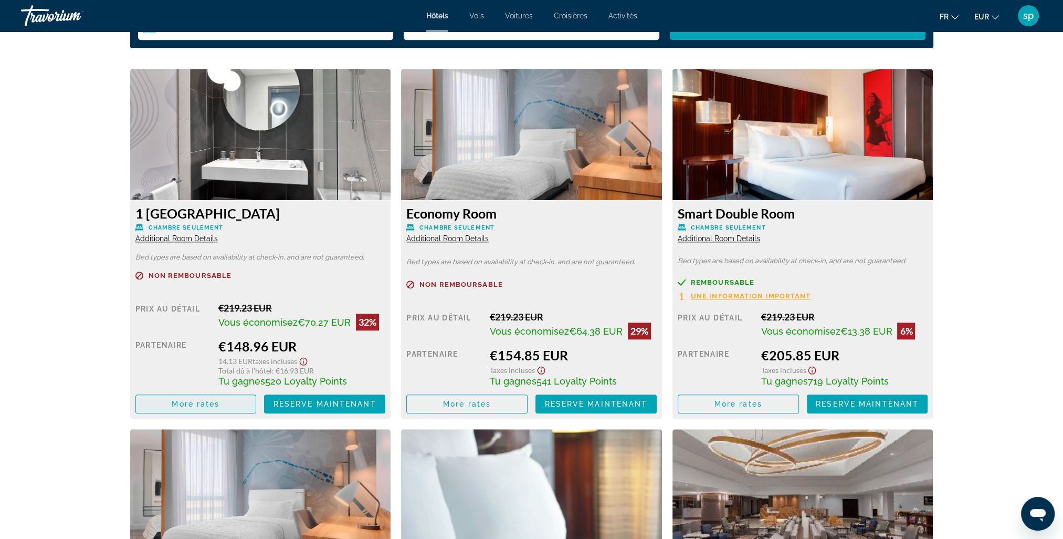
click at [211, 406] on span "More rates" at bounding box center [196, 404] width 48 height 8
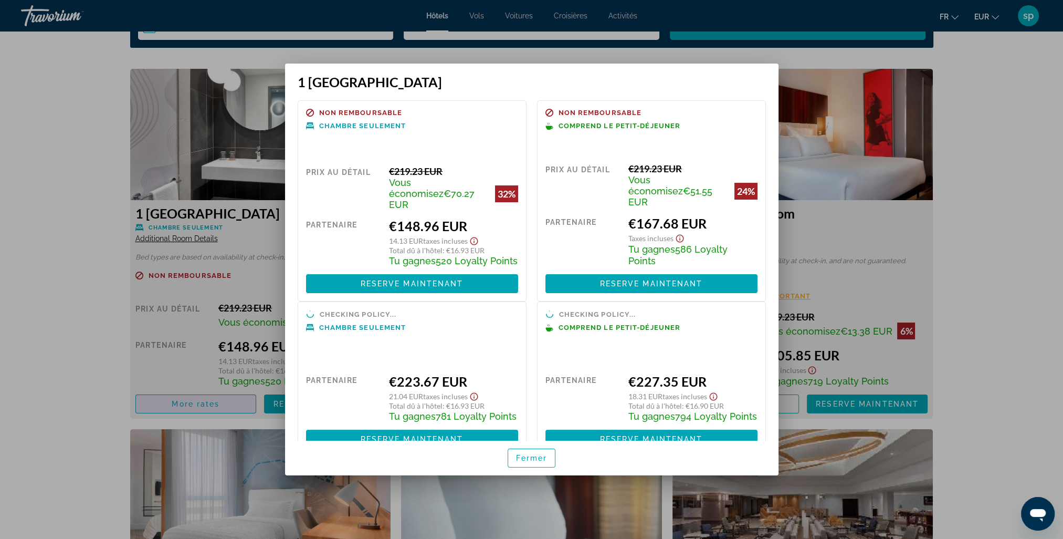
scroll to position [0, 0]
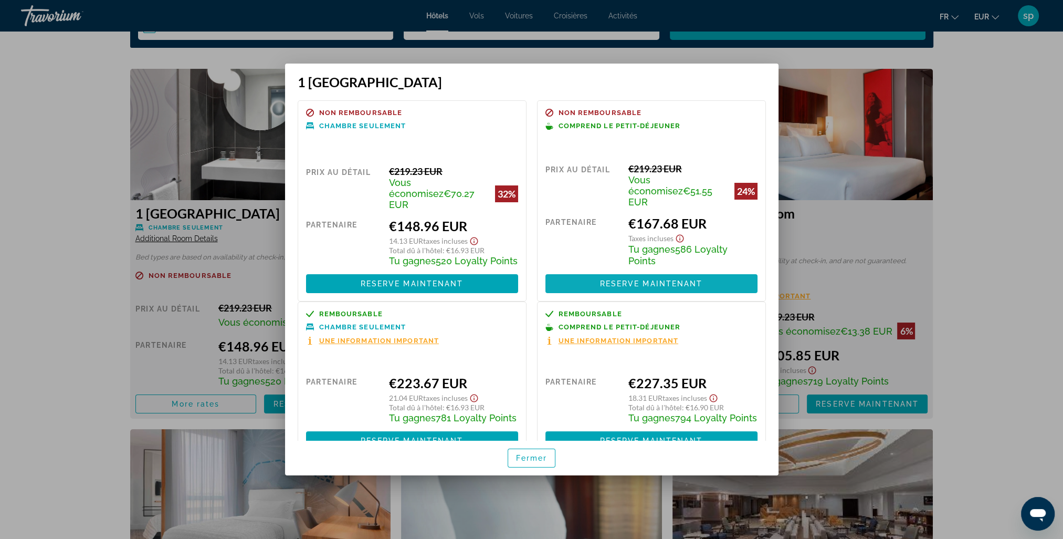
click at [625, 280] on span "Reserve maintenant" at bounding box center [651, 283] width 103 height 8
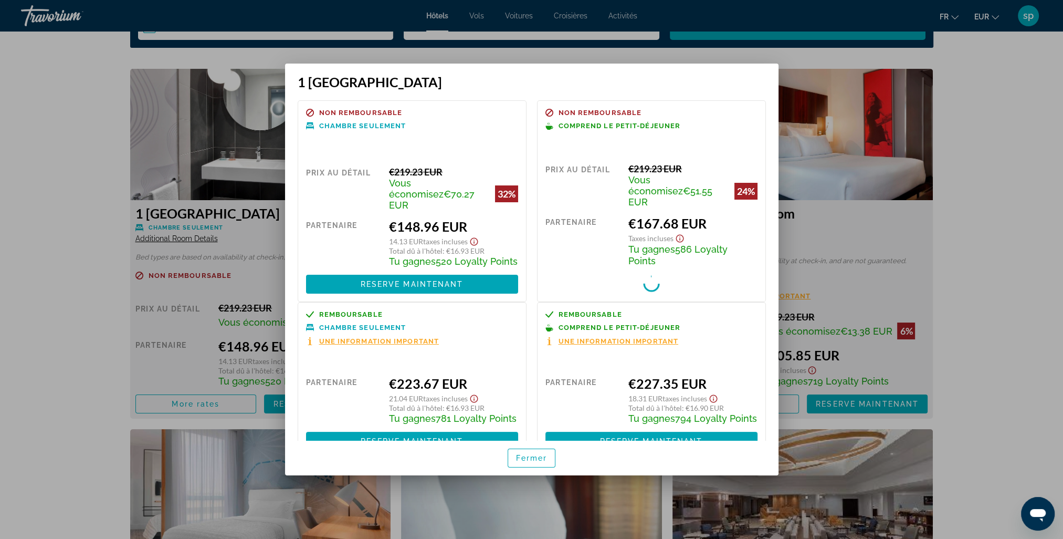
scroll to position [1418, 0]
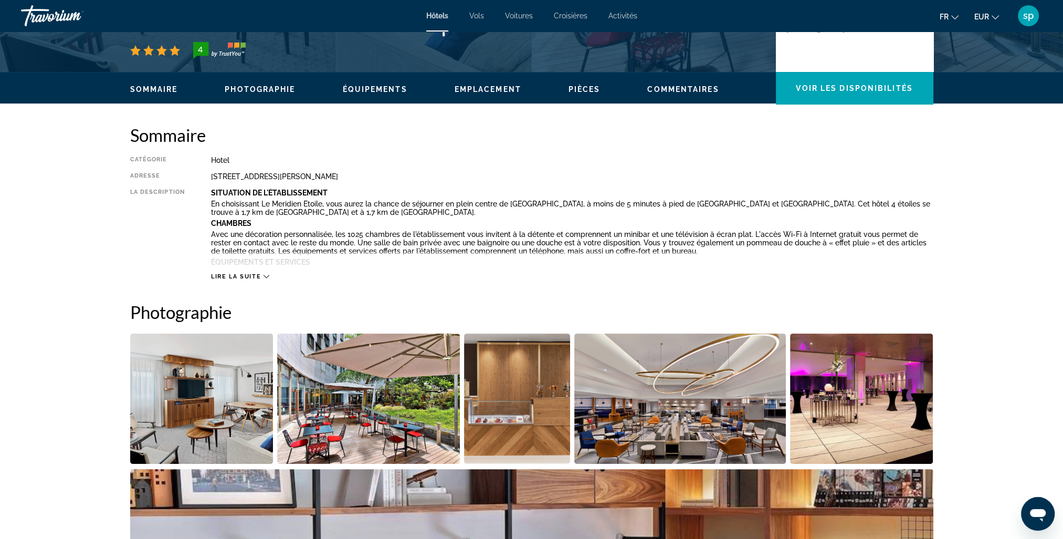
scroll to position [158, 0]
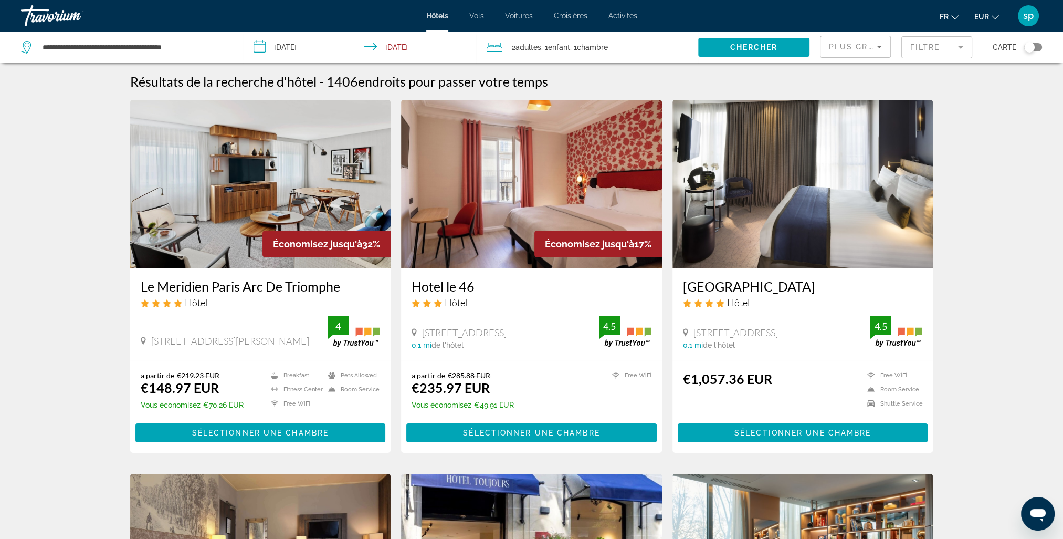
click at [328, 51] on input "**********" at bounding box center [361, 49] width 237 height 35
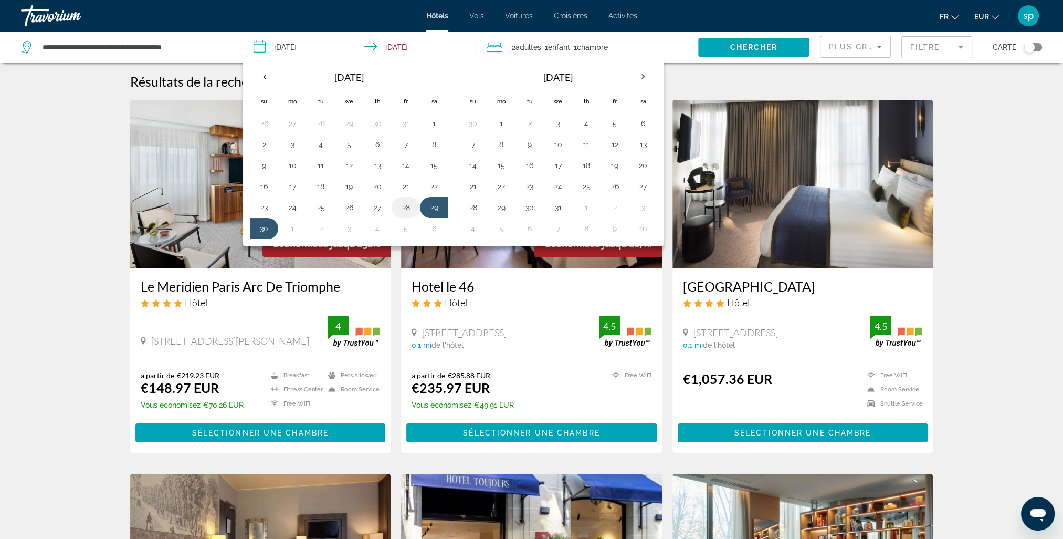
click at [402, 208] on button "28" at bounding box center [406, 207] width 17 height 15
click at [737, 45] on span "Chercher" at bounding box center [754, 47] width 48 height 8
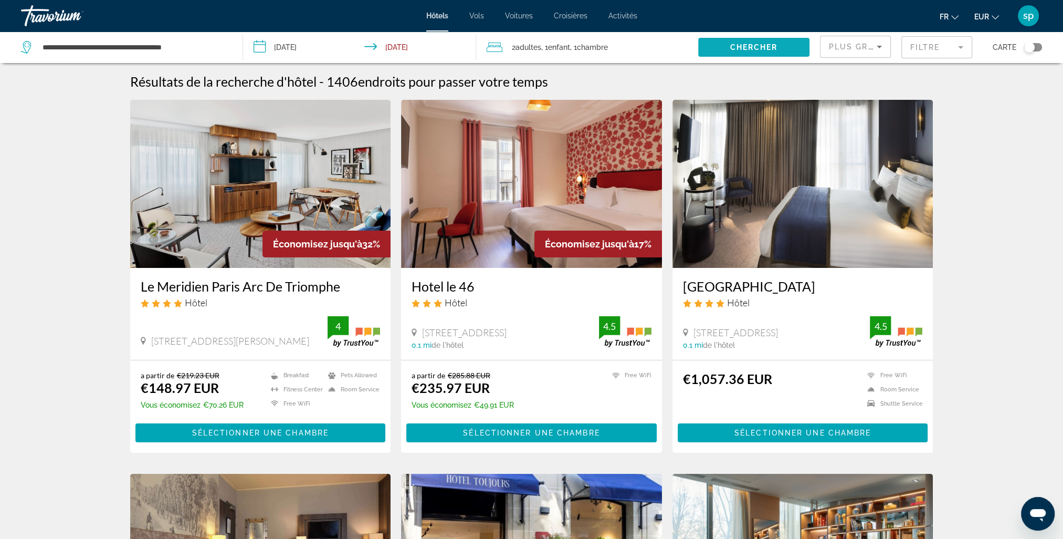
click at [738, 49] on span "Chercher" at bounding box center [754, 47] width 48 height 8
click at [750, 47] on span "Chercher" at bounding box center [754, 47] width 48 height 8
click at [754, 49] on span "Chercher" at bounding box center [754, 47] width 48 height 8
click at [659, 48] on div "2 Adulte Adultes , 1 Enfant Enfants , 1 Chambre pièces" at bounding box center [593, 47] width 212 height 15
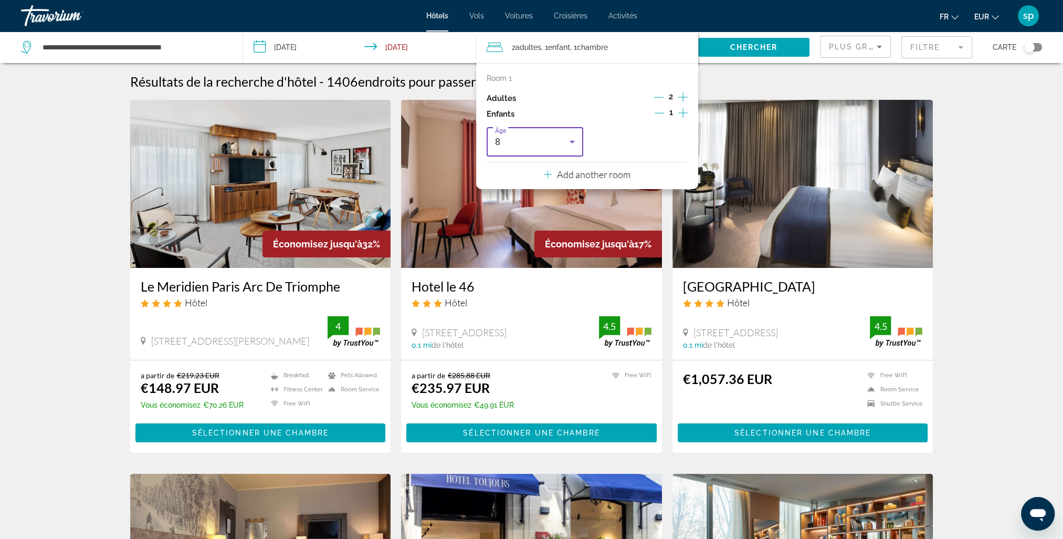
click at [531, 141] on div "8" at bounding box center [532, 141] width 75 height 13
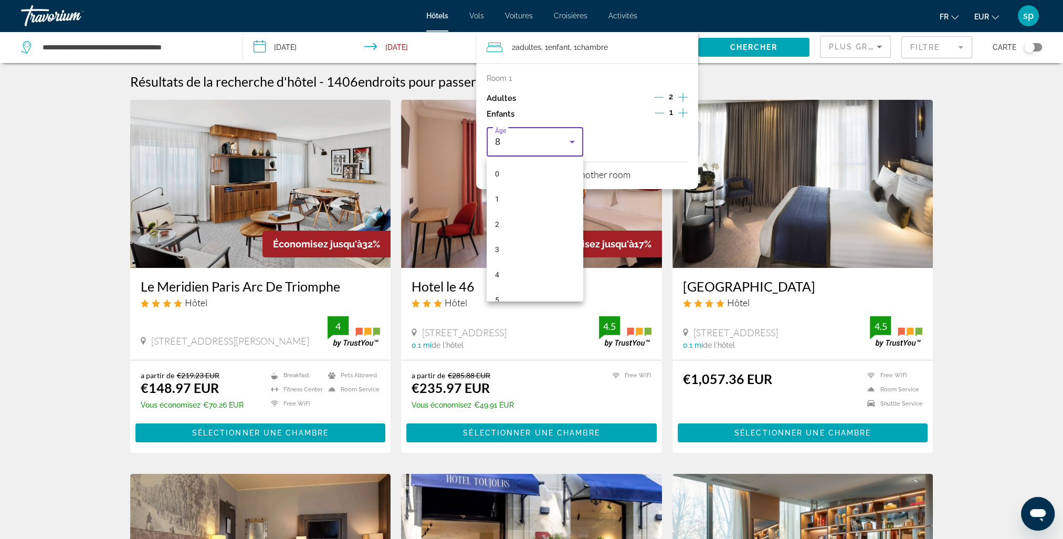
scroll to position [86, 0]
click at [536, 142] on div at bounding box center [531, 269] width 1063 height 539
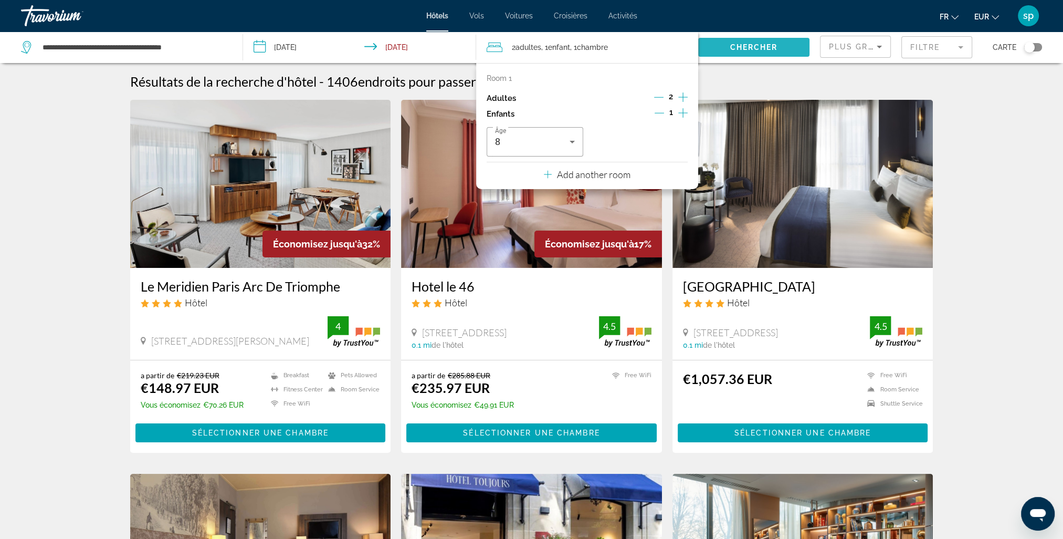
click at [759, 53] on span "Search widget" at bounding box center [753, 47] width 111 height 25
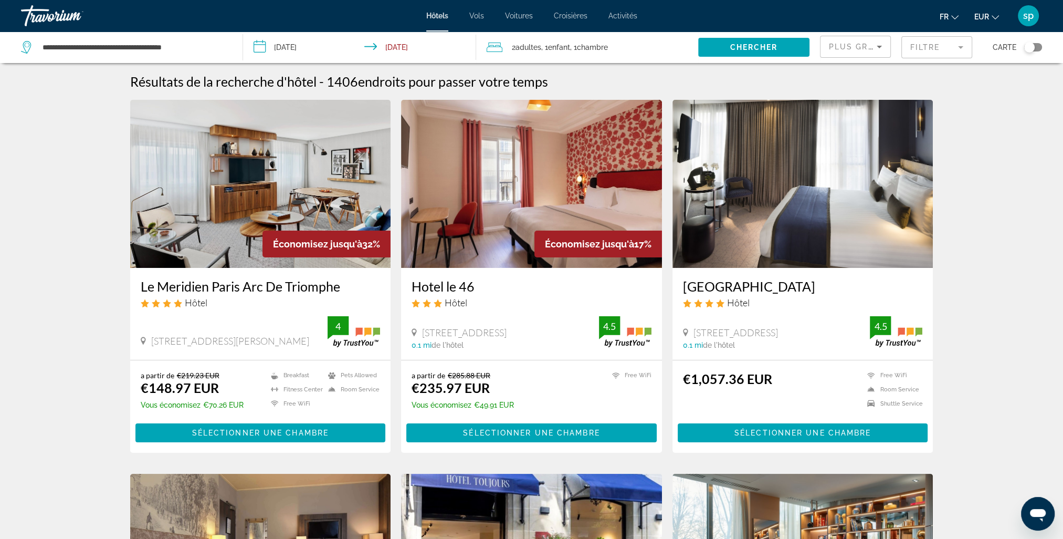
click at [292, 59] on input "**********" at bounding box center [361, 49] width 237 height 35
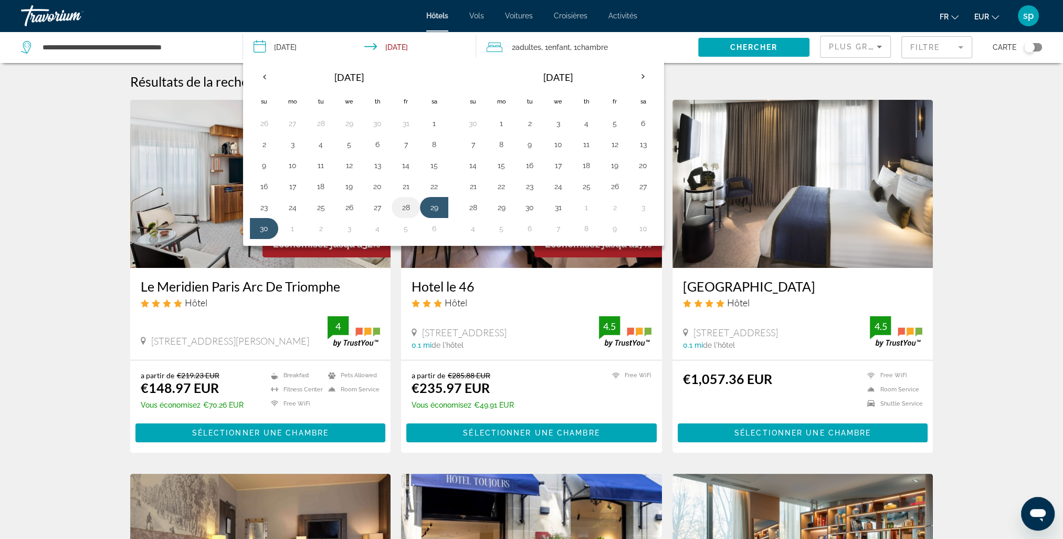
click at [404, 210] on button "28" at bounding box center [406, 207] width 17 height 15
click at [257, 228] on button "30" at bounding box center [264, 228] width 17 height 15
type input "**********"
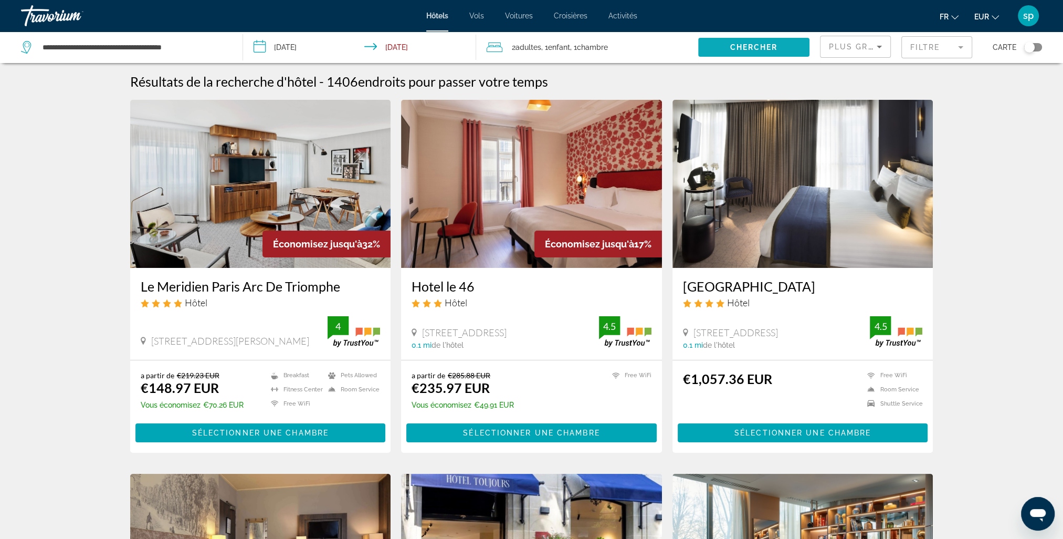
click at [744, 50] on span "Chercher" at bounding box center [754, 47] width 48 height 8
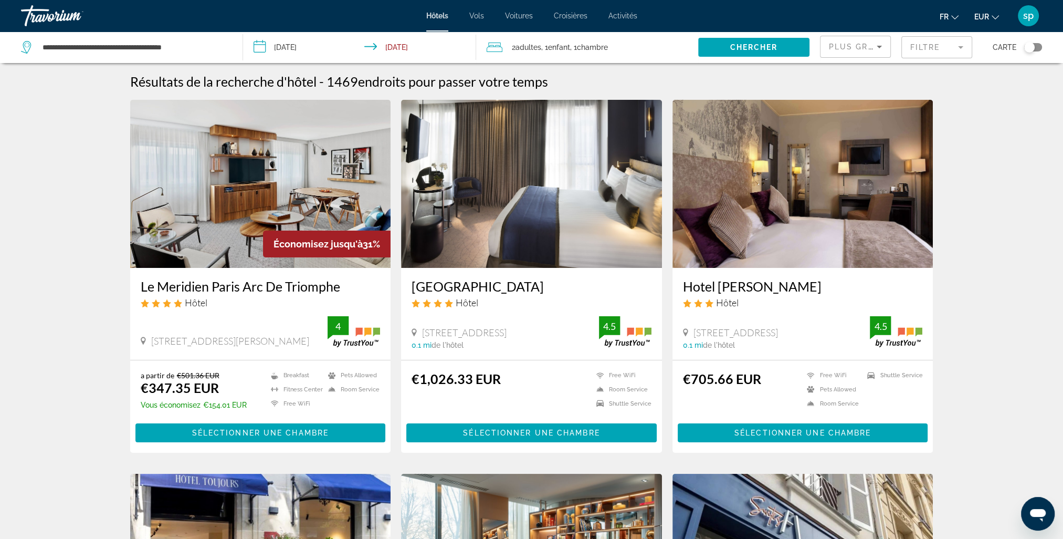
click at [277, 186] on img "Main content" at bounding box center [260, 184] width 261 height 168
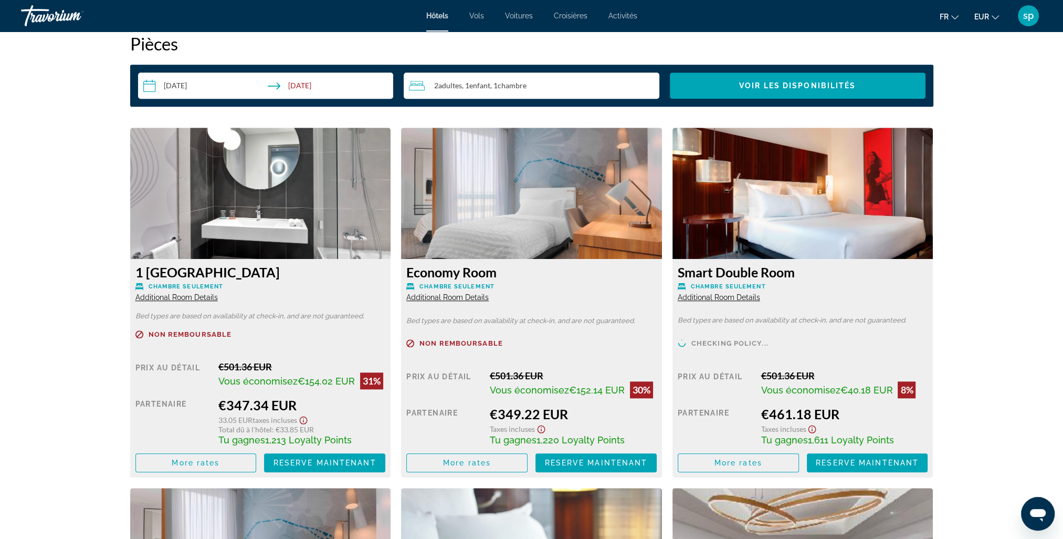
scroll to position [1418, 0]
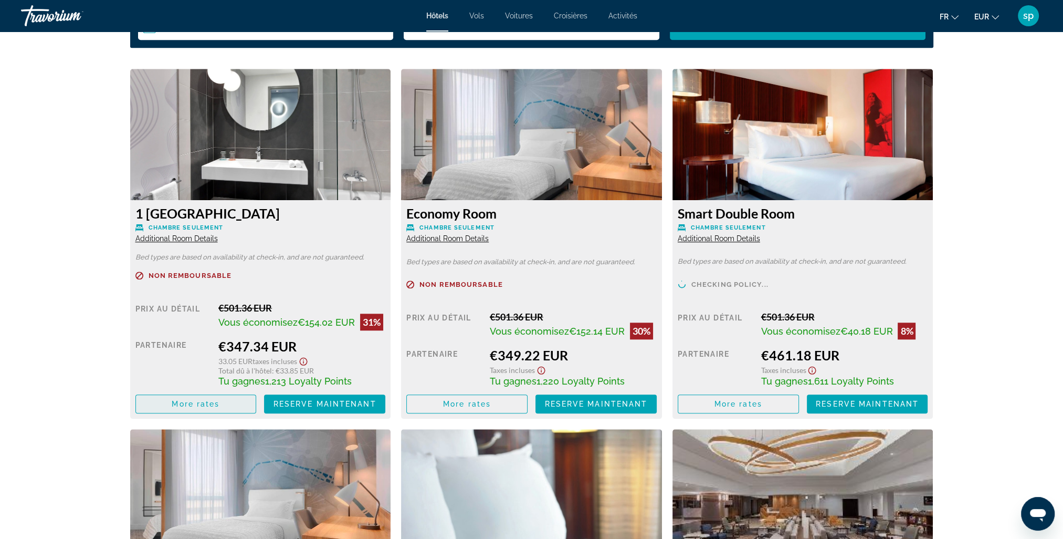
click at [204, 407] on span "More rates" at bounding box center [196, 404] width 48 height 8
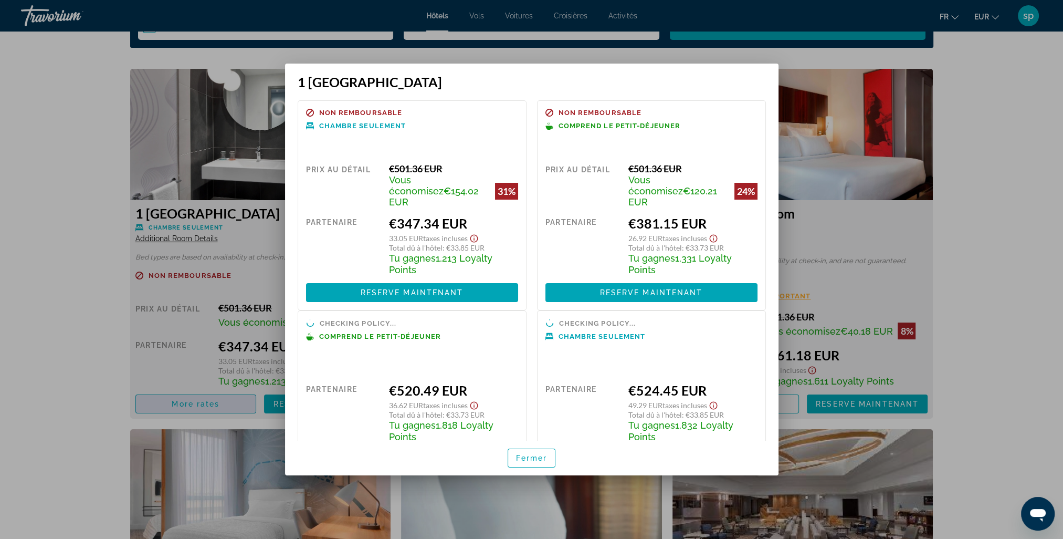
scroll to position [0, 0]
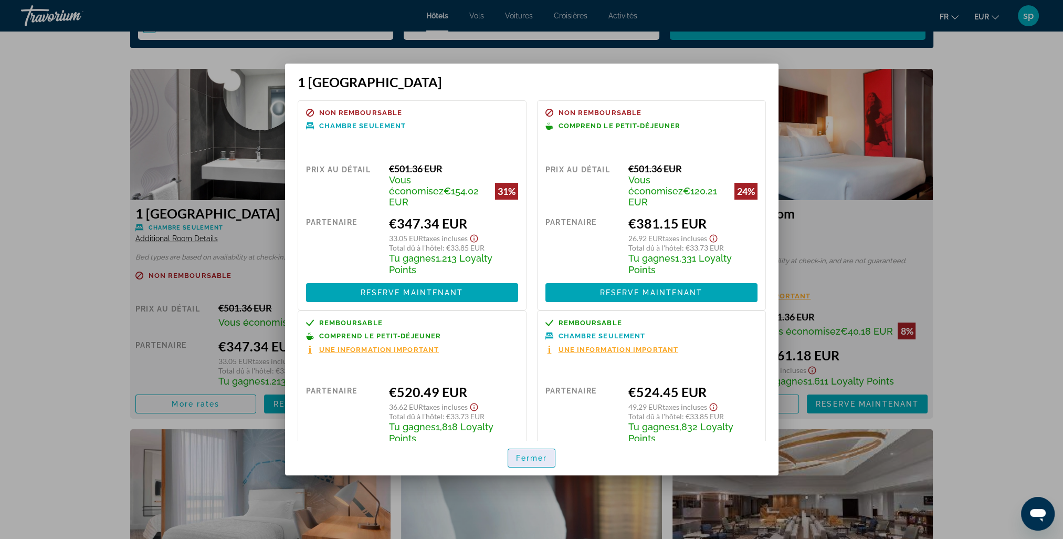
click at [531, 468] on span "button" at bounding box center [531, 457] width 47 height 25
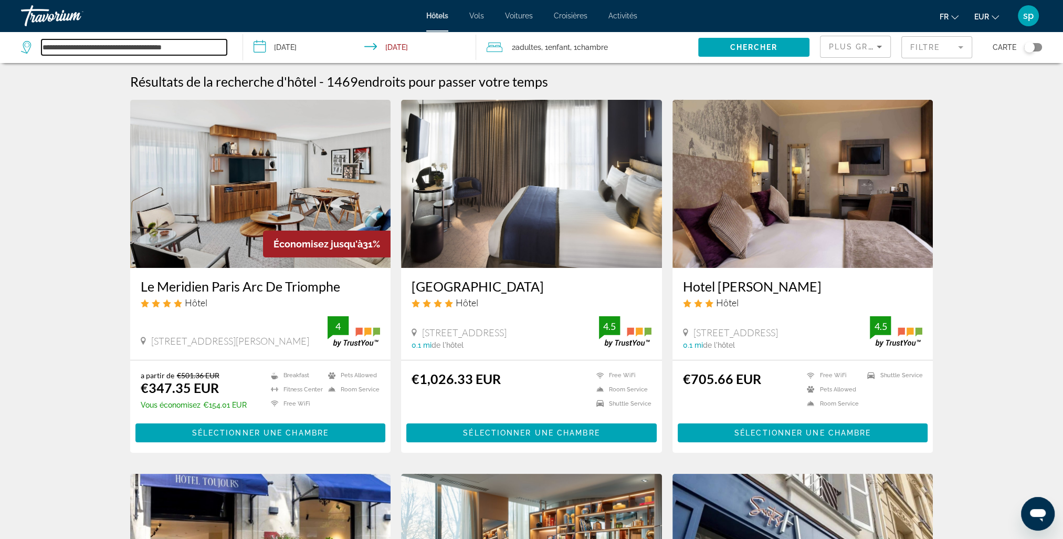
drag, startPoint x: 209, startPoint y: 49, endPoint x: -27, endPoint y: 72, distance: 236.9
click at [0, 72] on html "**********" at bounding box center [531, 269] width 1063 height 539
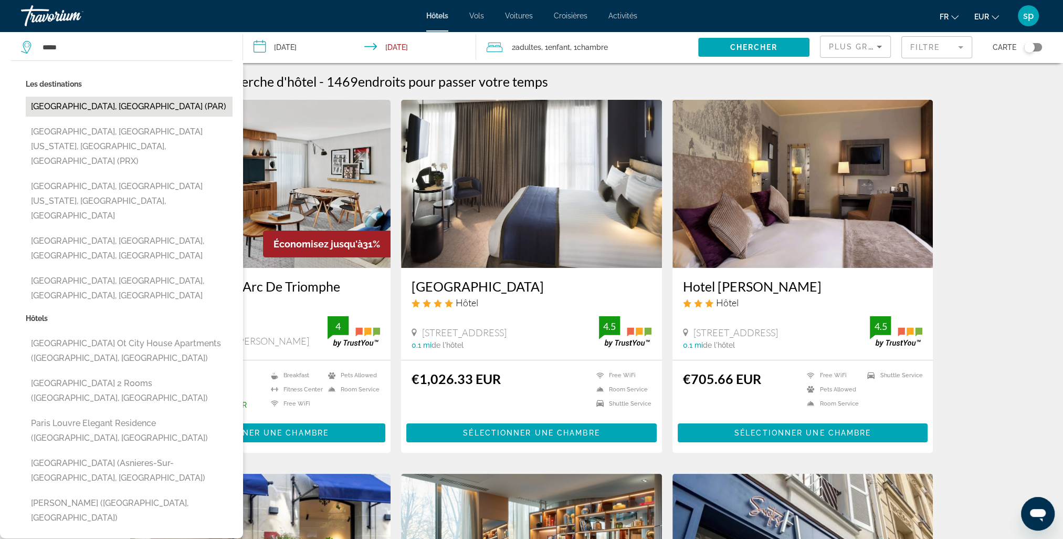
click at [78, 107] on button "[GEOGRAPHIC_DATA], [GEOGRAPHIC_DATA] (PAR)" at bounding box center [129, 107] width 207 height 20
type input "**********"
